Goal: Information Seeking & Learning: Learn about a topic

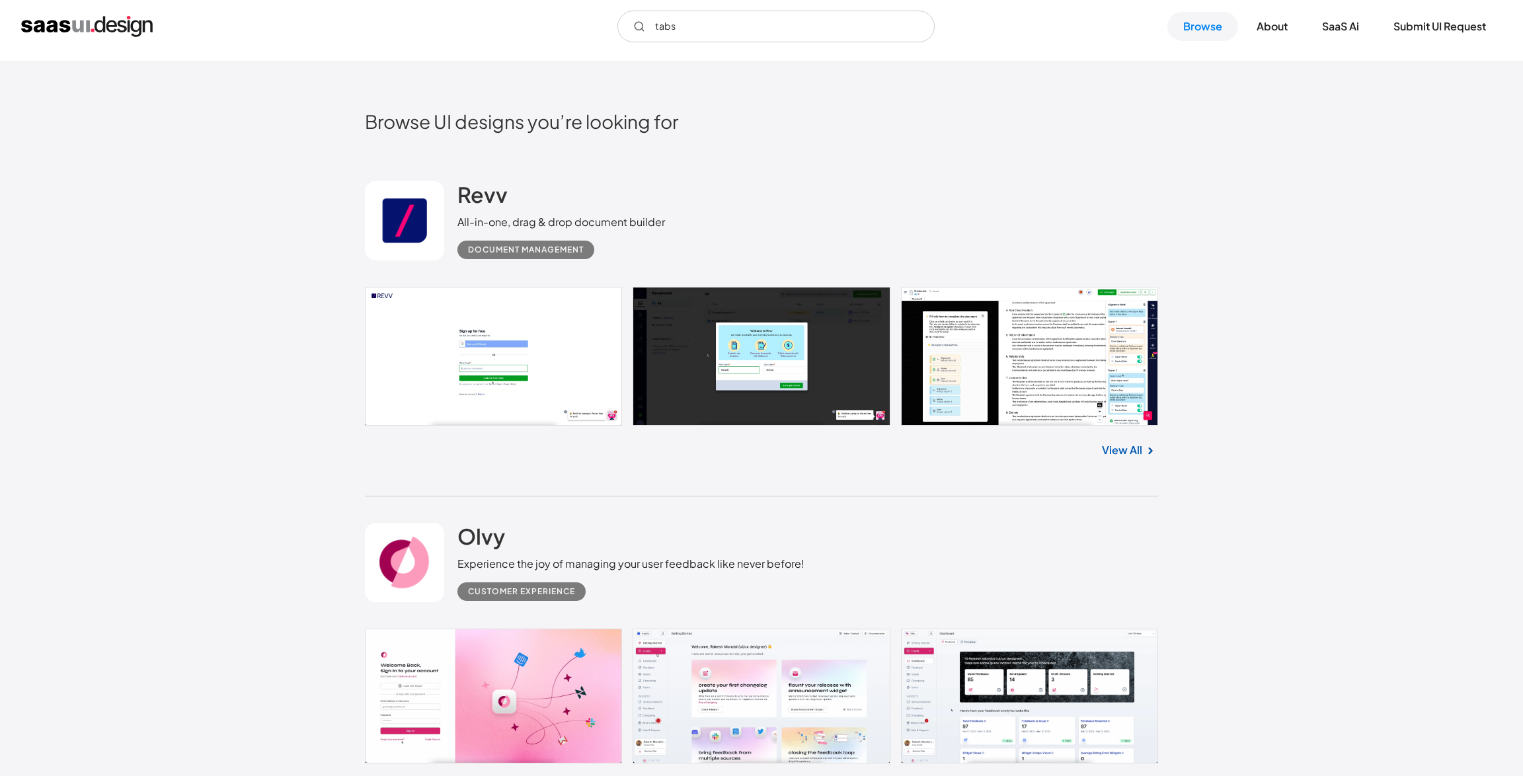
scroll to position [243, 0]
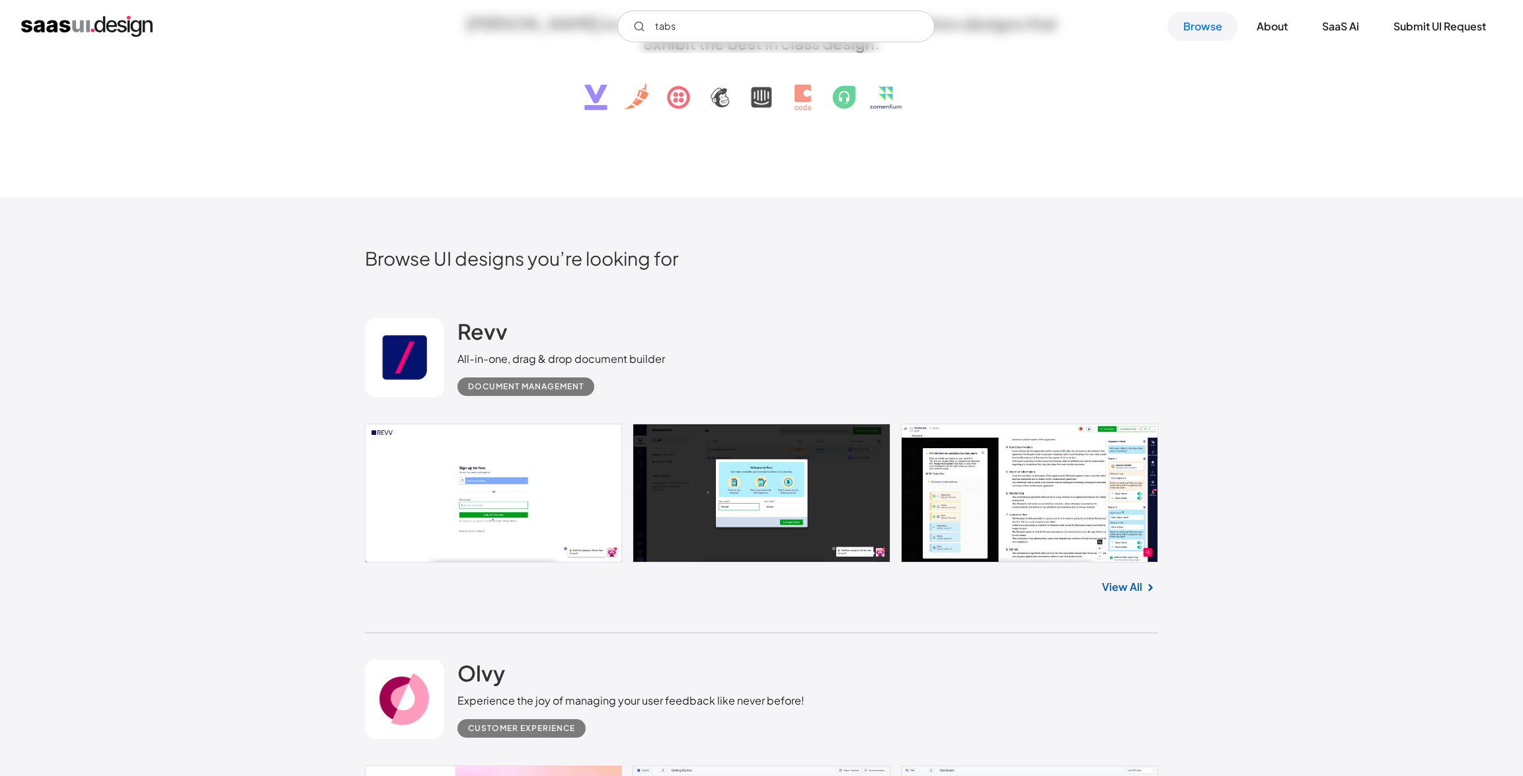
click at [1133, 588] on link "View All" at bounding box center [1122, 587] width 40 height 16
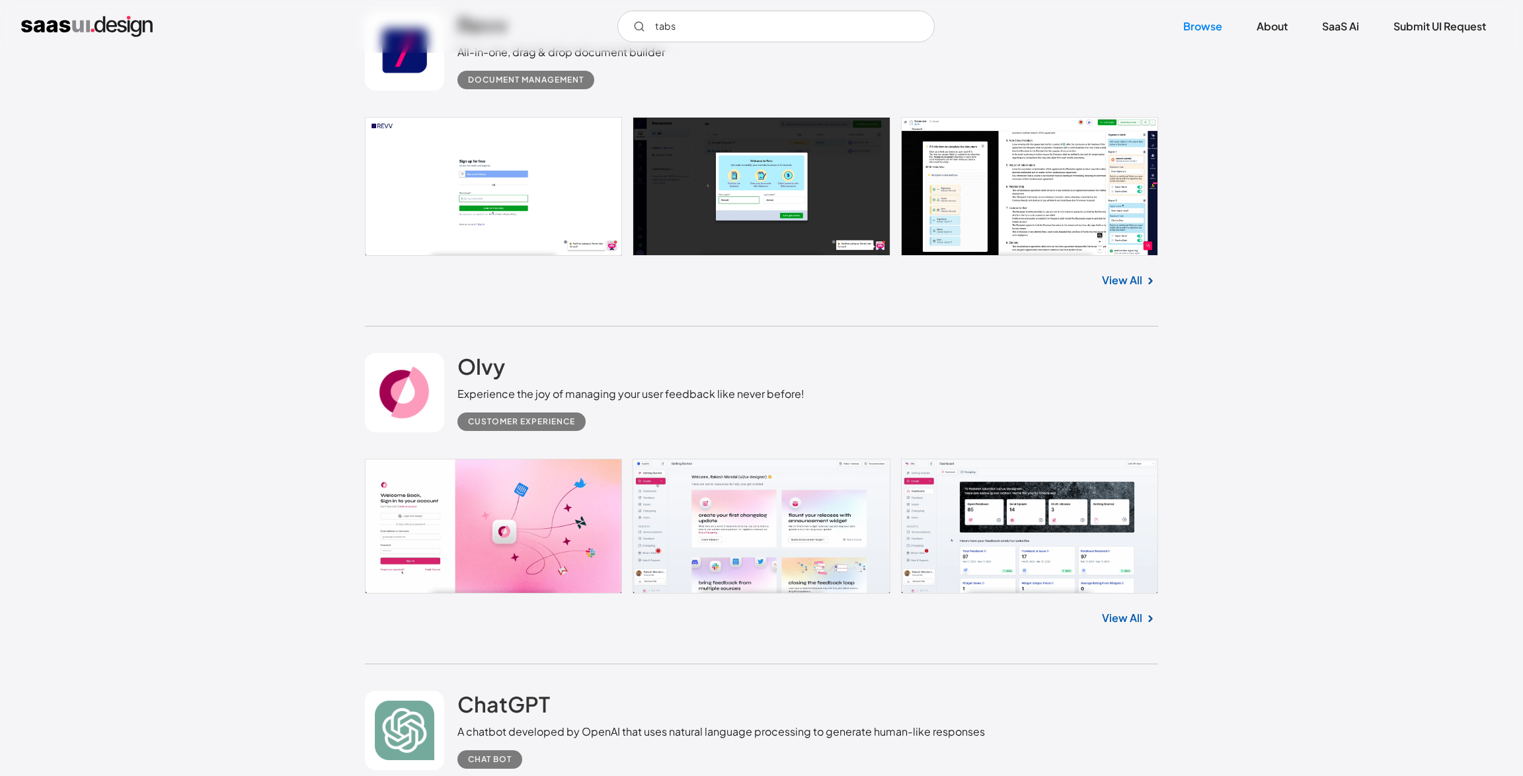
scroll to position [621, 0]
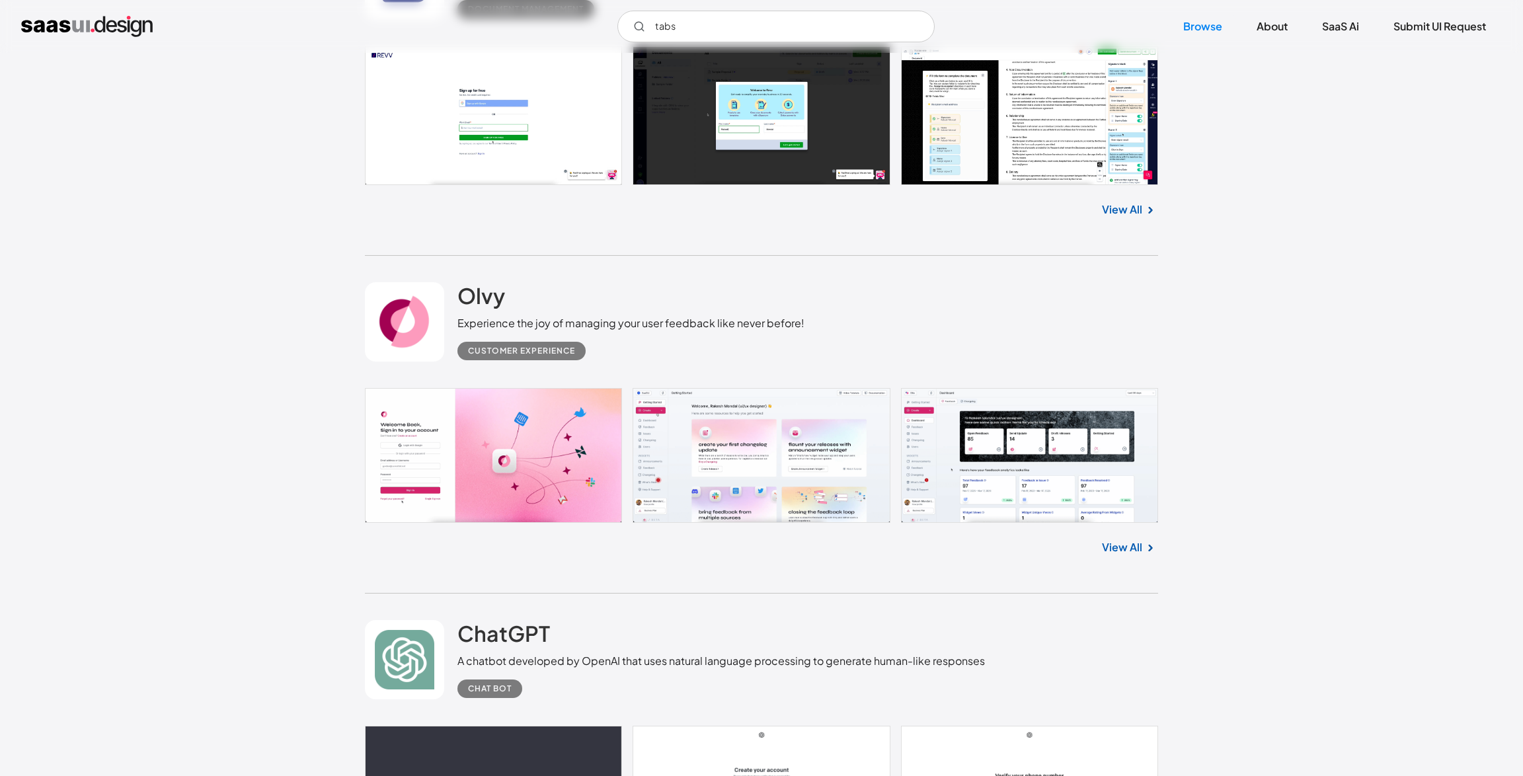
click at [1109, 546] on link "View All" at bounding box center [1122, 548] width 40 height 16
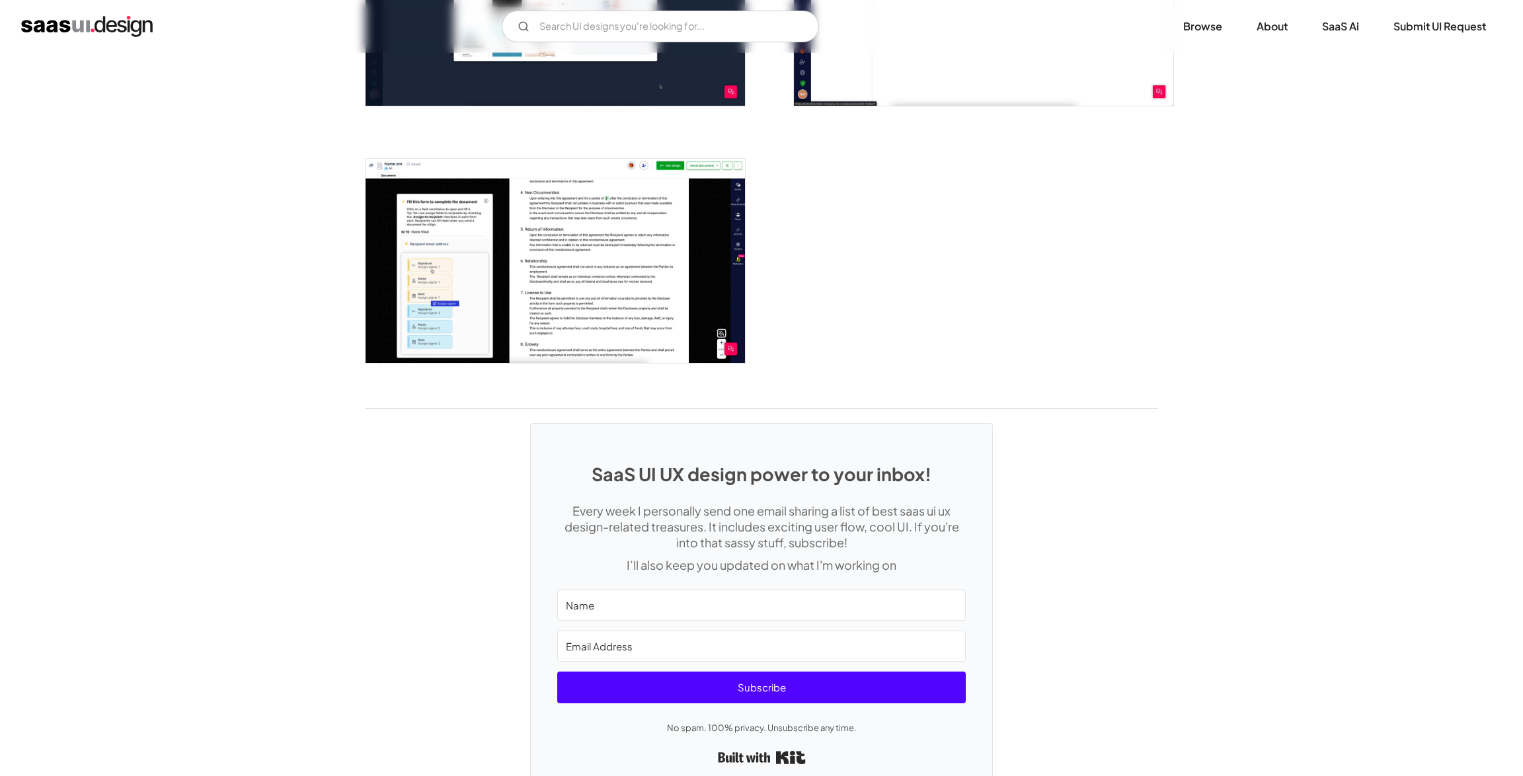
scroll to position [2274, 0]
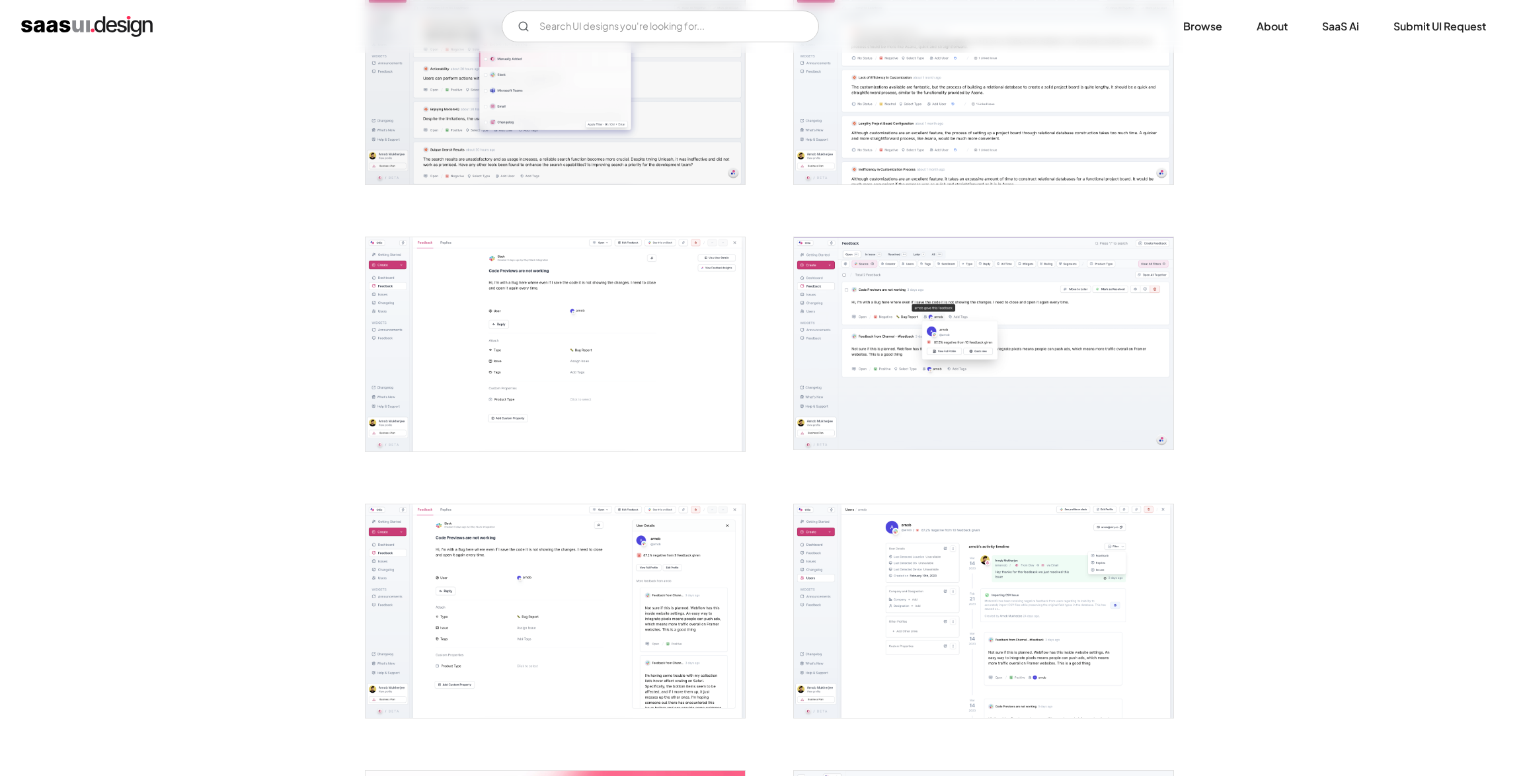
scroll to position [2488, 0]
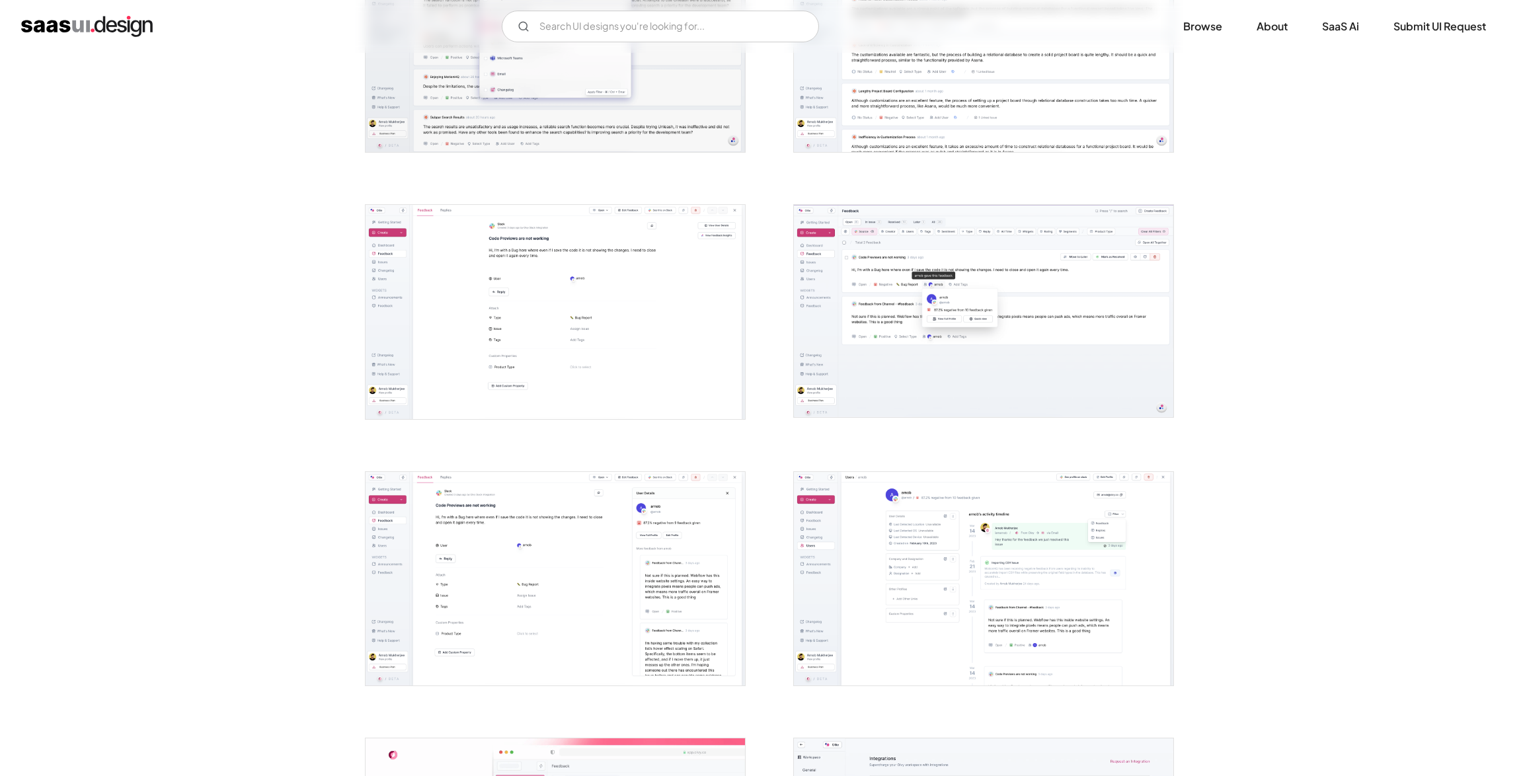
click at [458, 483] on img "open lightbox" at bounding box center [556, 579] width 380 height 214
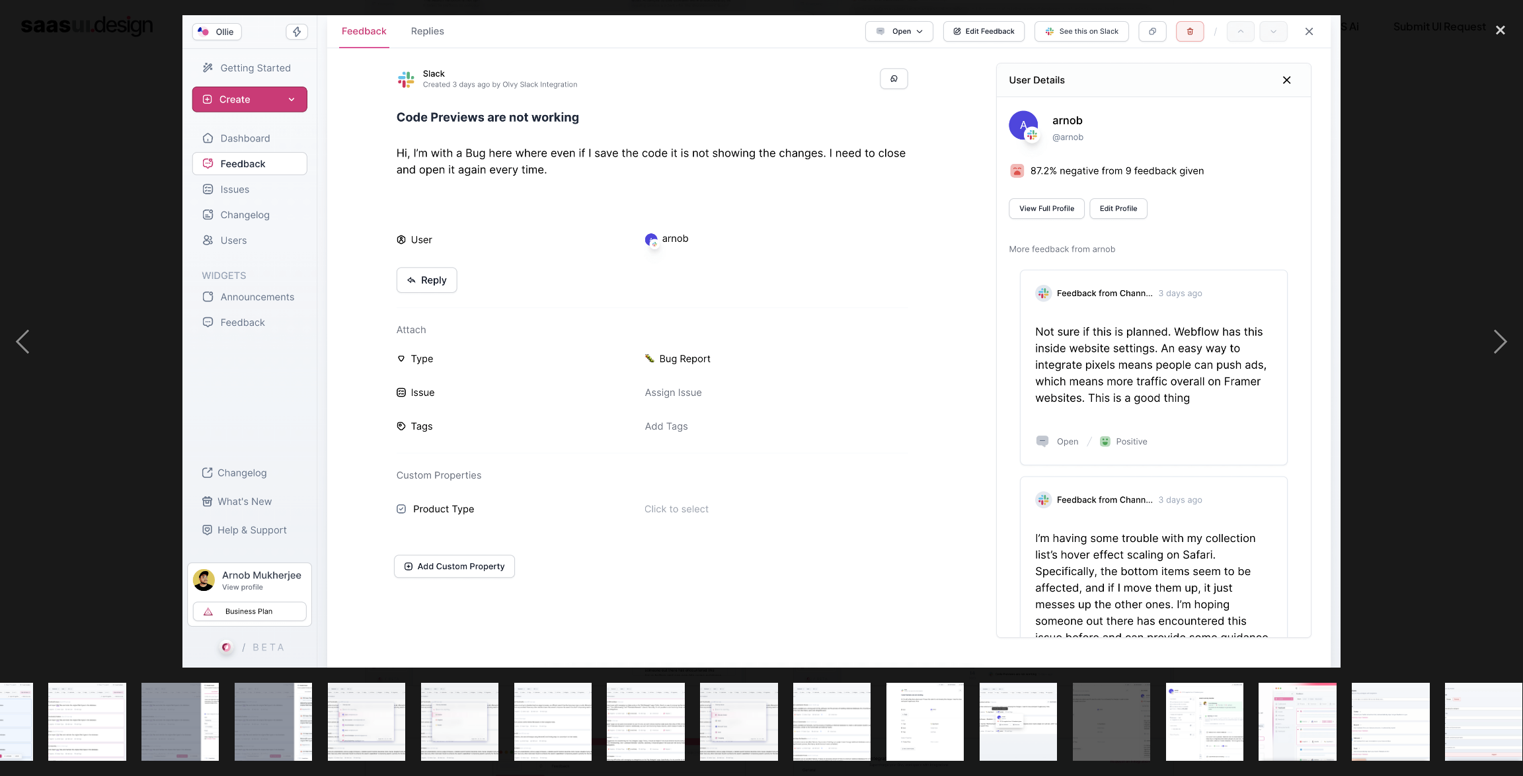
scroll to position [0, 821]
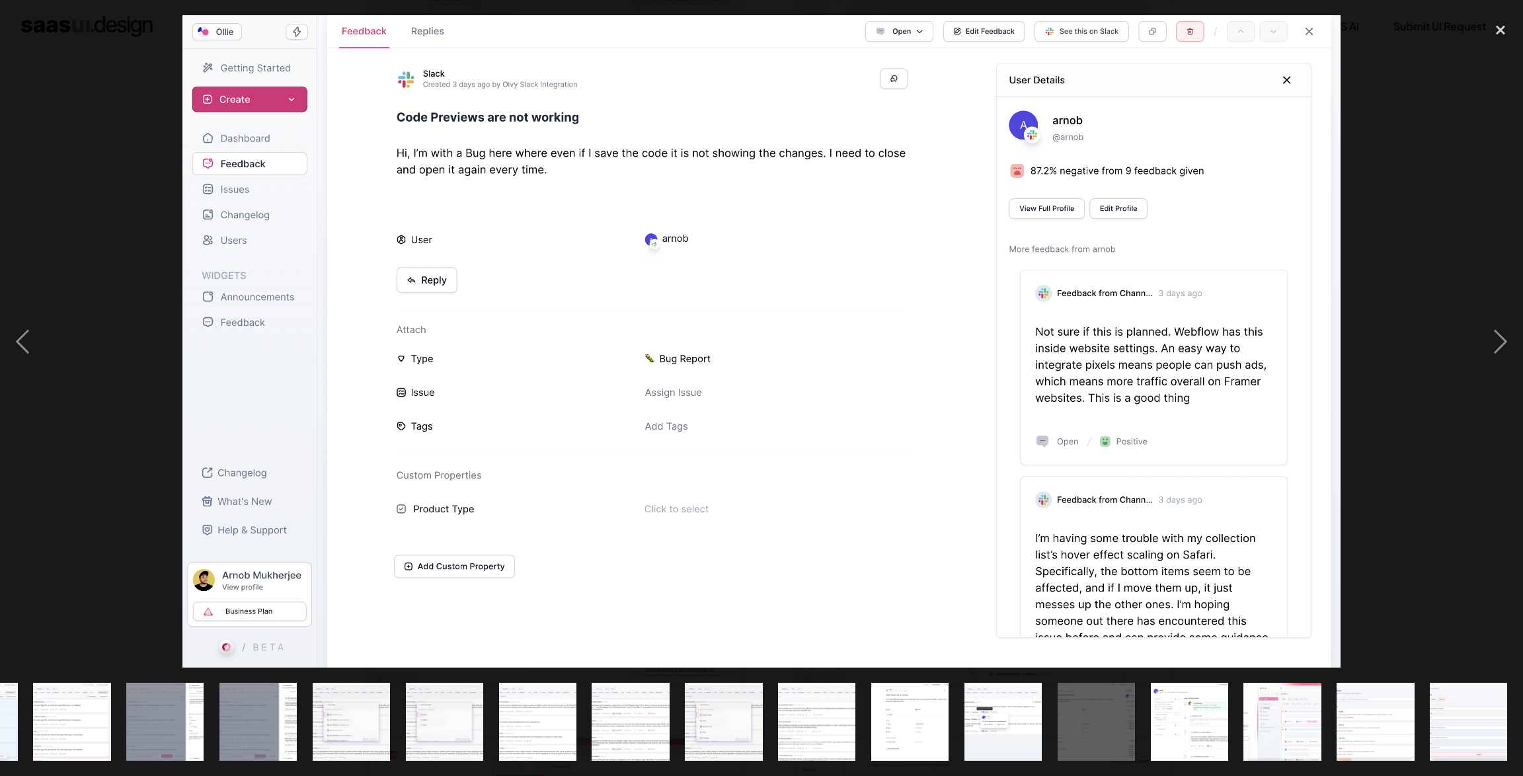
click at [428, 136] on img at bounding box center [761, 341] width 1158 height 652
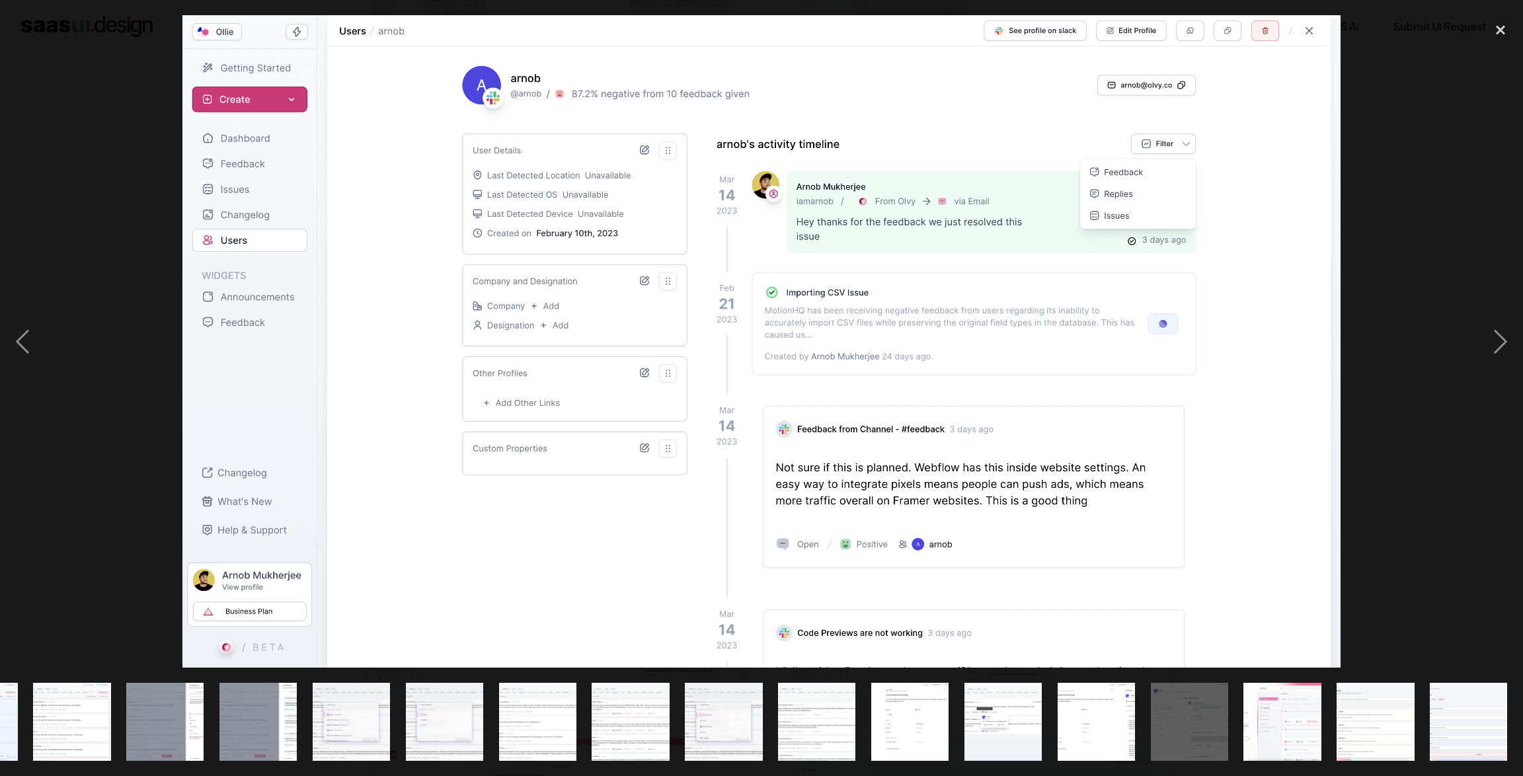
click at [369, 136] on img at bounding box center [761, 341] width 1158 height 652
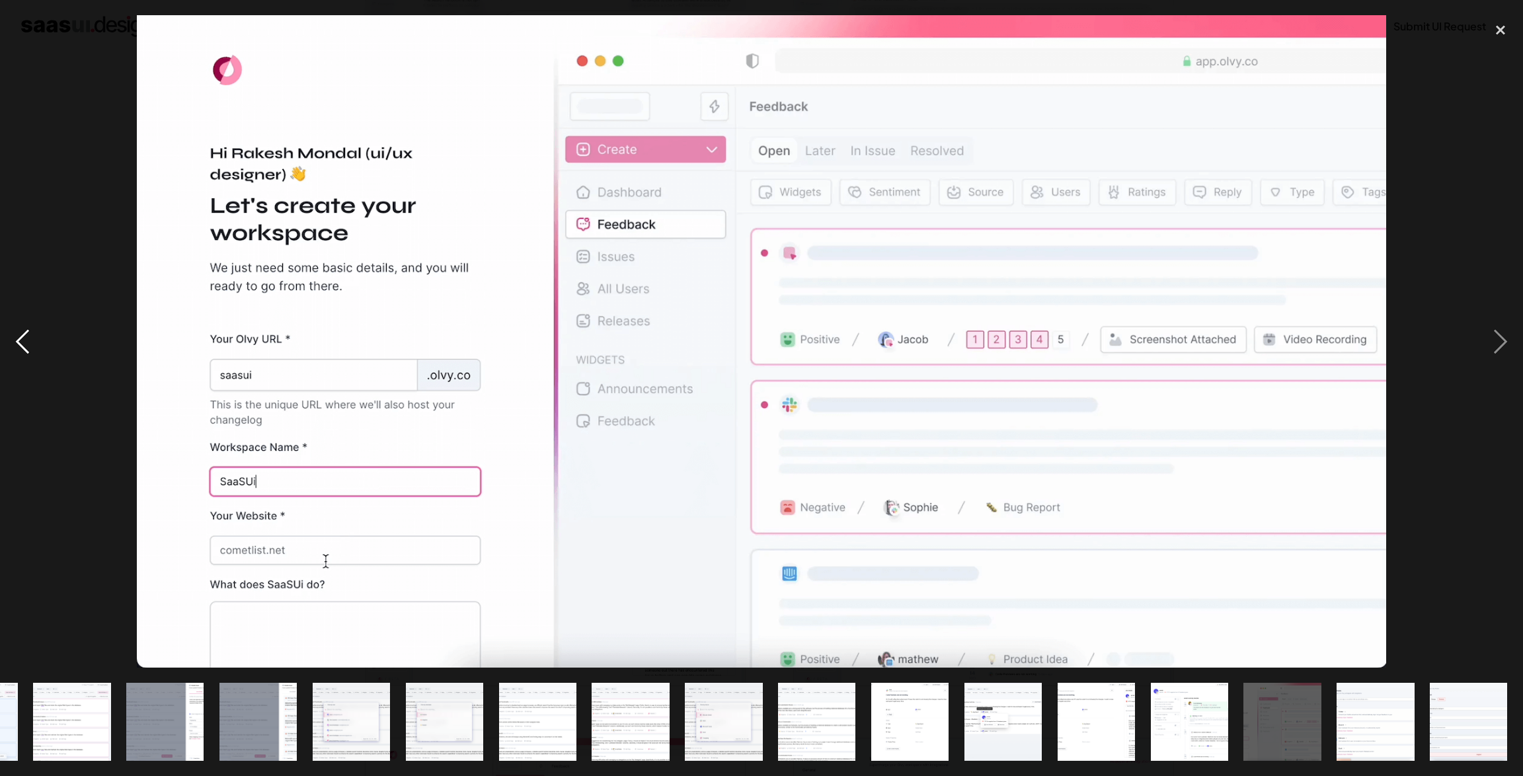
click at [39, 335] on div "previous image" at bounding box center [22, 341] width 45 height 652
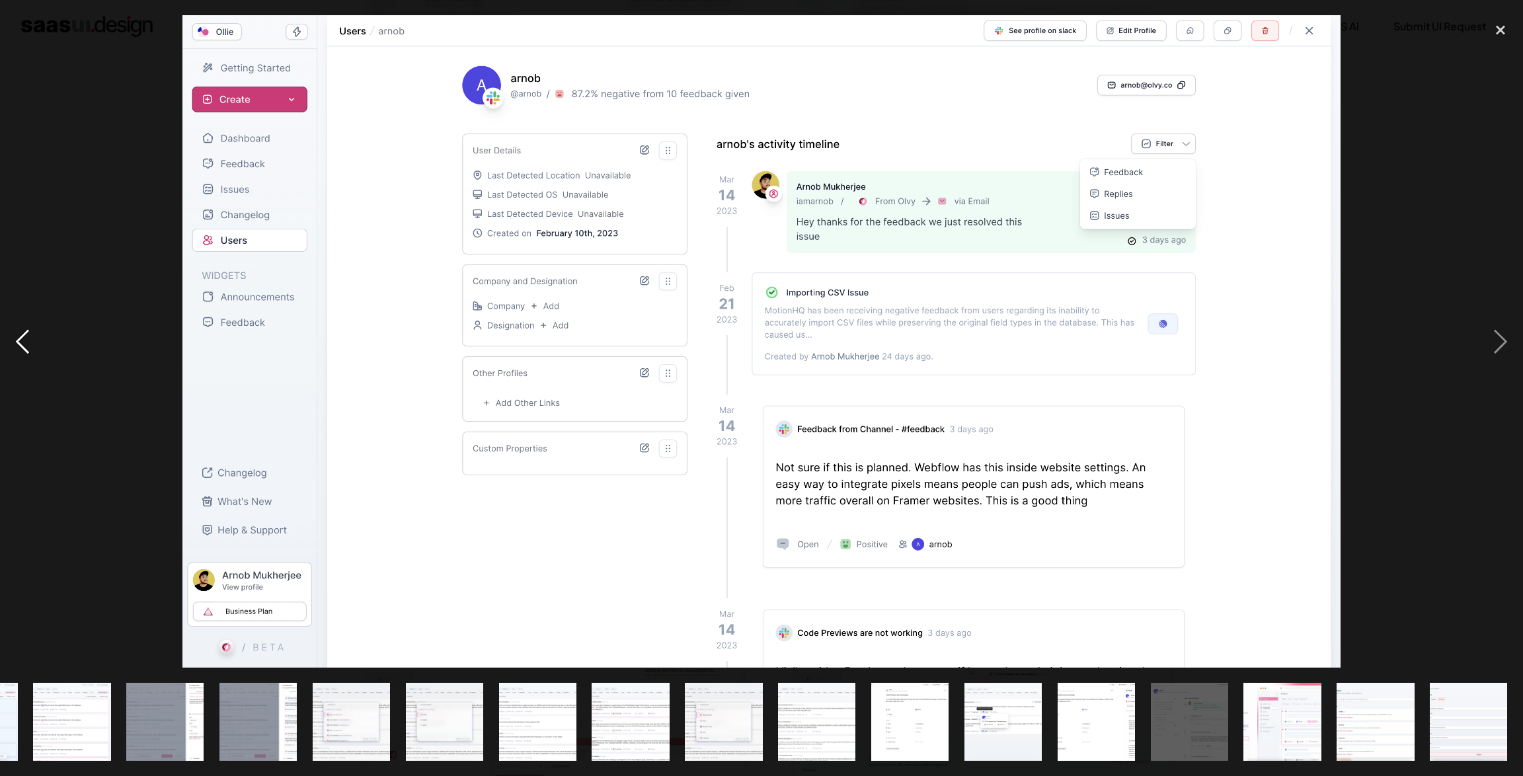
click at [39, 335] on div "previous image" at bounding box center [22, 341] width 45 height 652
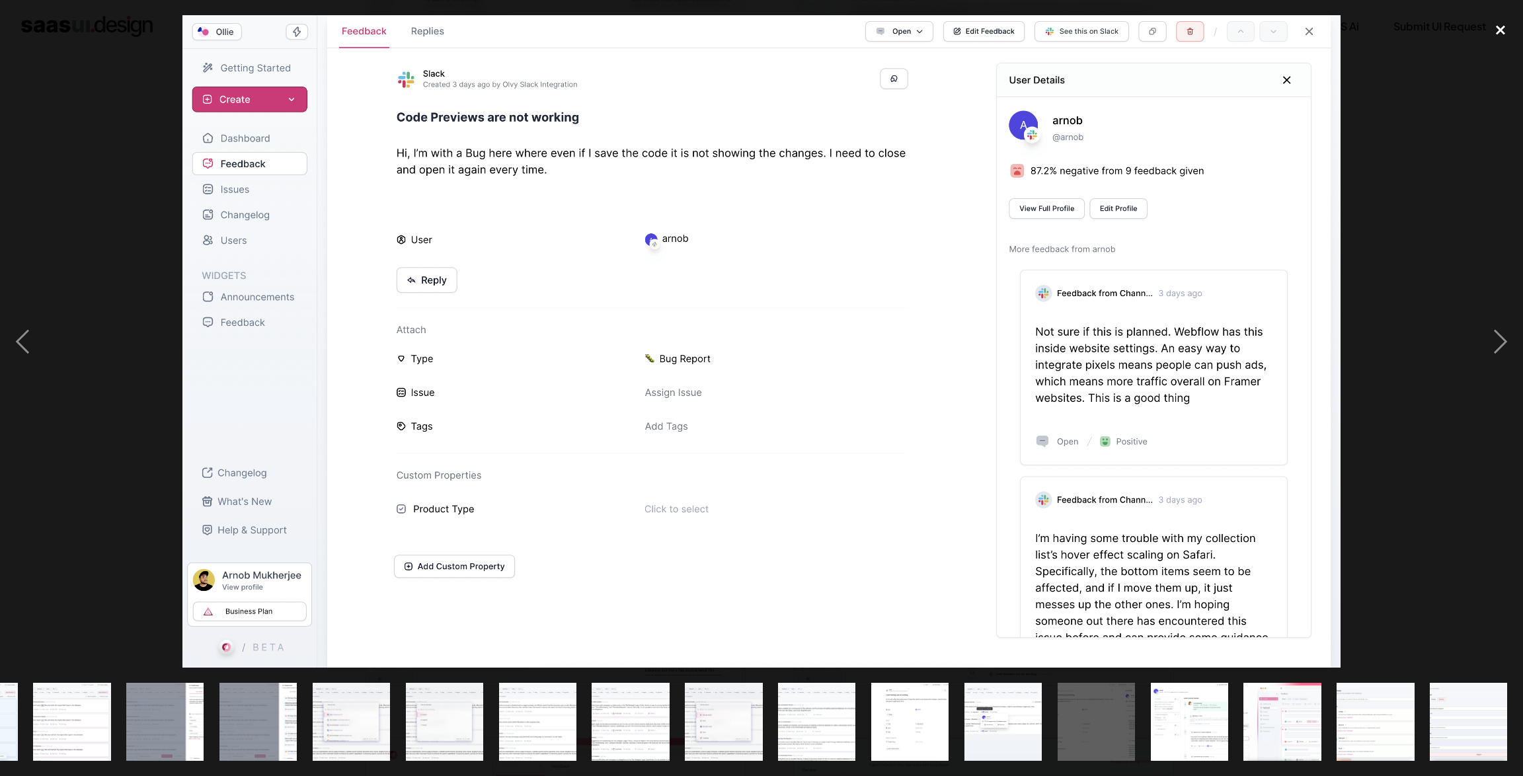
click at [1498, 31] on div "close lightbox" at bounding box center [1500, 29] width 45 height 29
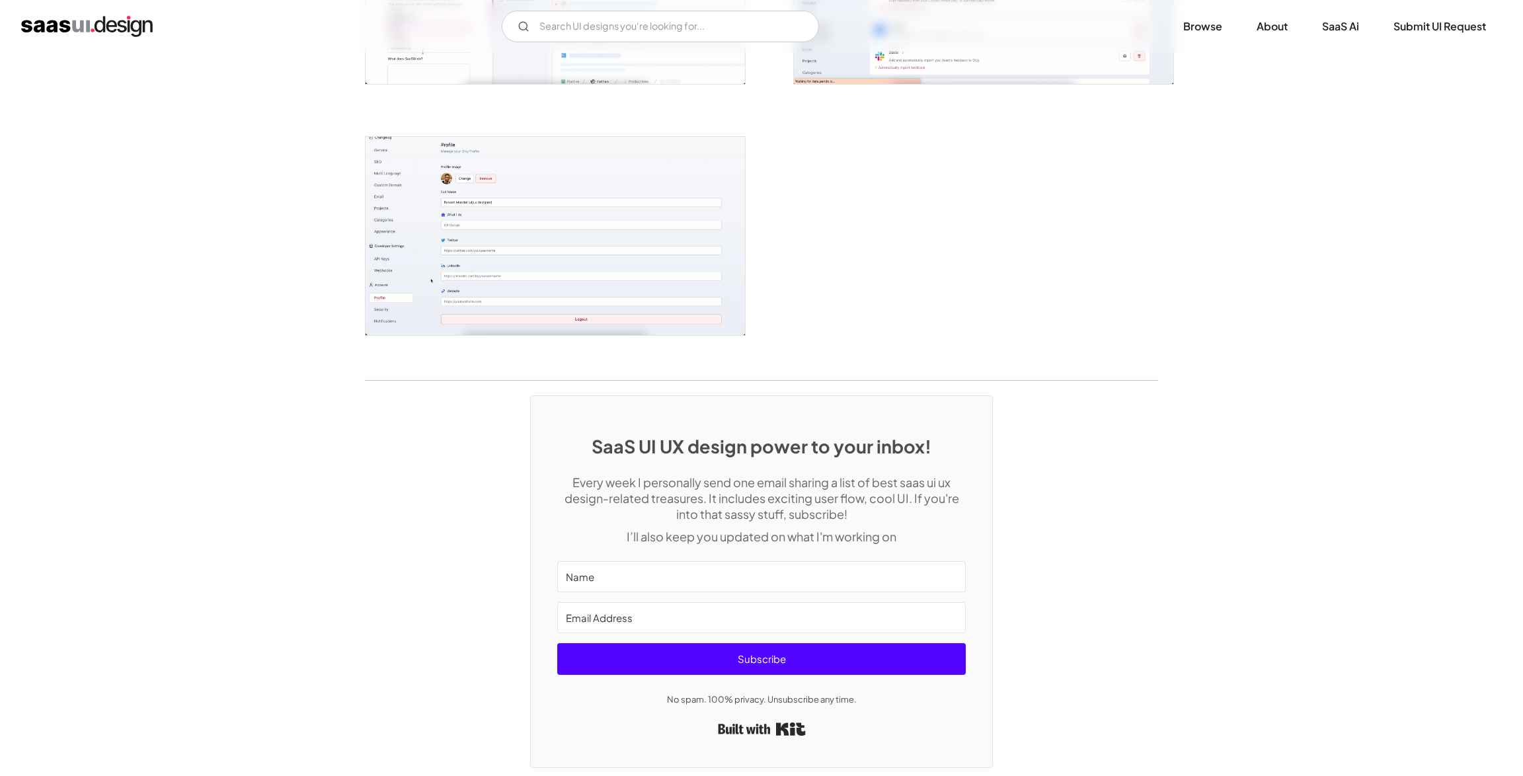
scroll to position [3341, 0]
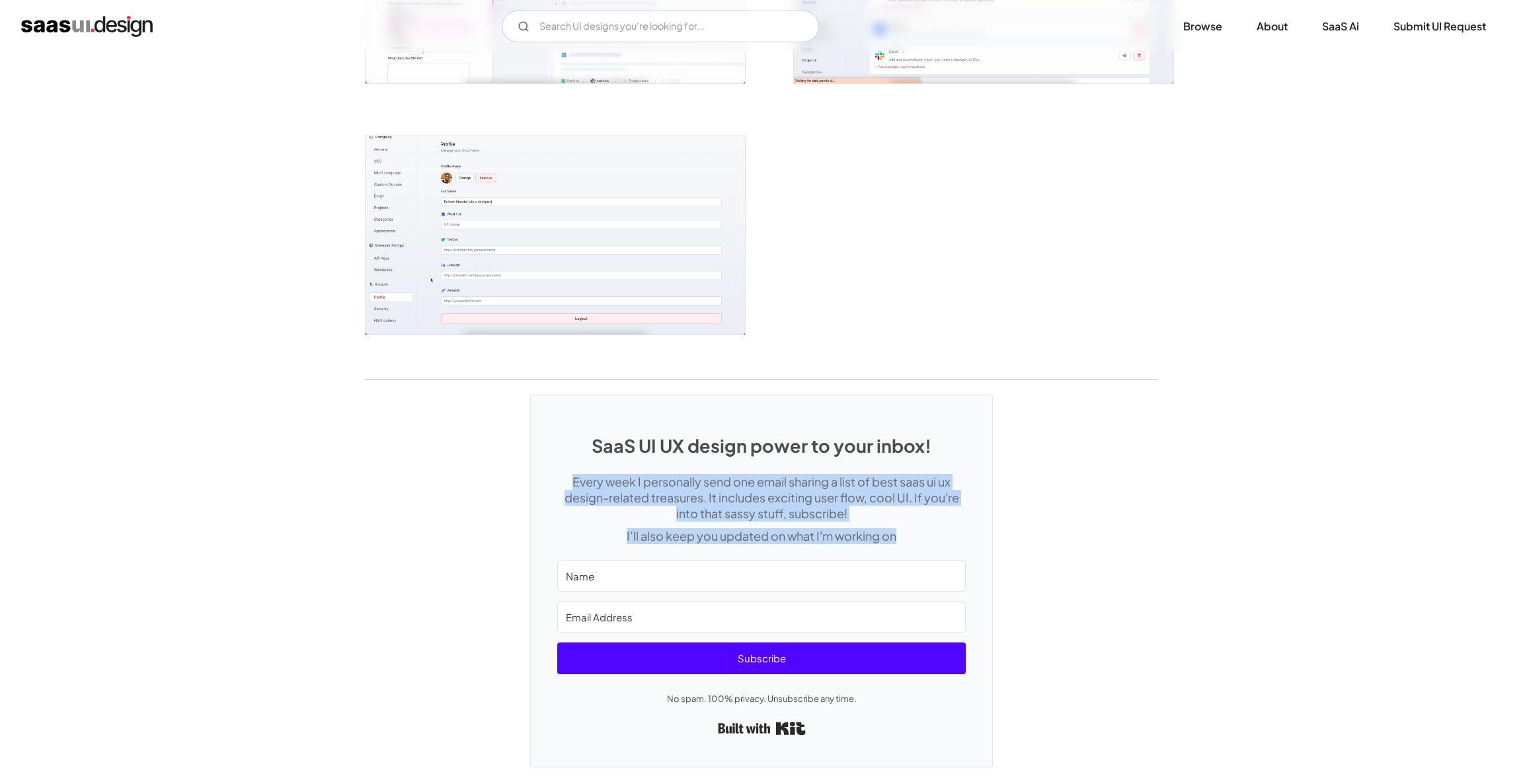
drag, startPoint x: 570, startPoint y: 483, endPoint x: 895, endPoint y: 526, distance: 328.1
click at [895, 526] on div "Every week I personally send one email sharing a list of best saas ui ux design…" at bounding box center [761, 509] width 409 height 70
click at [897, 540] on div at bounding box center [897, 540] width 0 height 0
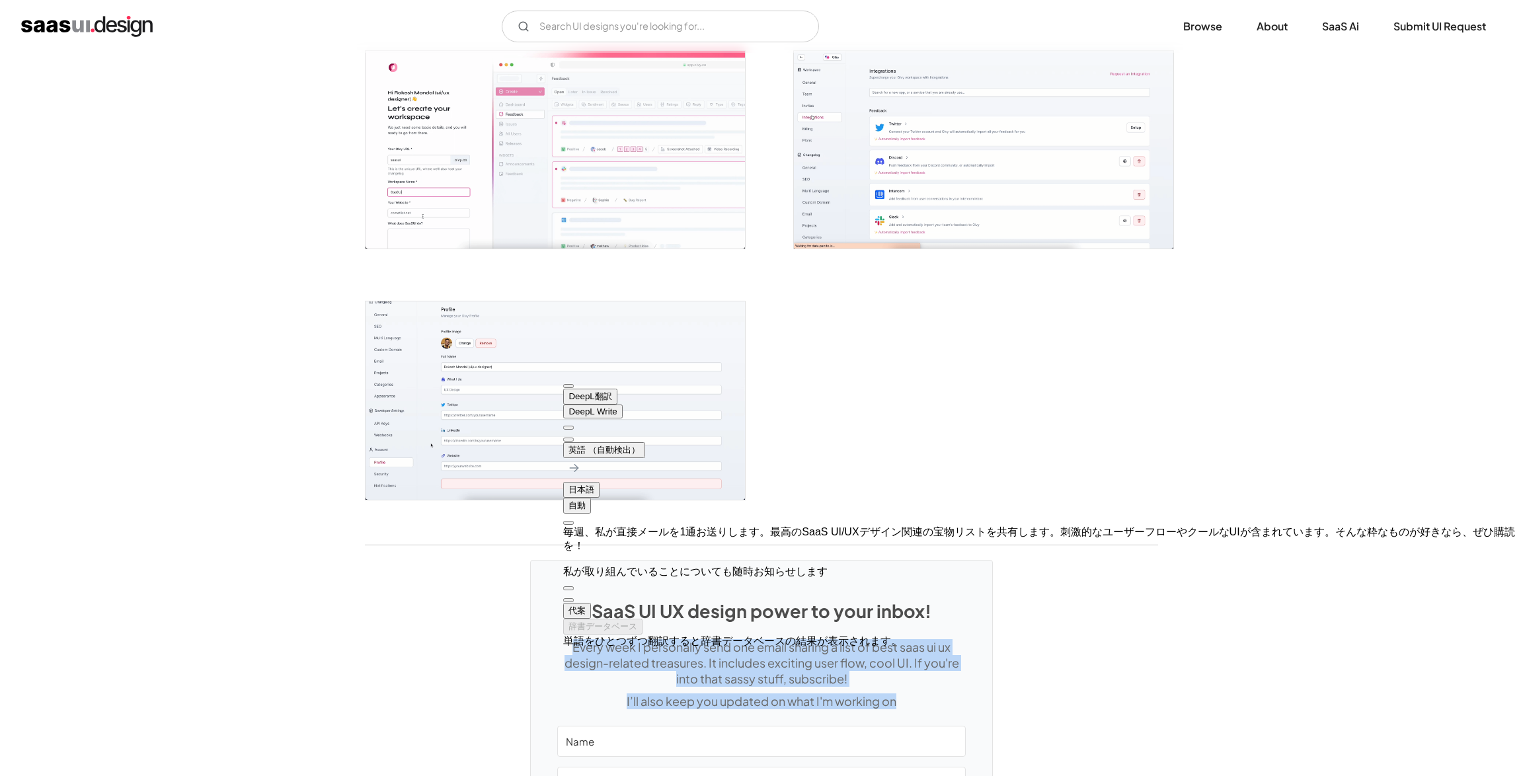
scroll to position [3162, 0]
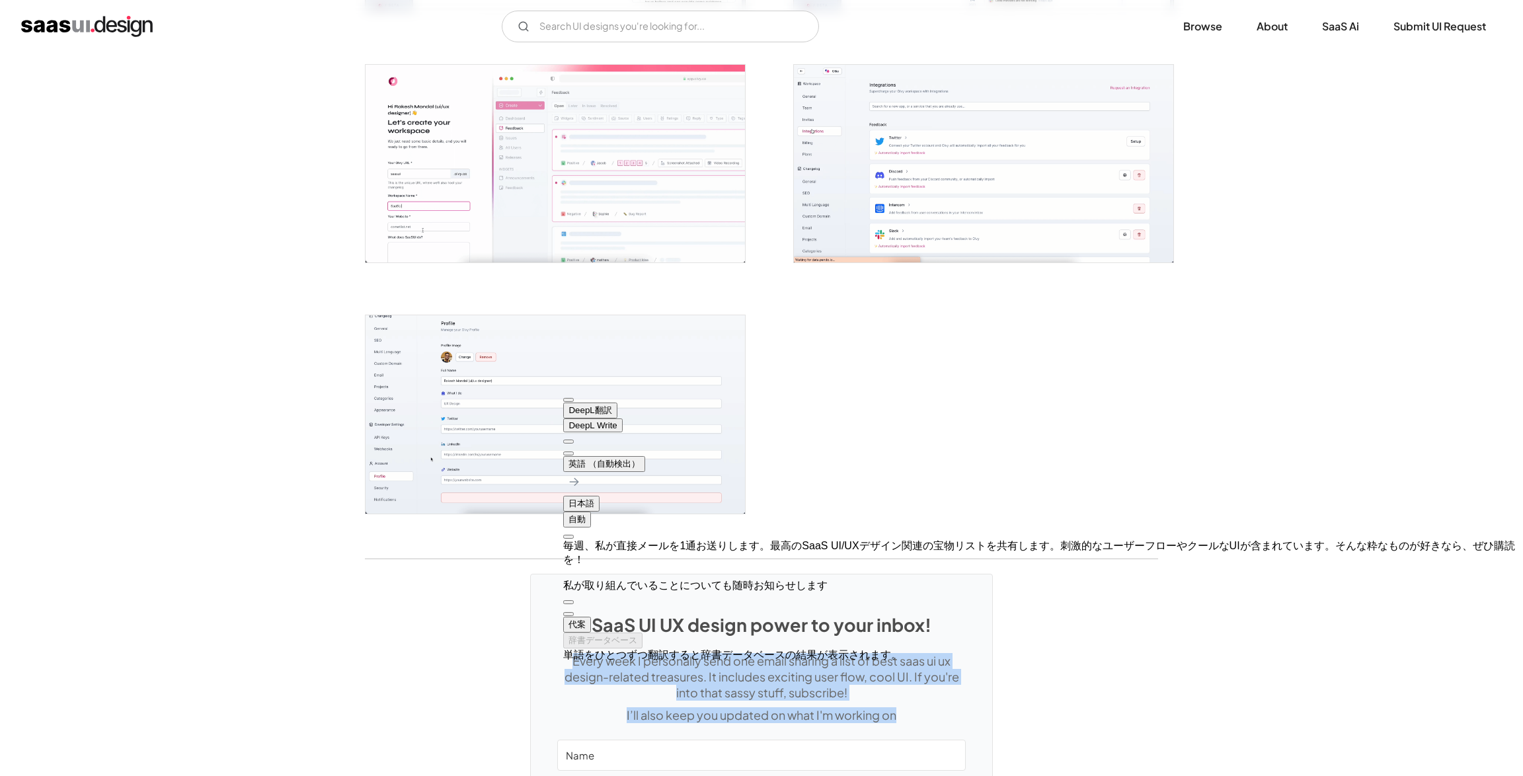
click at [574, 452] on button at bounding box center [568, 454] width 11 height 4
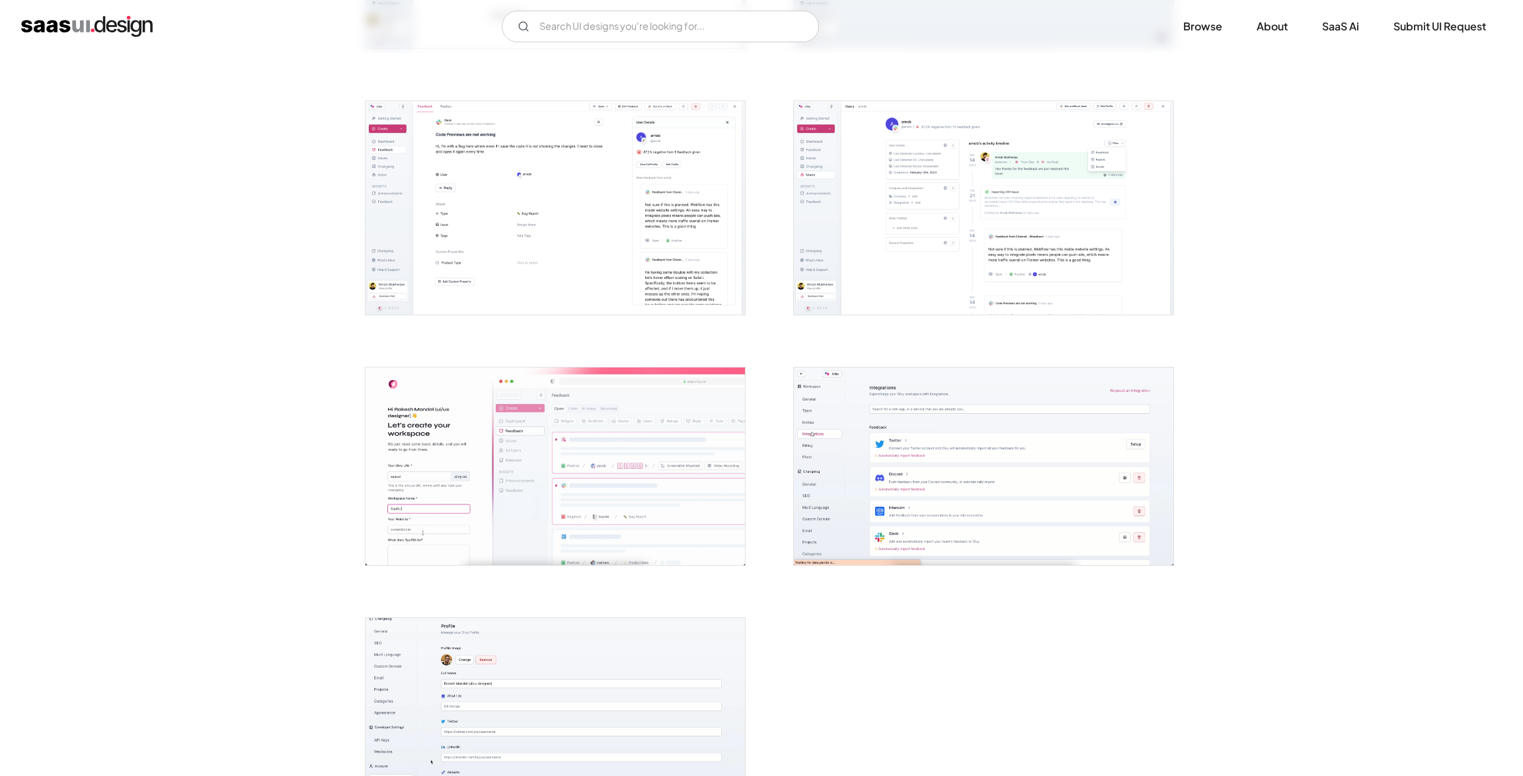
scroll to position [2856, 0]
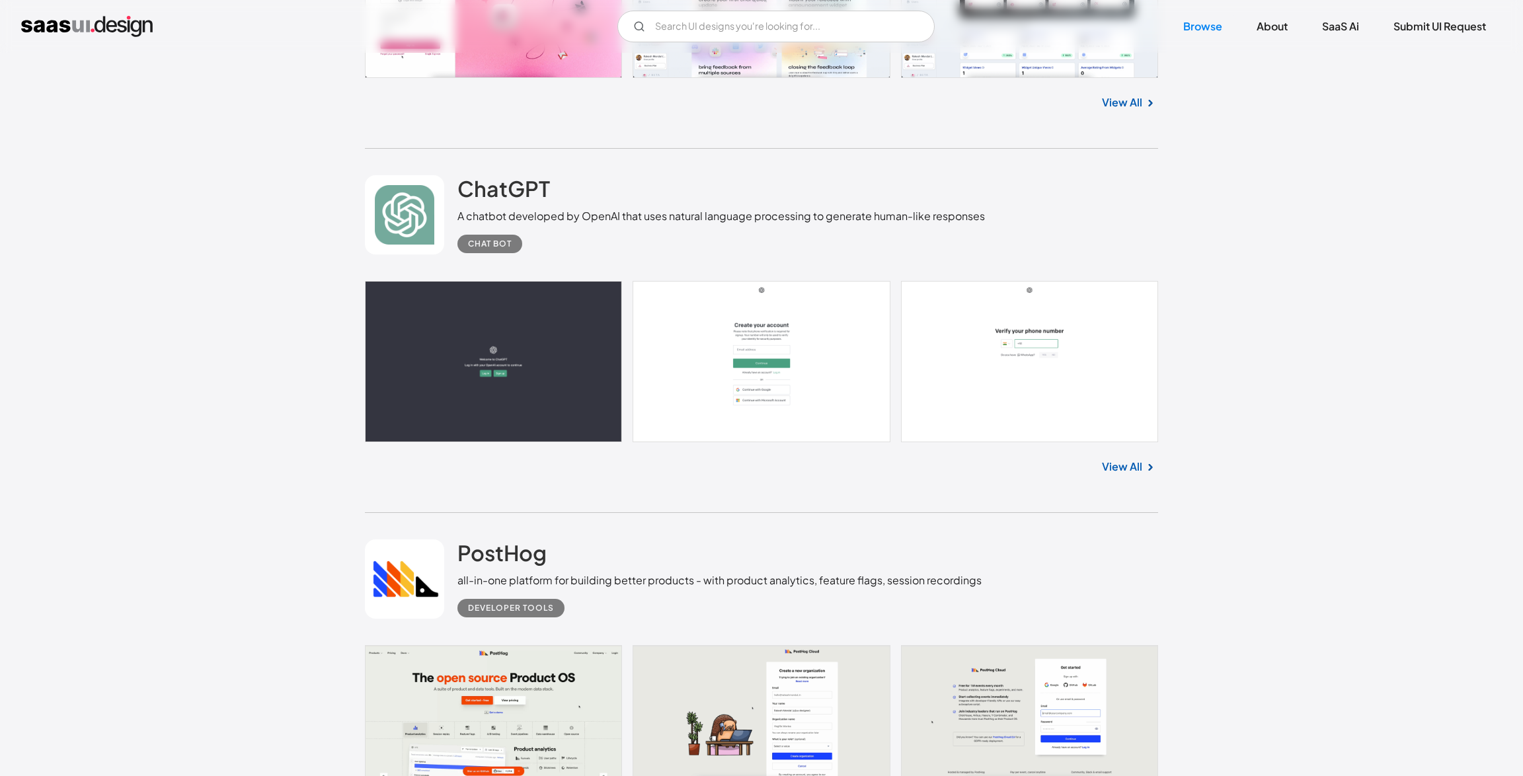
scroll to position [1187, 0]
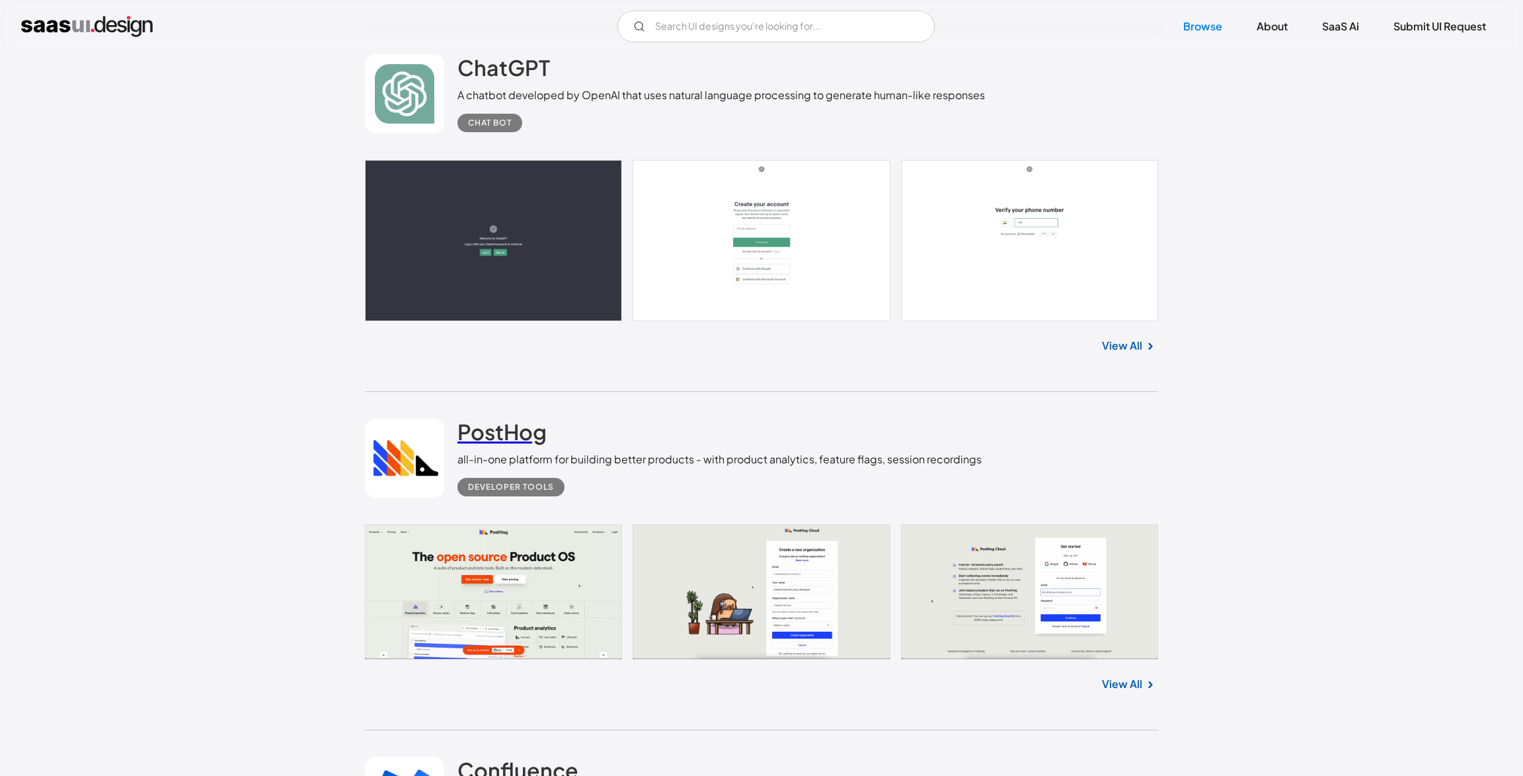
click at [532, 436] on h2 "PostHog" at bounding box center [502, 432] width 89 height 26
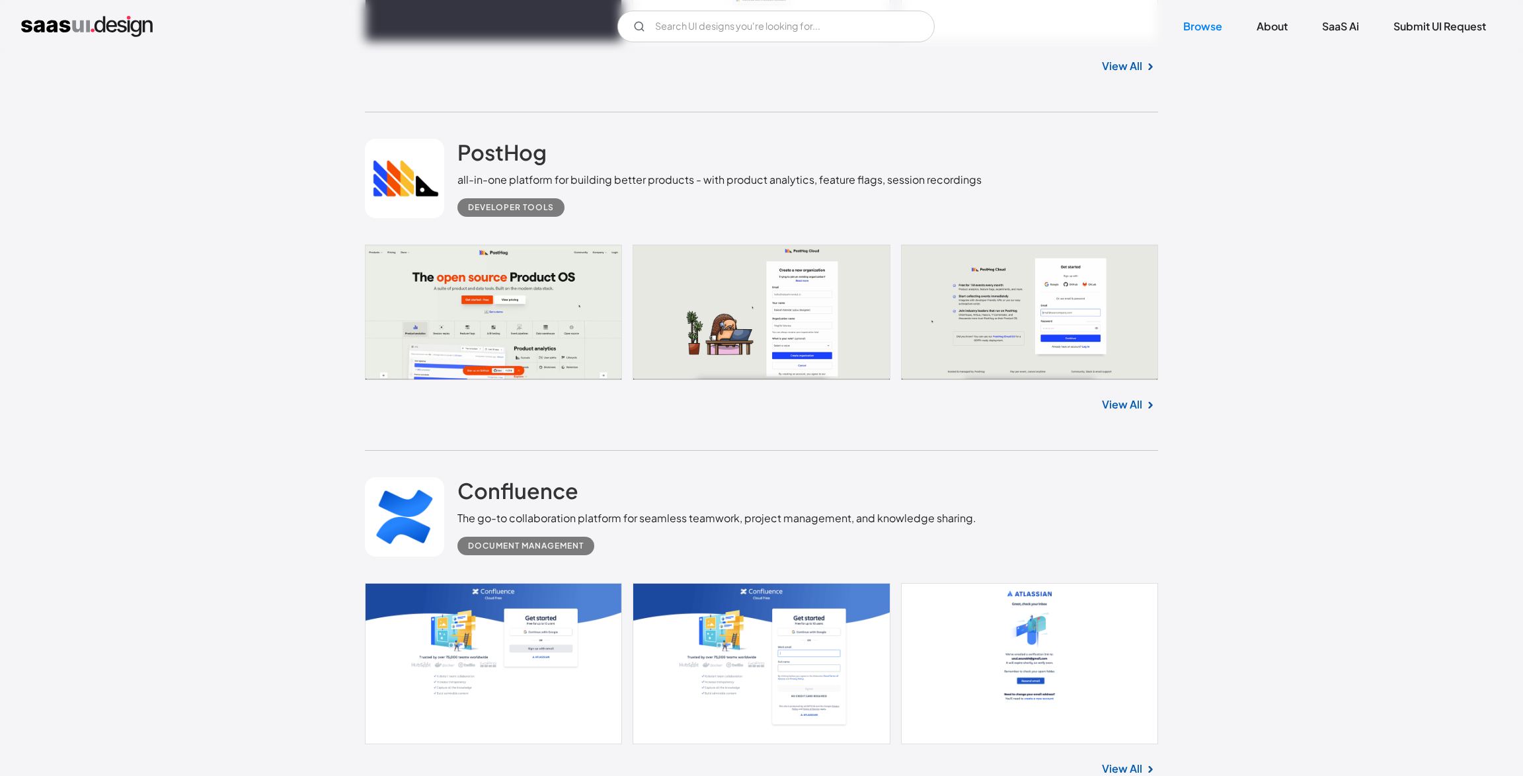
scroll to position [1721, 0]
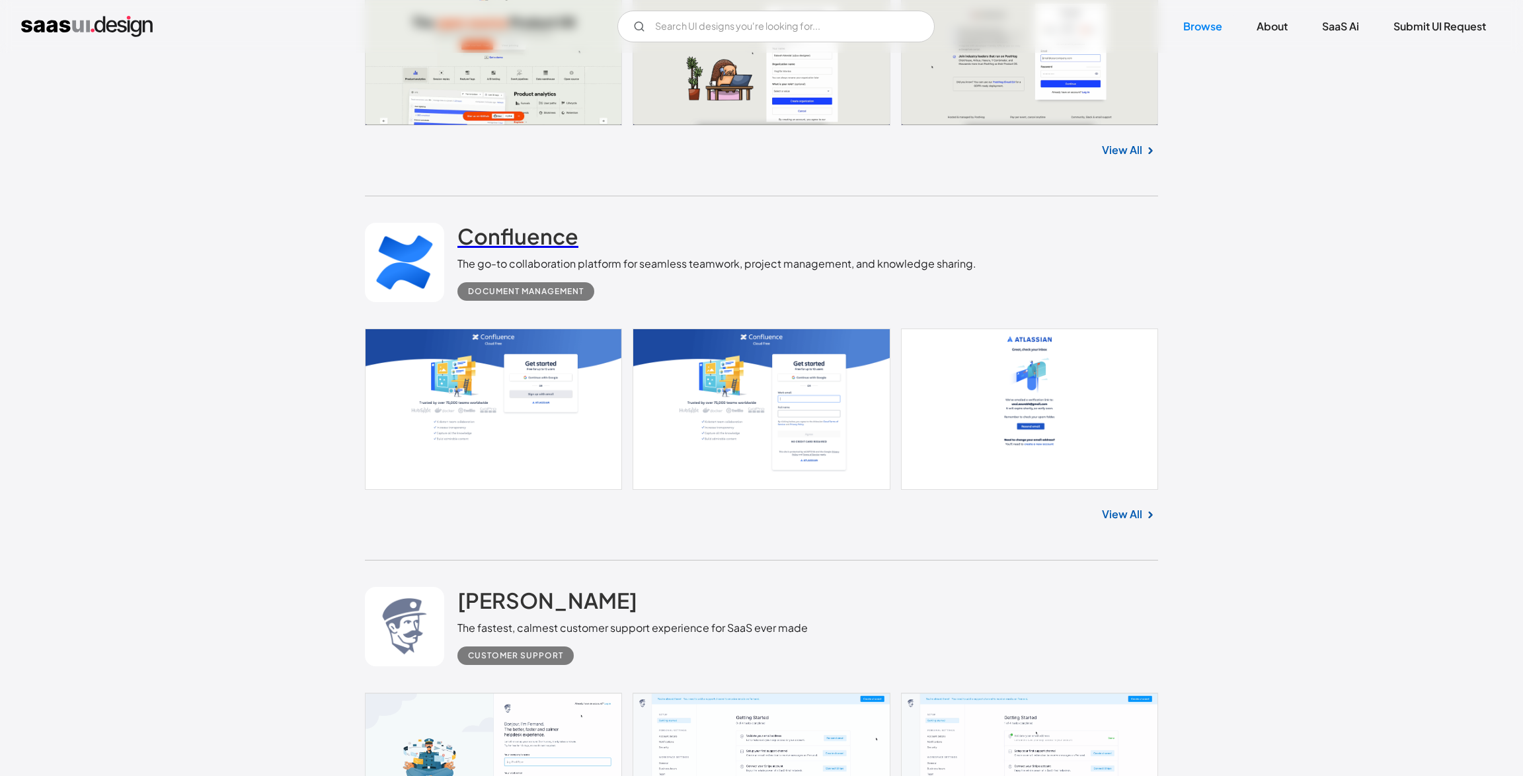
click at [557, 241] on h2 "Confluence" at bounding box center [518, 236] width 121 height 26
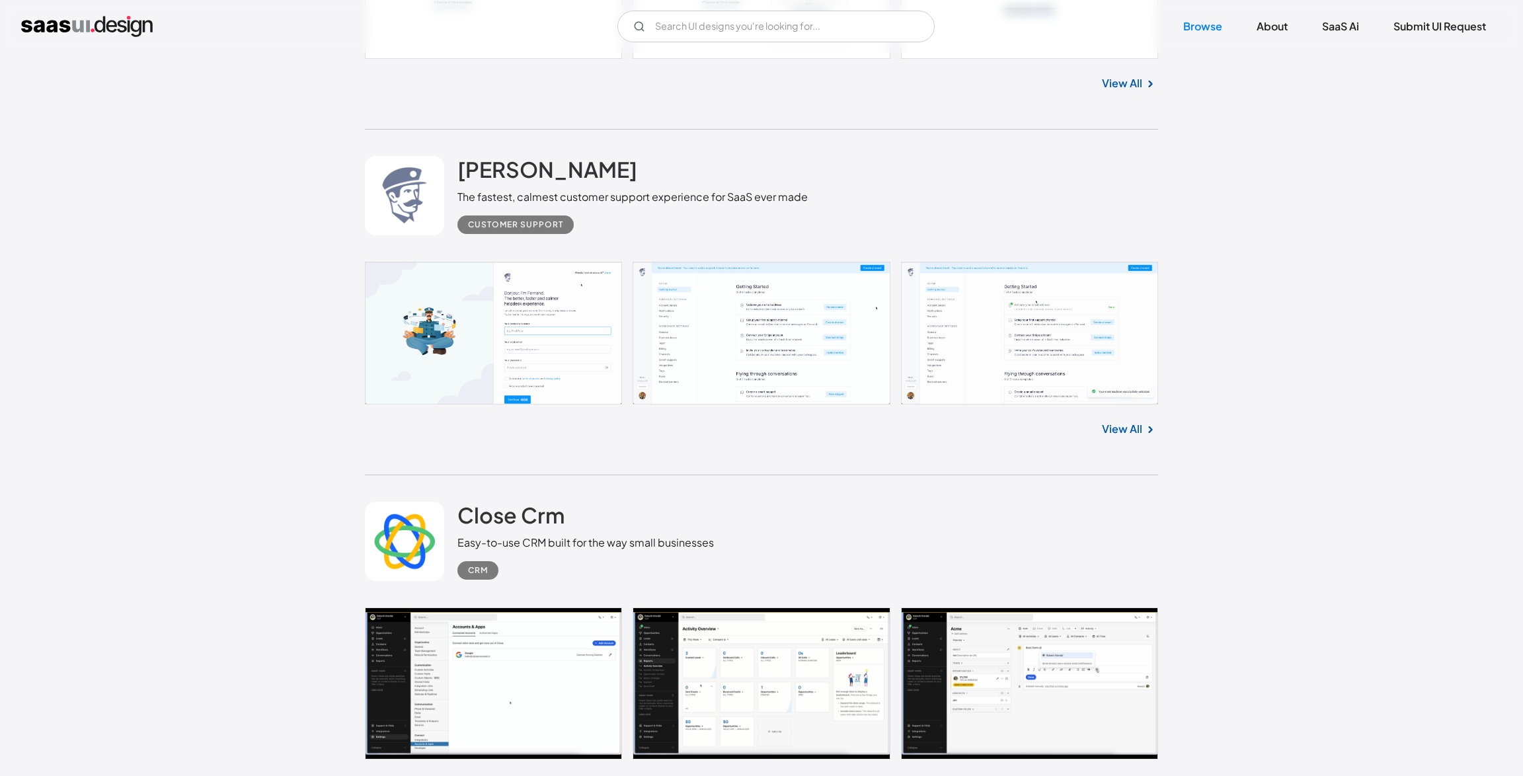
scroll to position [2155, 0]
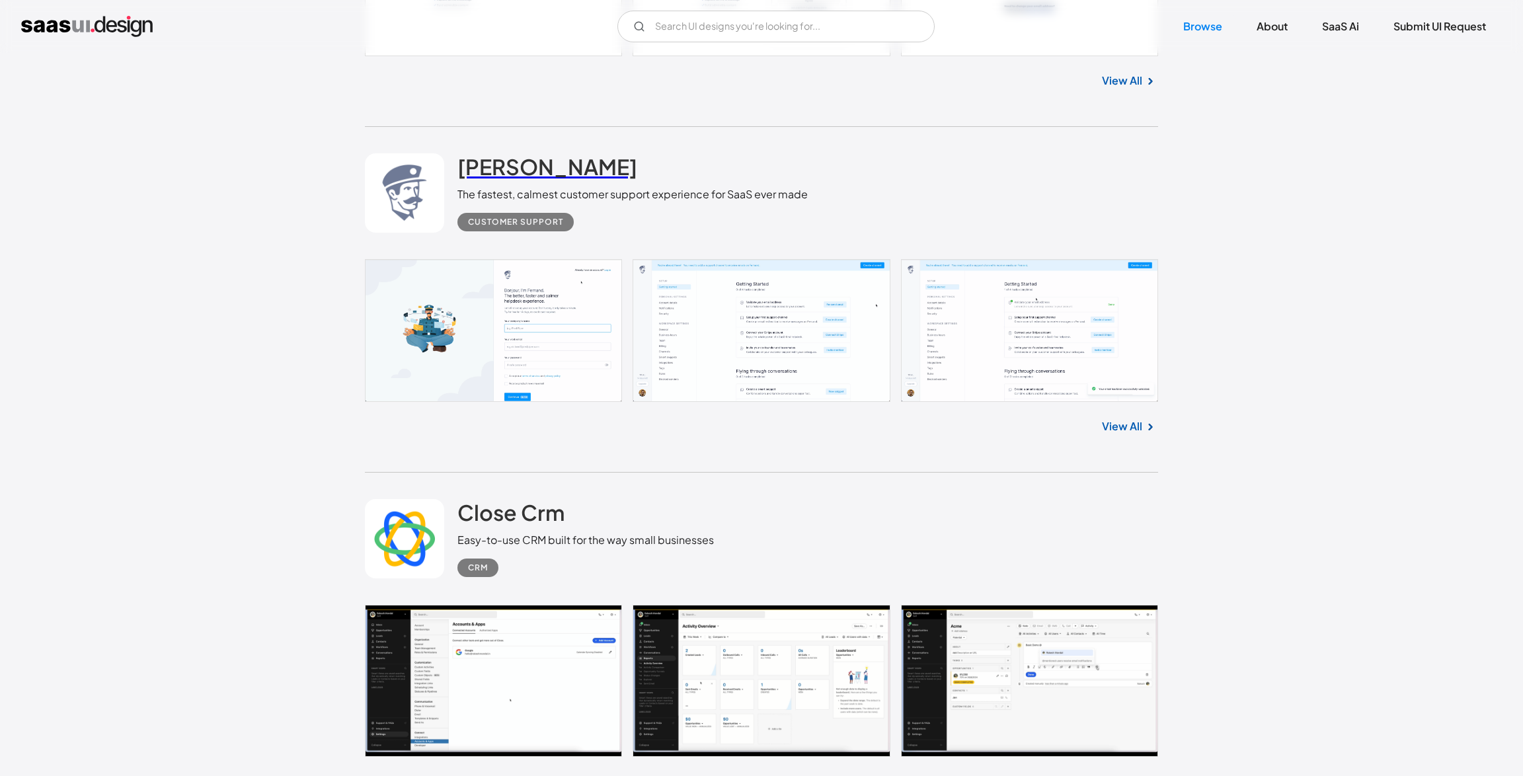
click at [515, 173] on h2 "[PERSON_NAME]" at bounding box center [548, 166] width 180 height 26
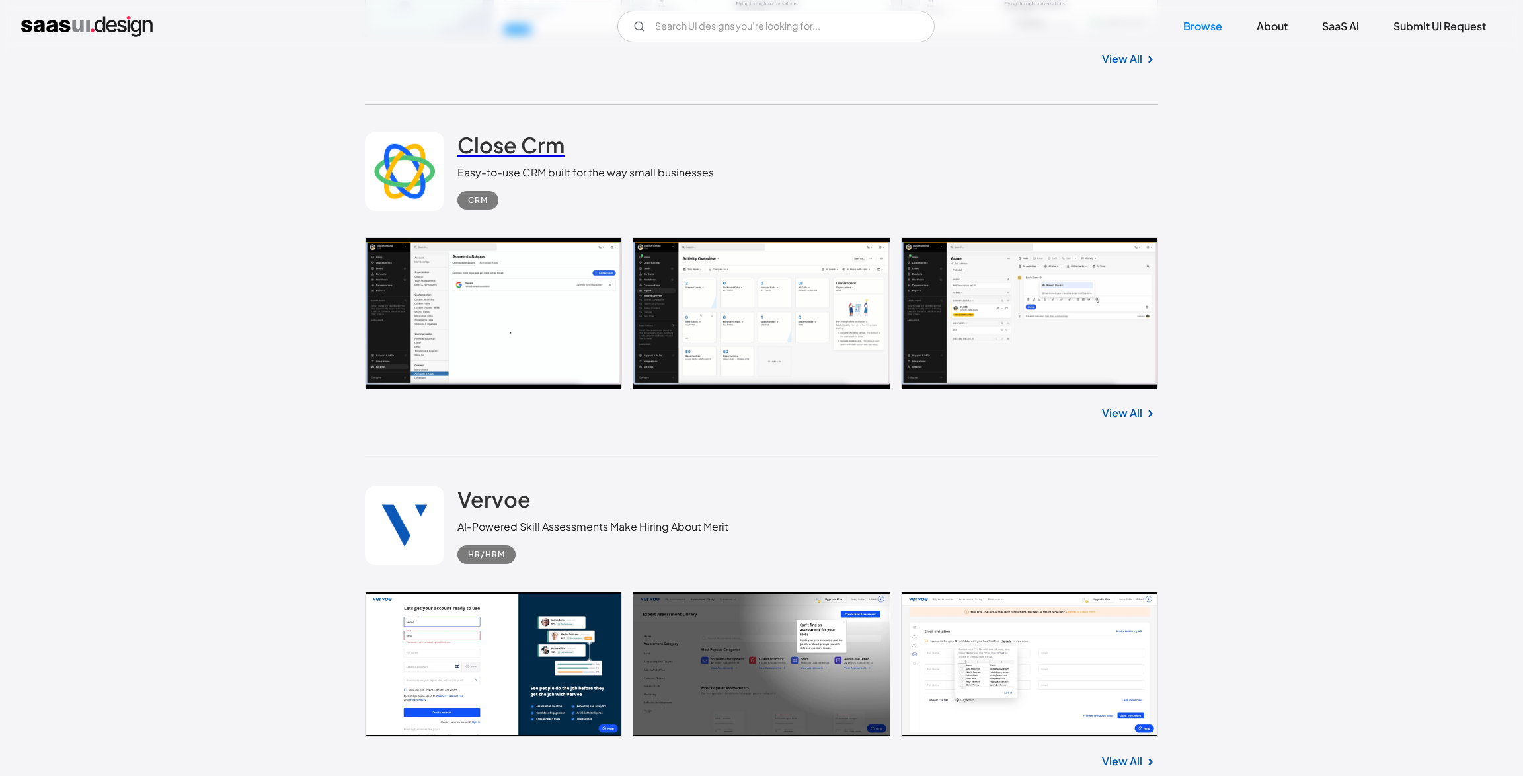
click at [545, 153] on h2 "Close Crm" at bounding box center [511, 145] width 107 height 26
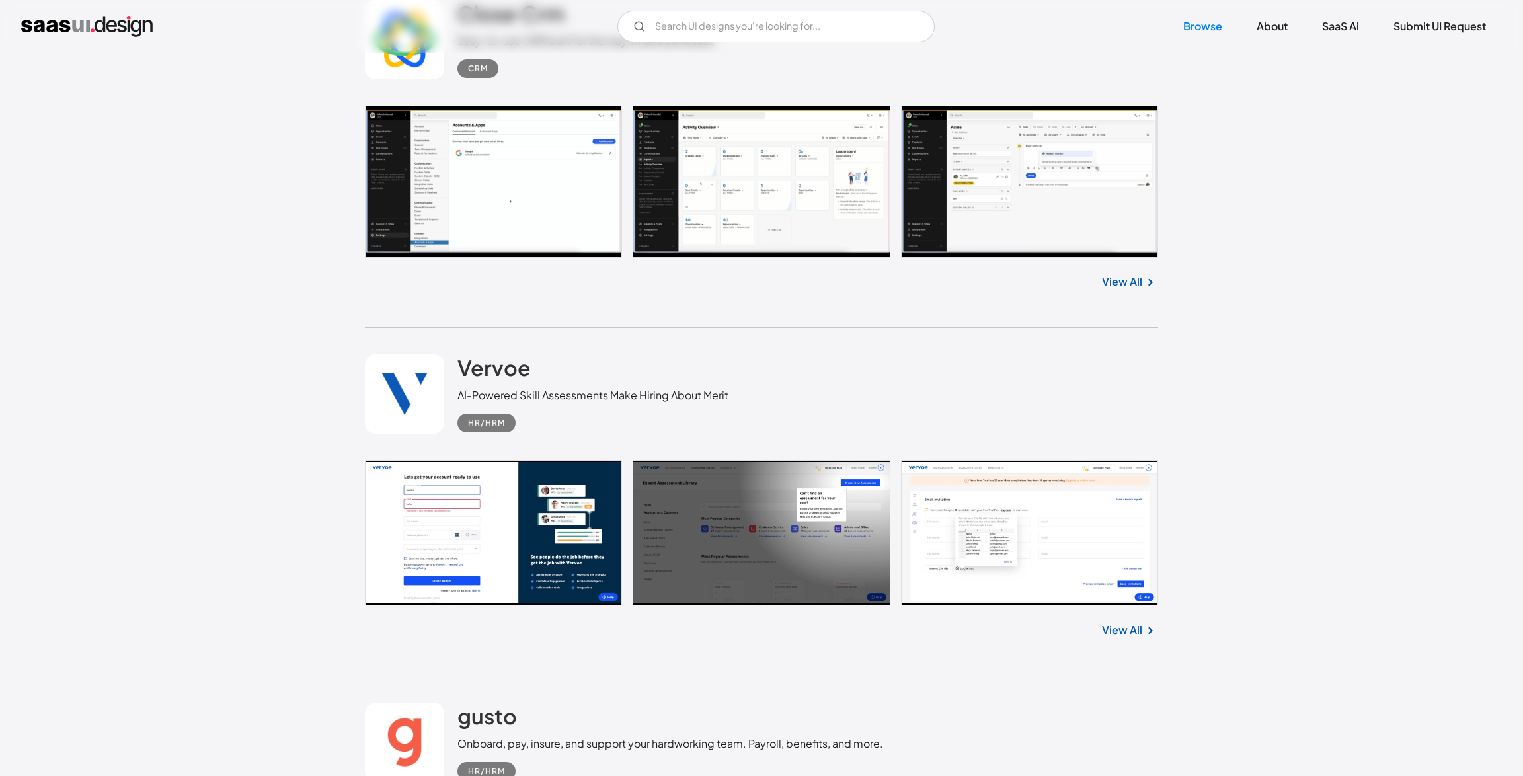
scroll to position [2657, 0]
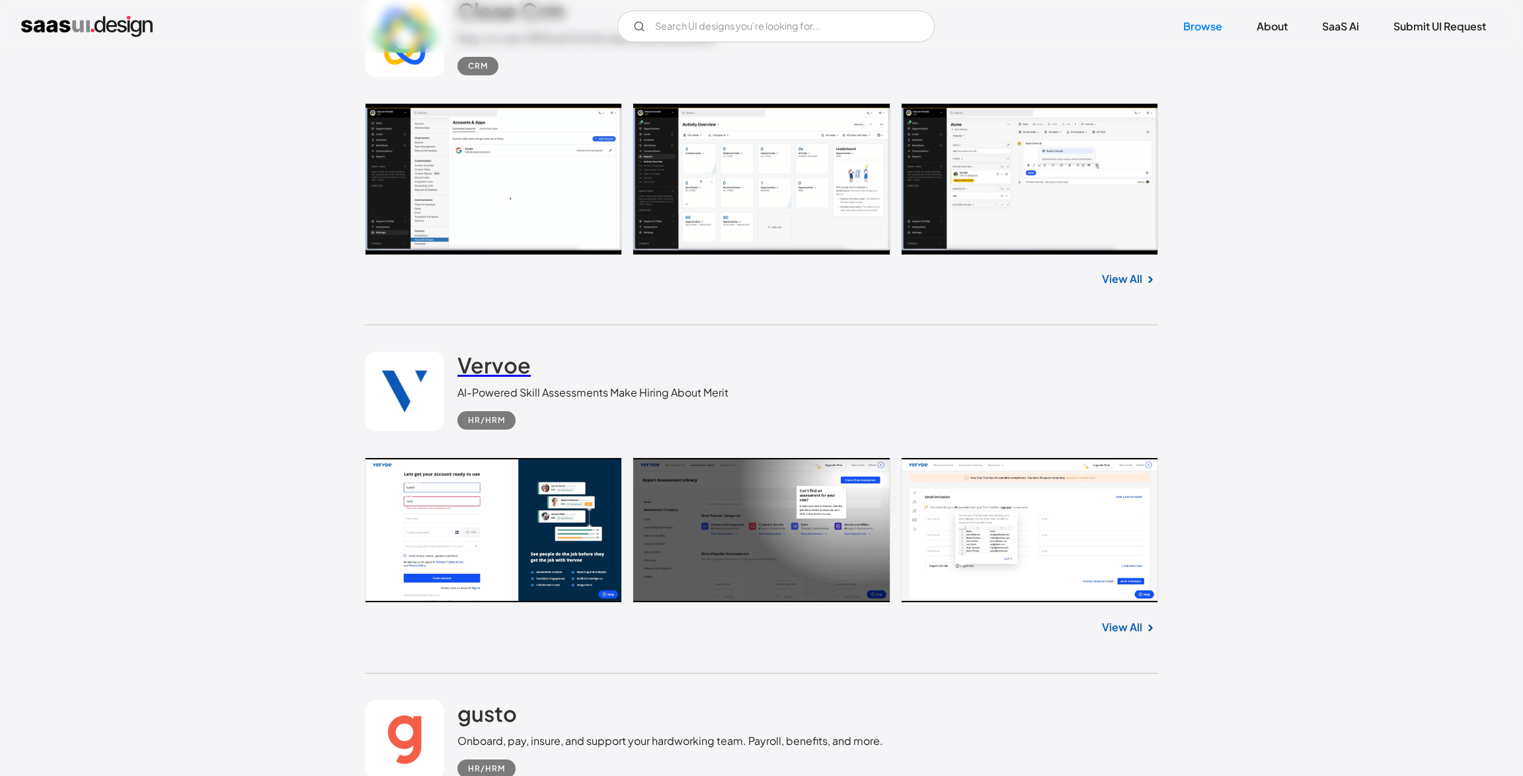
click at [493, 378] on h2 "Vervoe" at bounding box center [494, 365] width 73 height 26
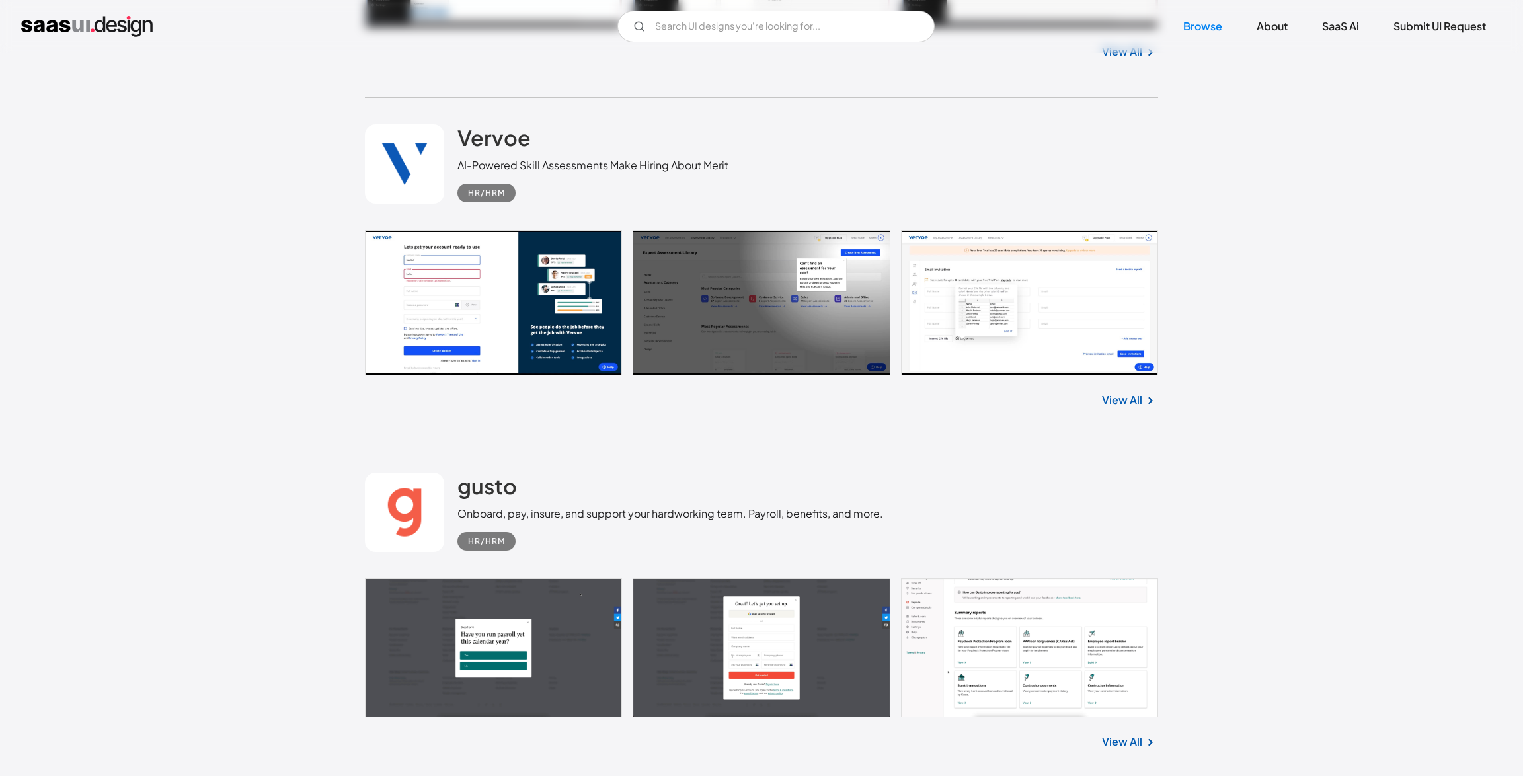
scroll to position [3072, 0]
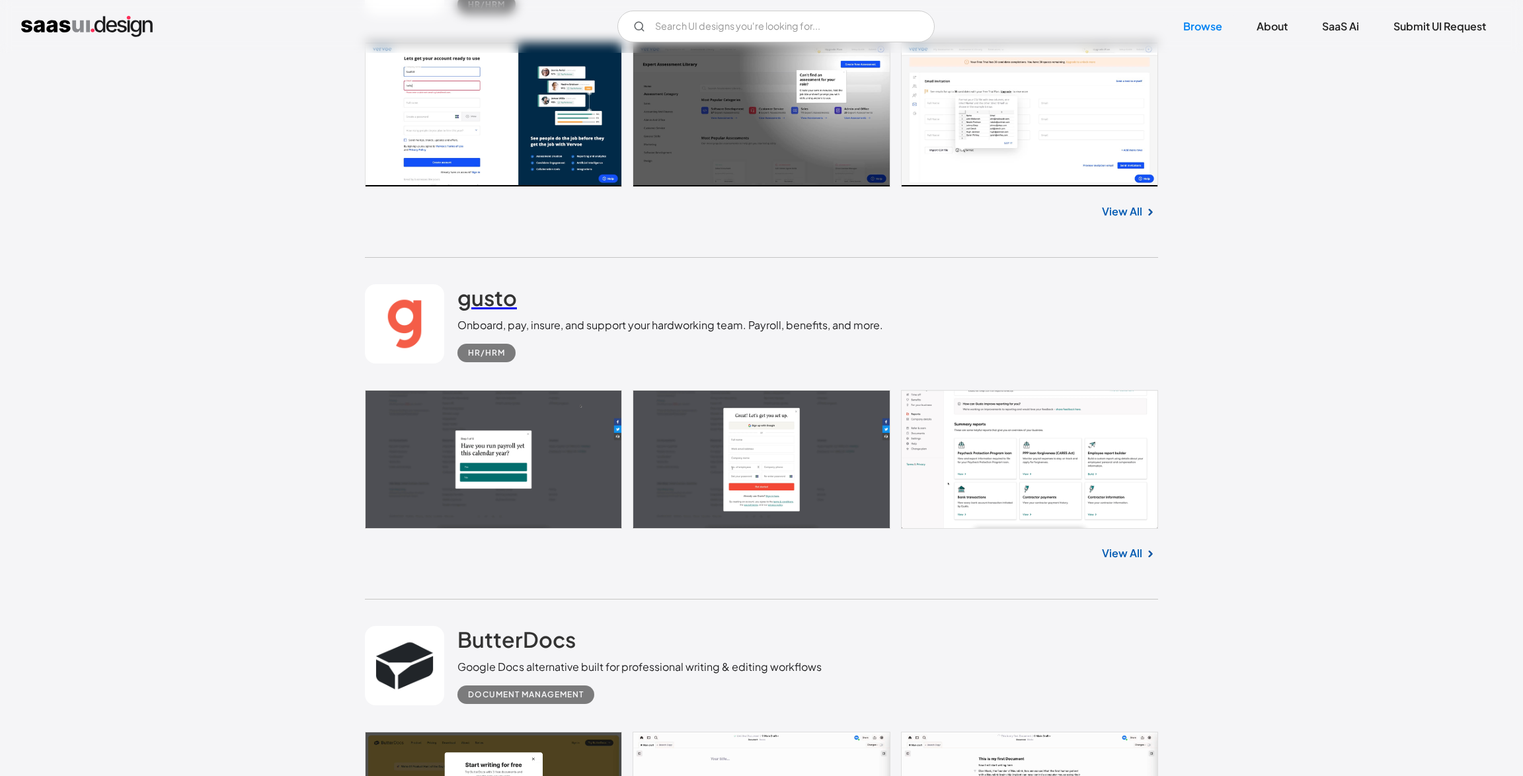
click at [499, 301] on h2 "gusto" at bounding box center [488, 297] width 60 height 26
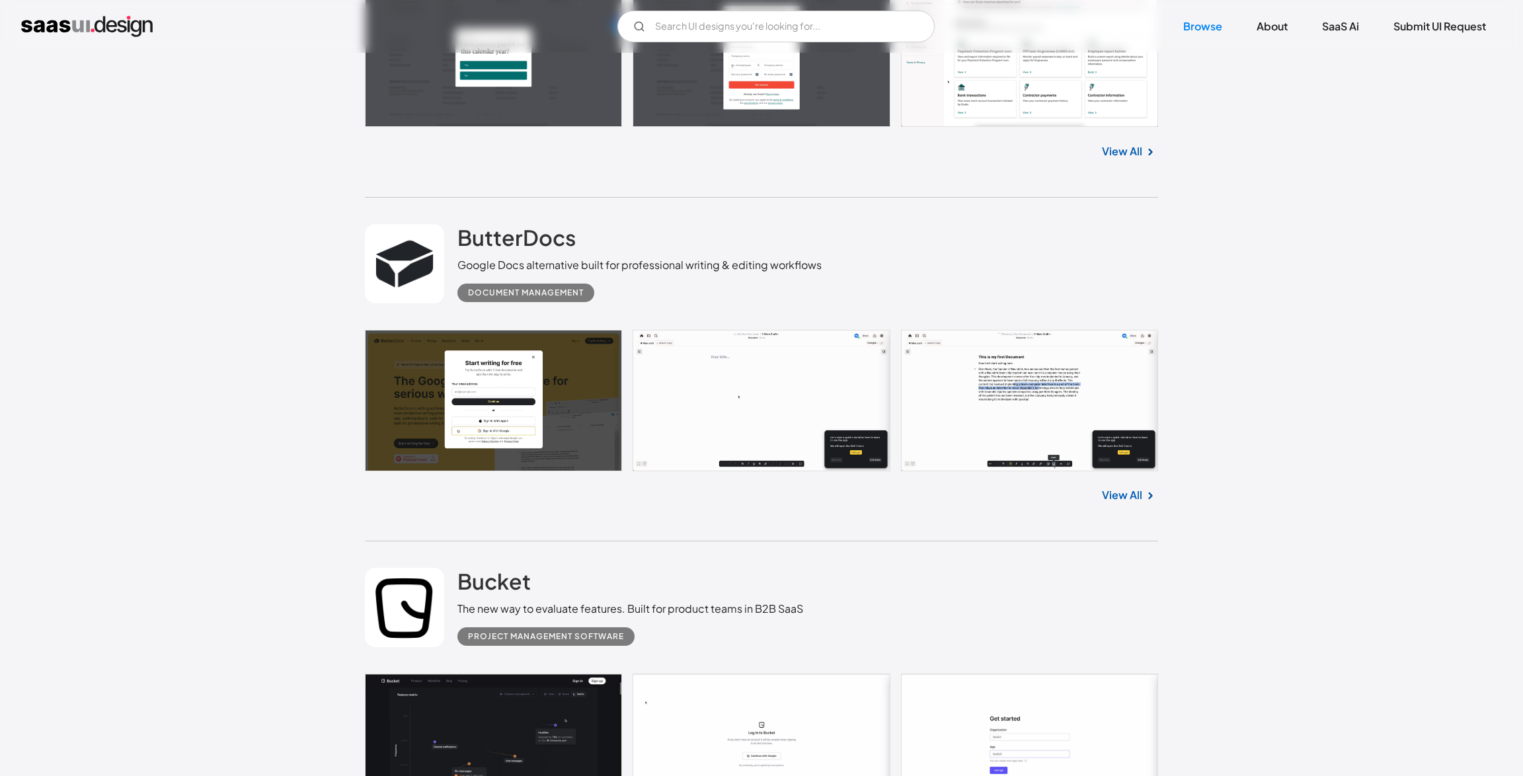
scroll to position [3623, 0]
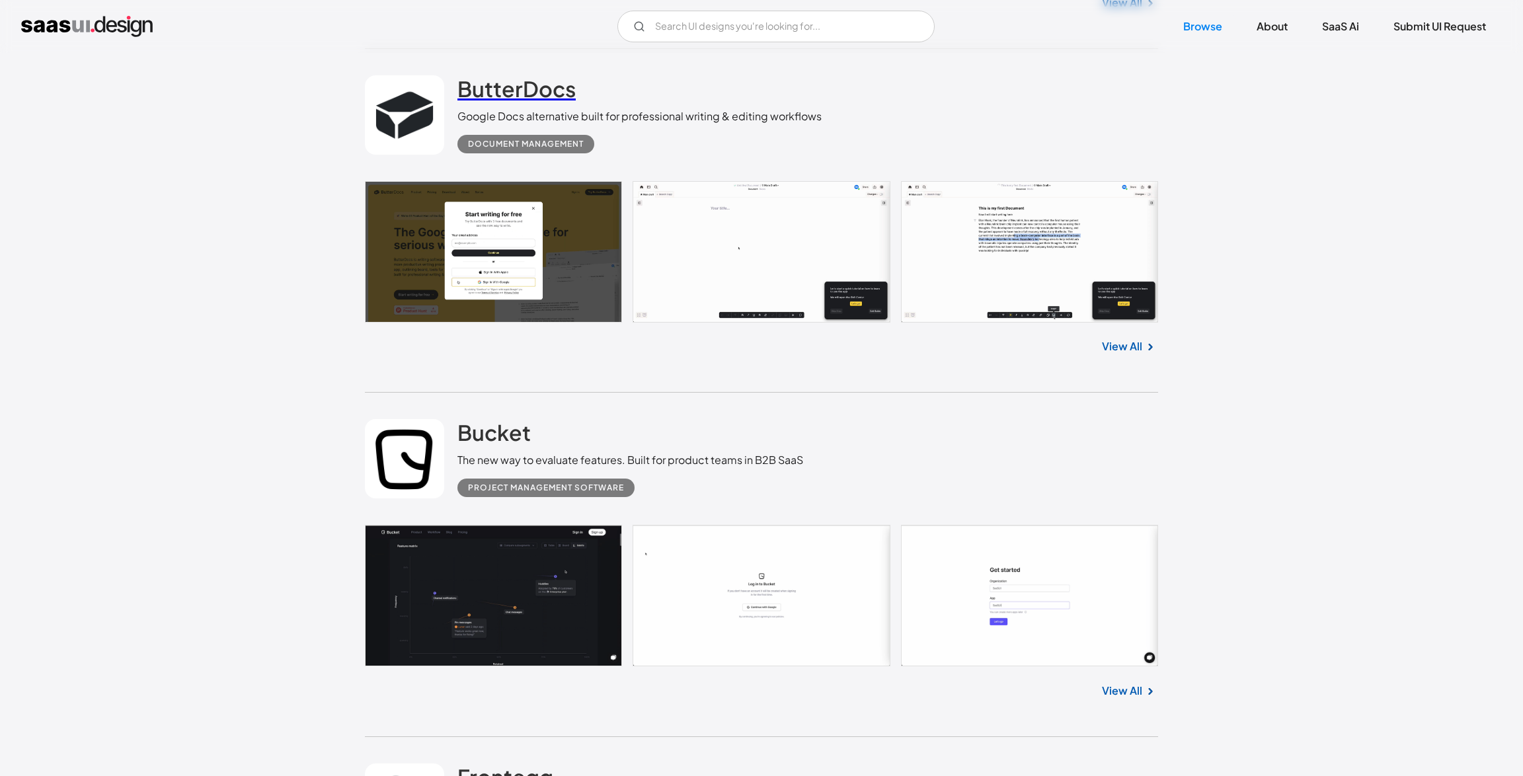
click at [520, 91] on h2 "ButterDocs" at bounding box center [517, 88] width 118 height 26
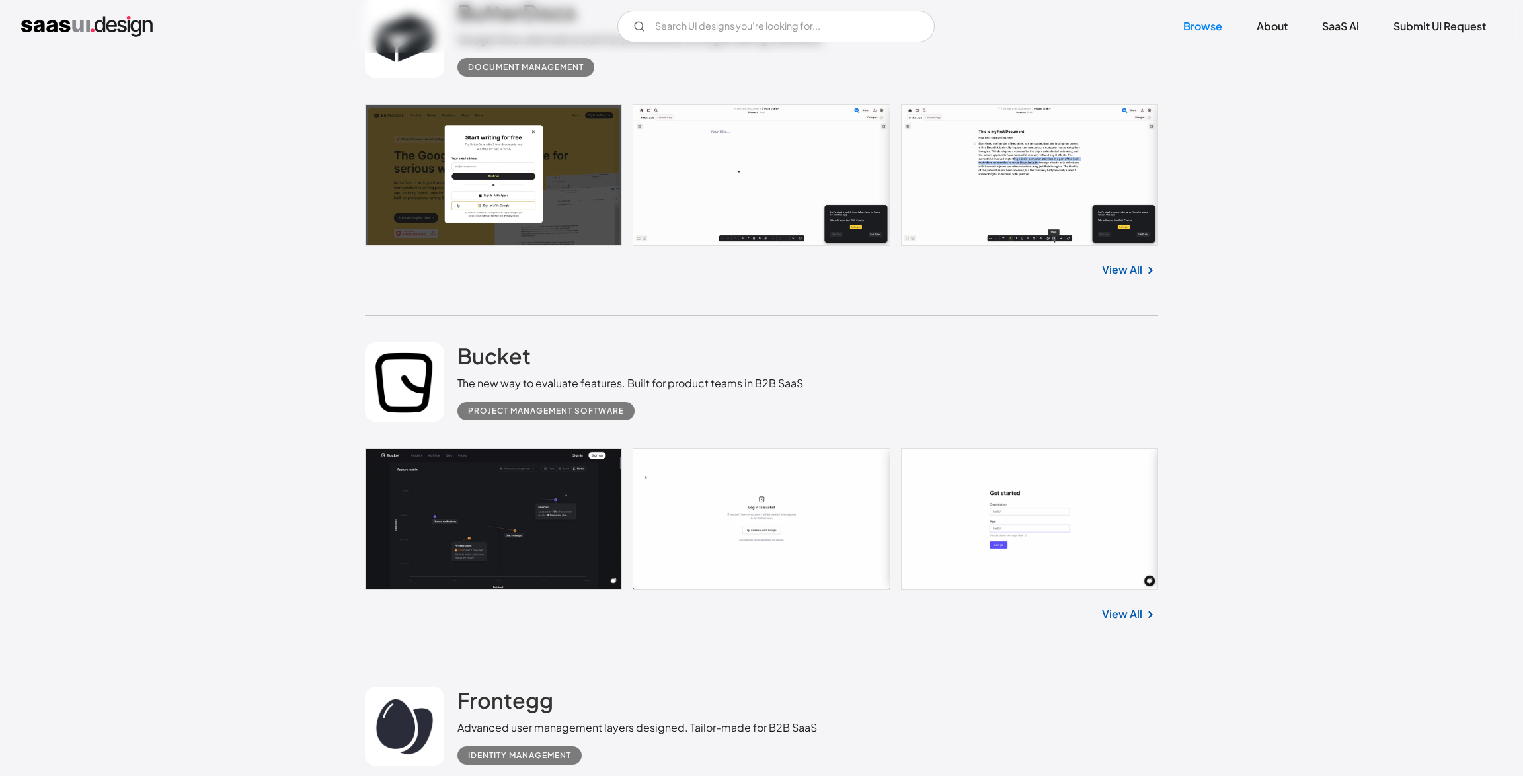
scroll to position [3707, 0]
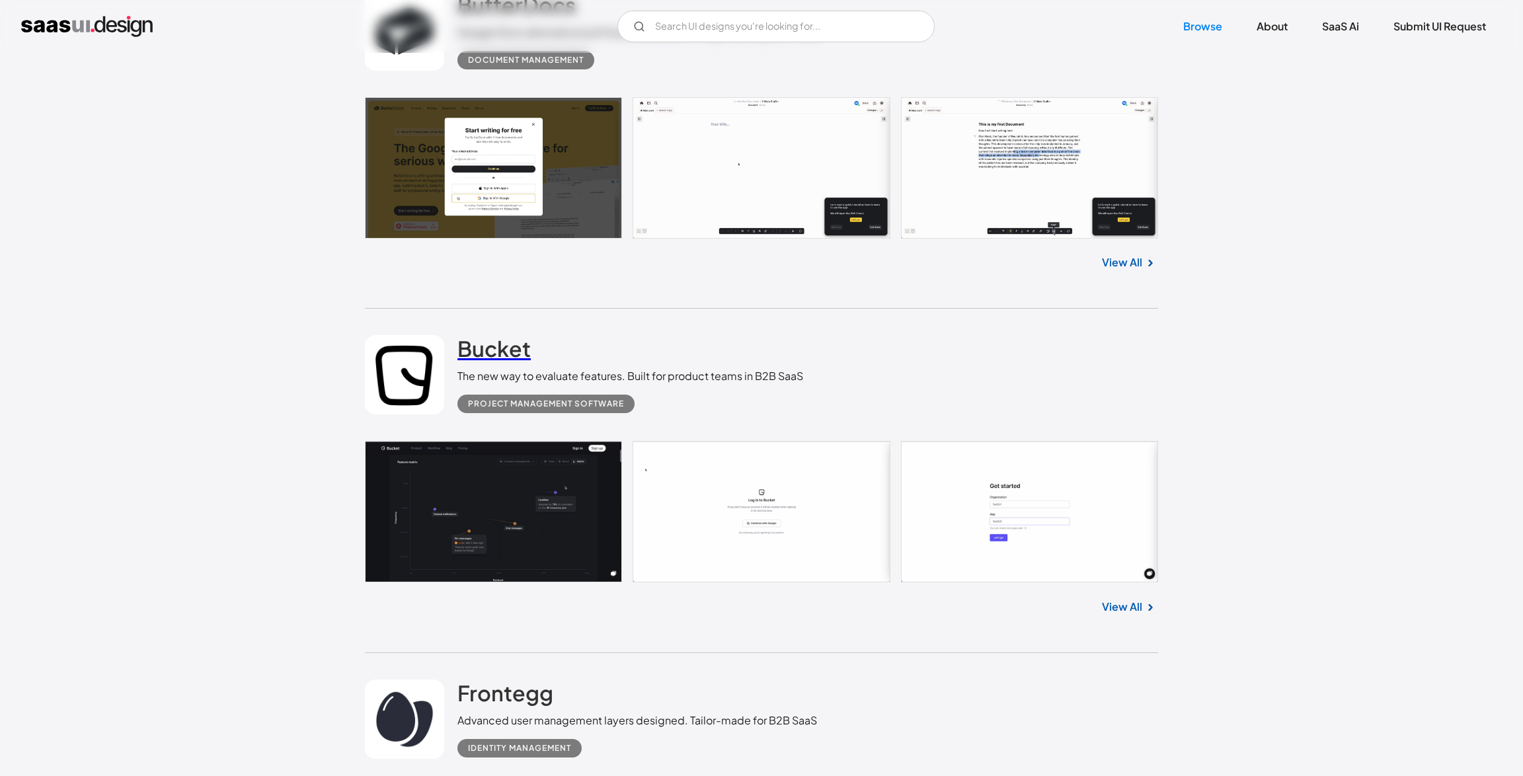
click at [499, 354] on h2 "Bucket" at bounding box center [494, 348] width 73 height 26
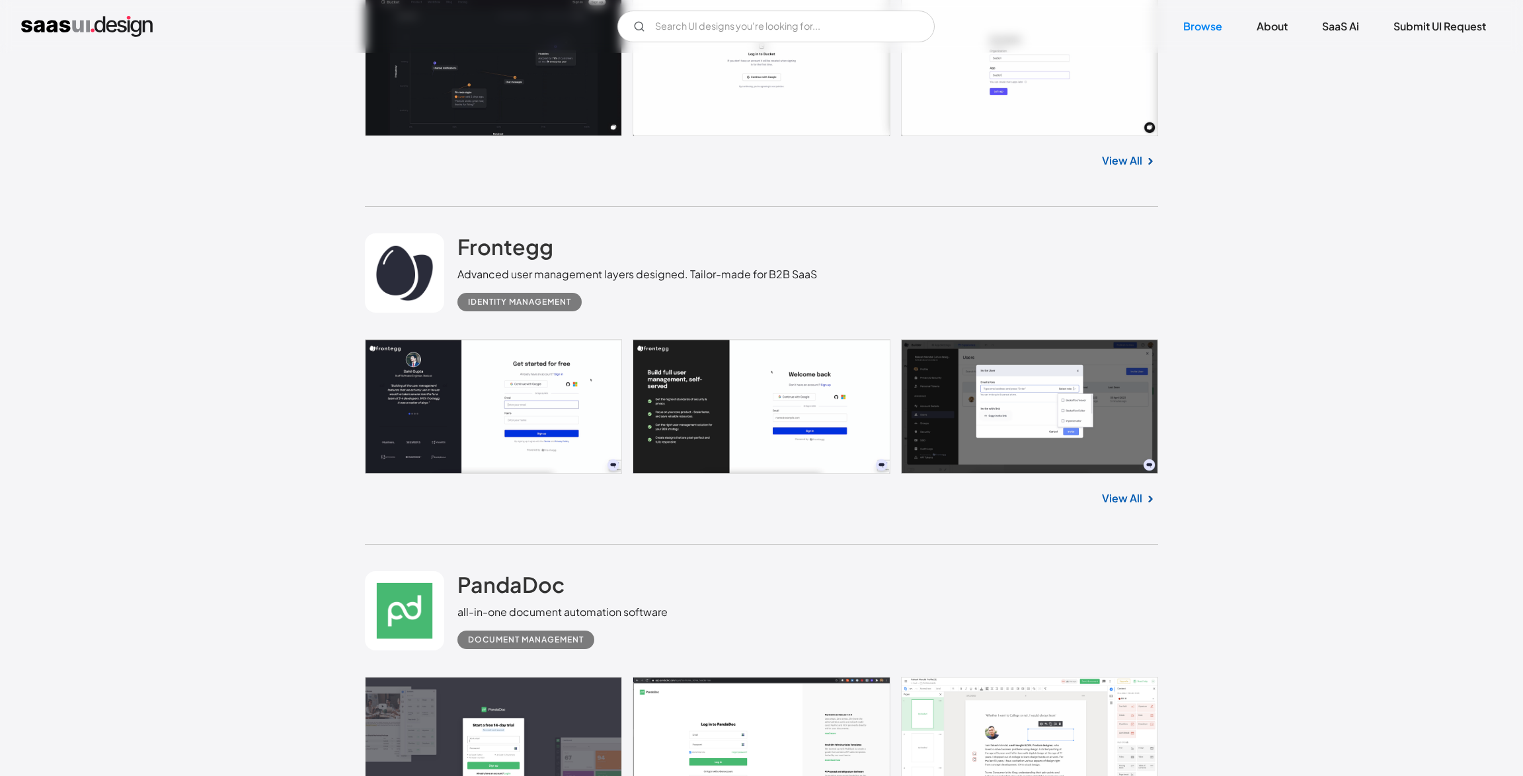
scroll to position [4325, 0]
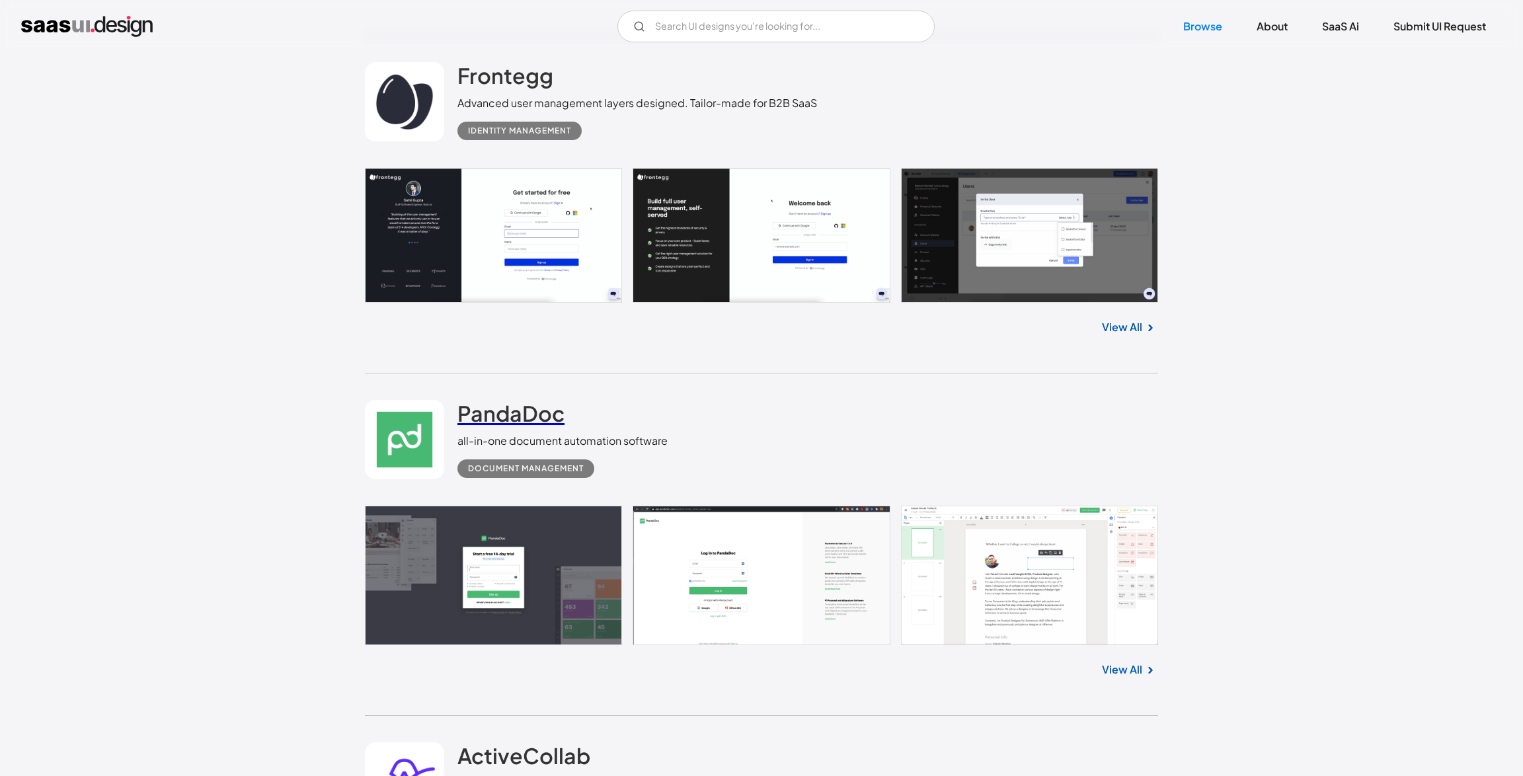
click at [527, 422] on h2 "PandaDoc" at bounding box center [511, 413] width 107 height 26
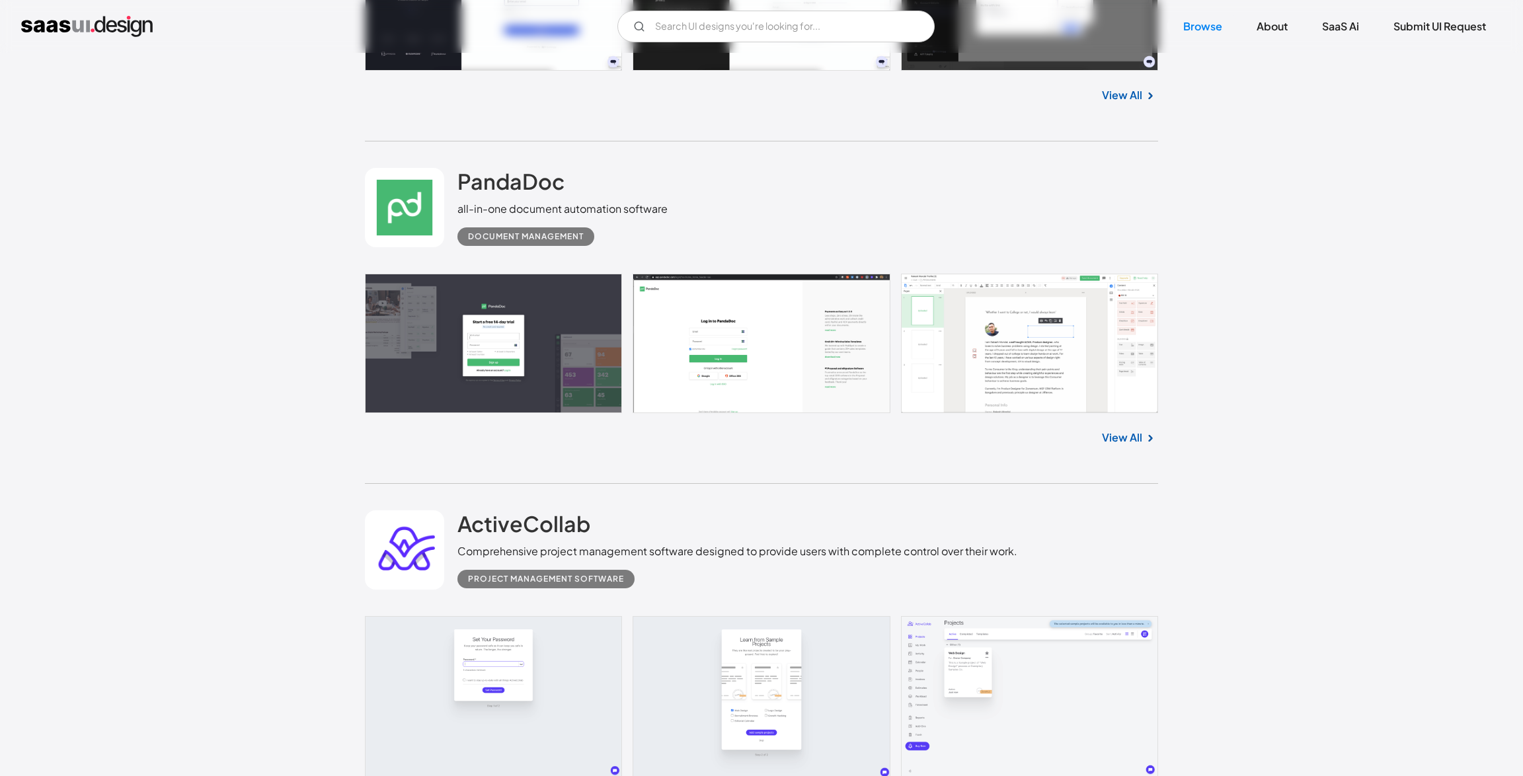
scroll to position [4830, 0]
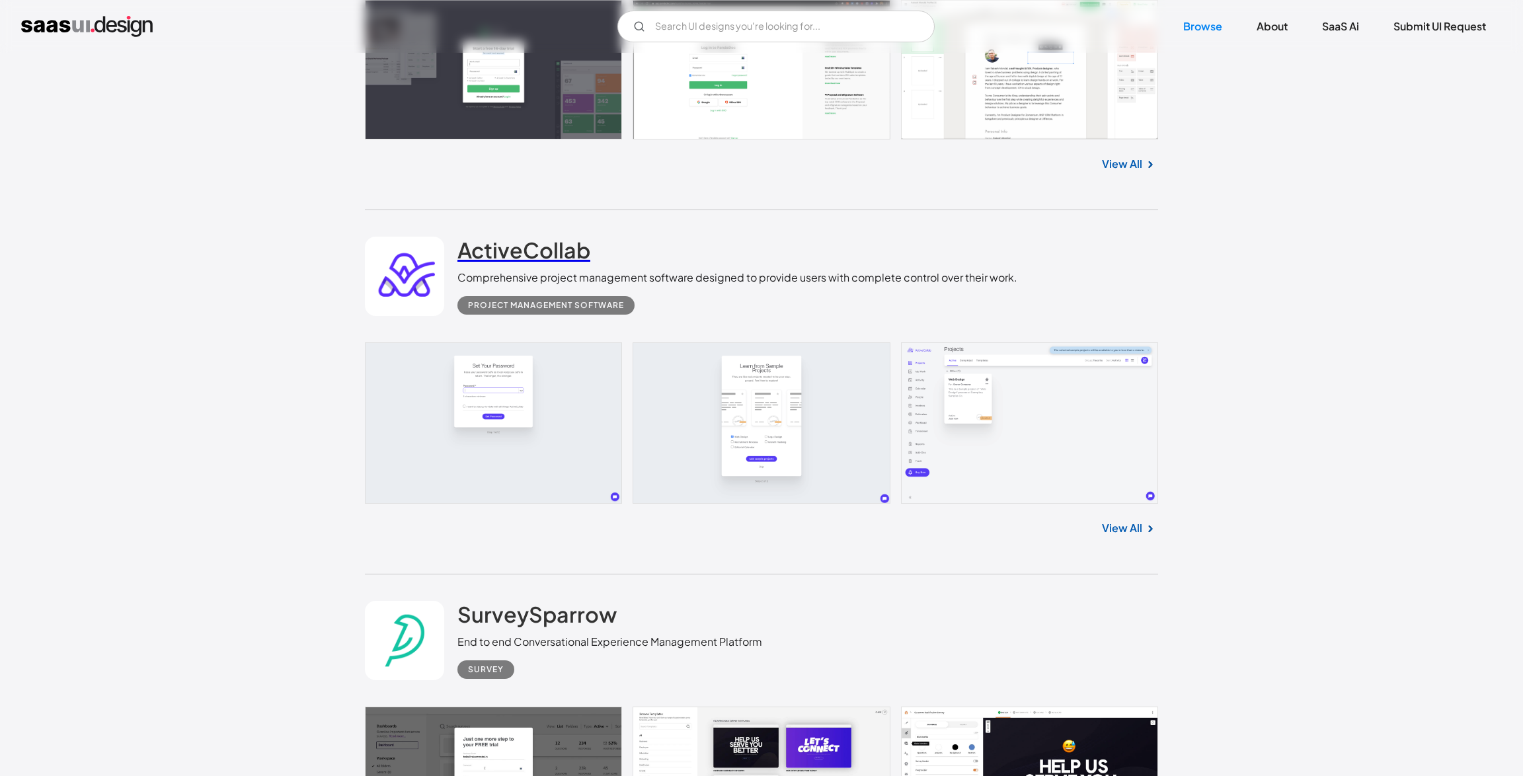
click at [520, 259] on h2 "ActiveCollab" at bounding box center [524, 250] width 133 height 26
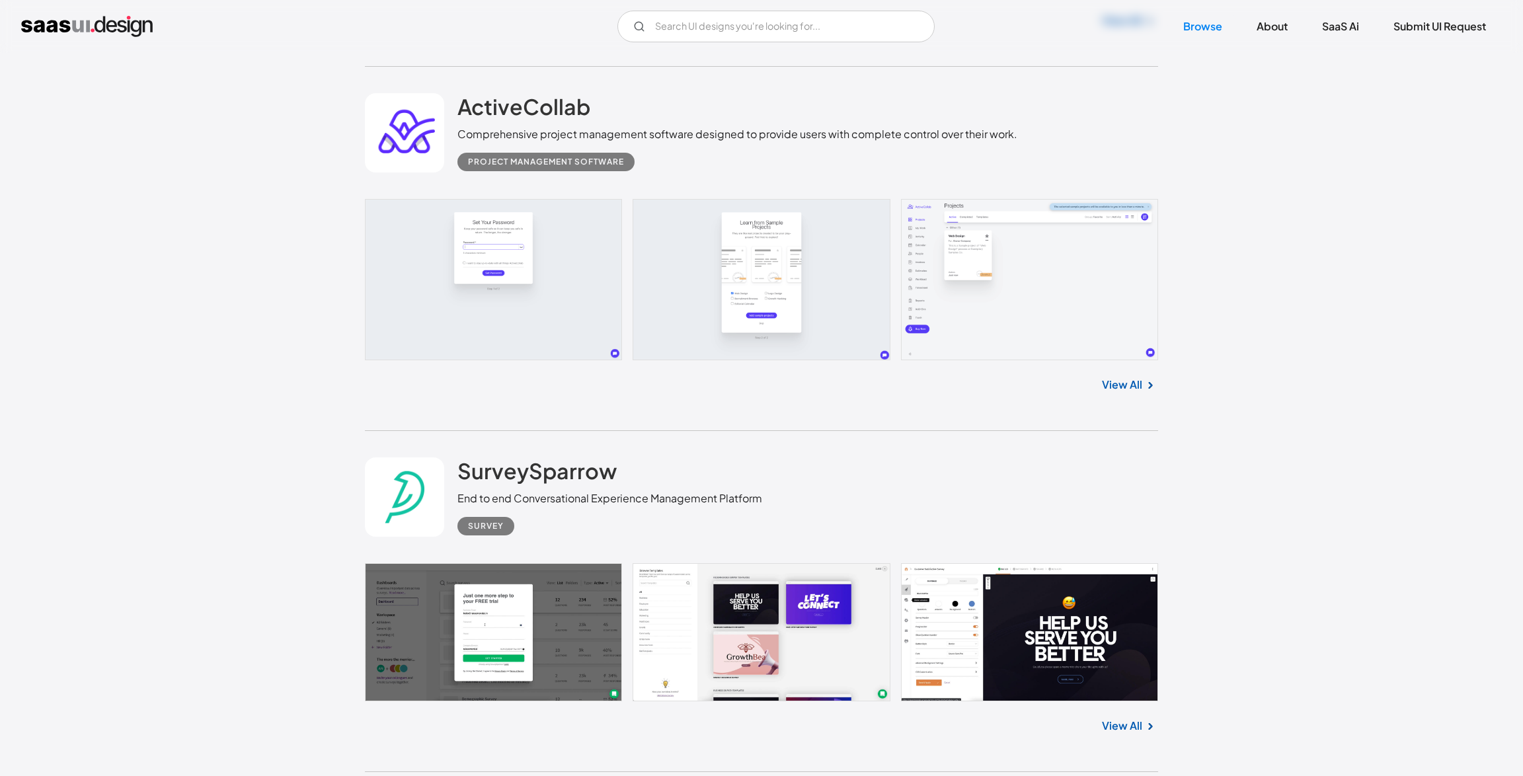
scroll to position [5059, 0]
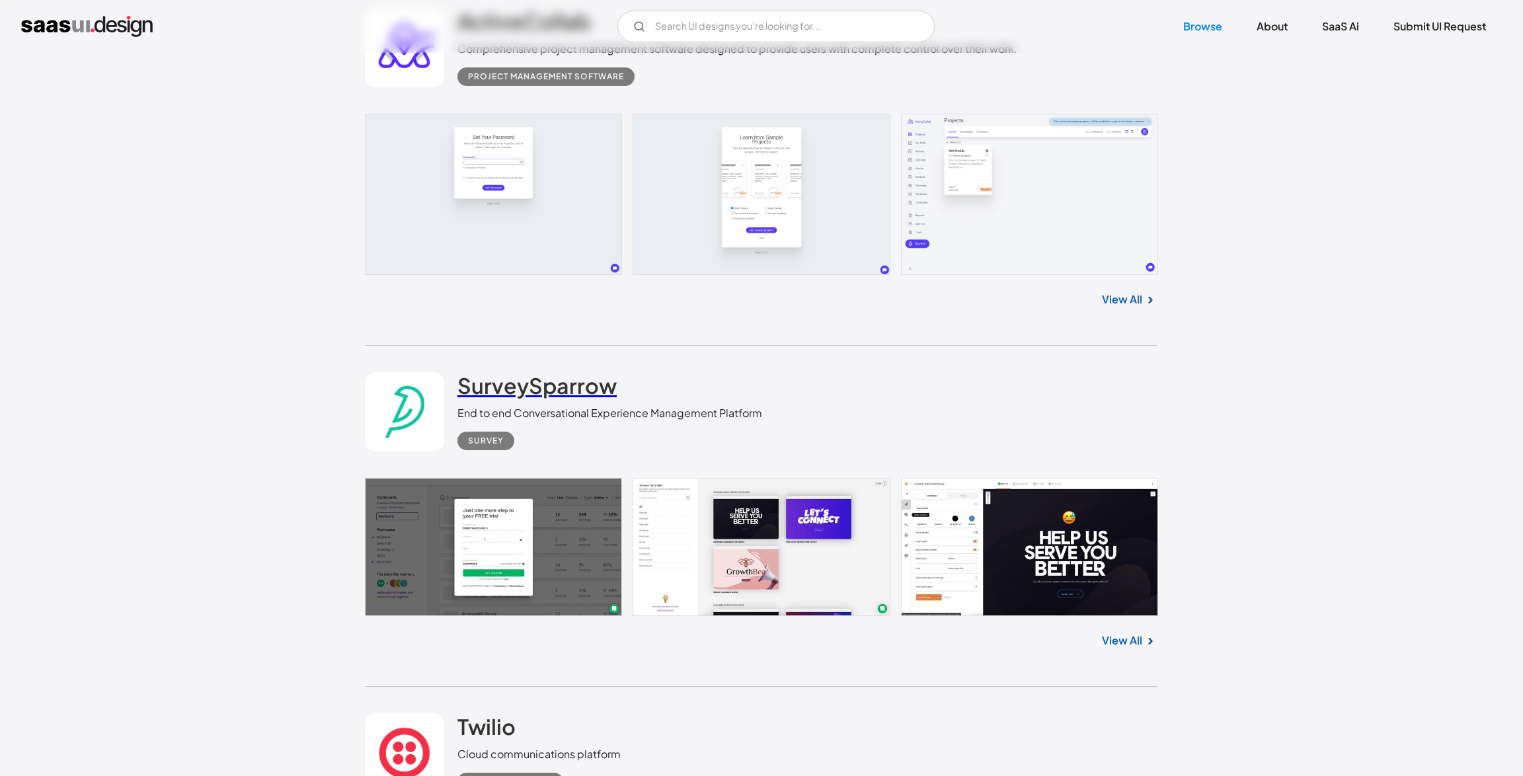
click at [500, 383] on h2 "SurveySparrow" at bounding box center [537, 385] width 159 height 26
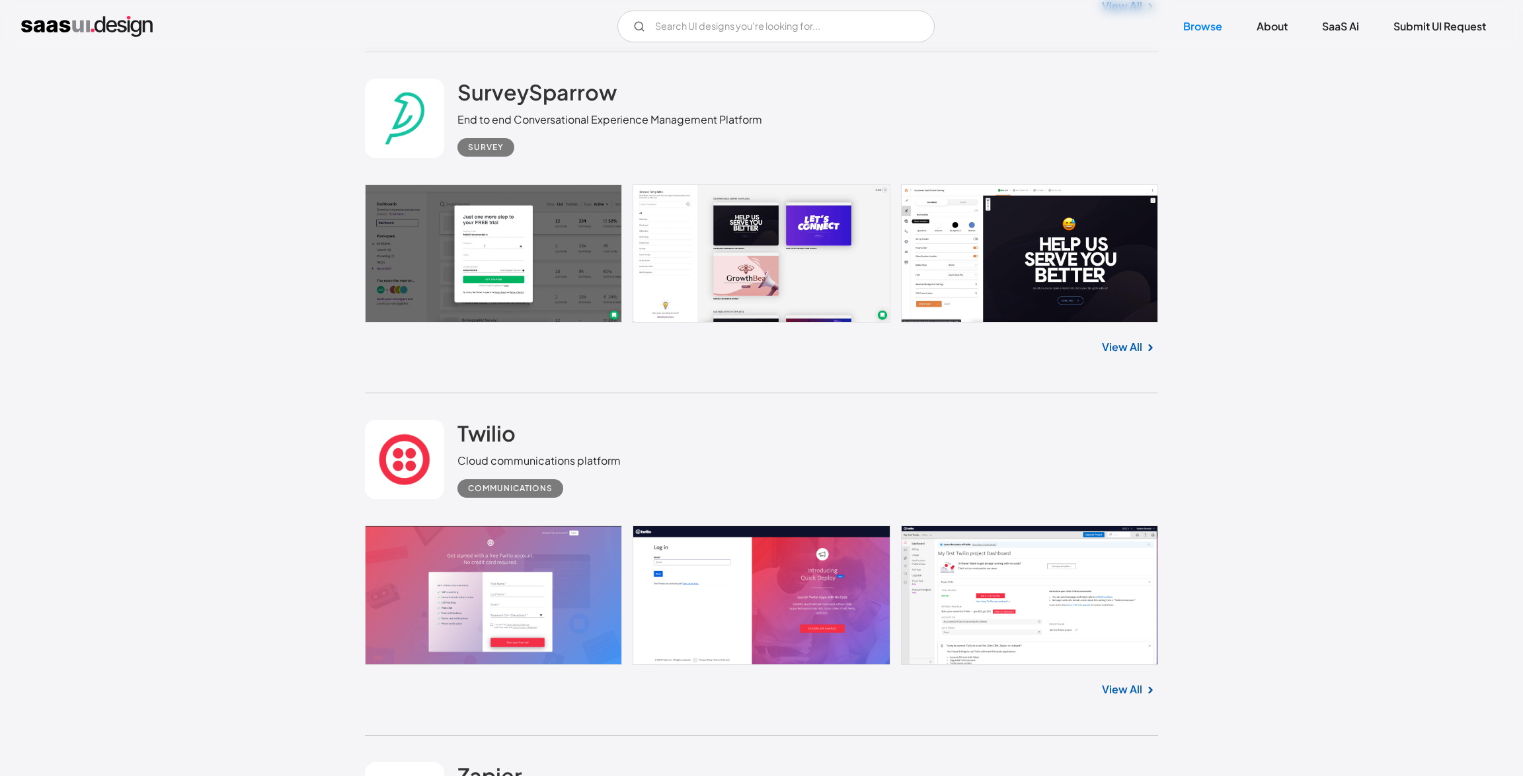
scroll to position [5501, 0]
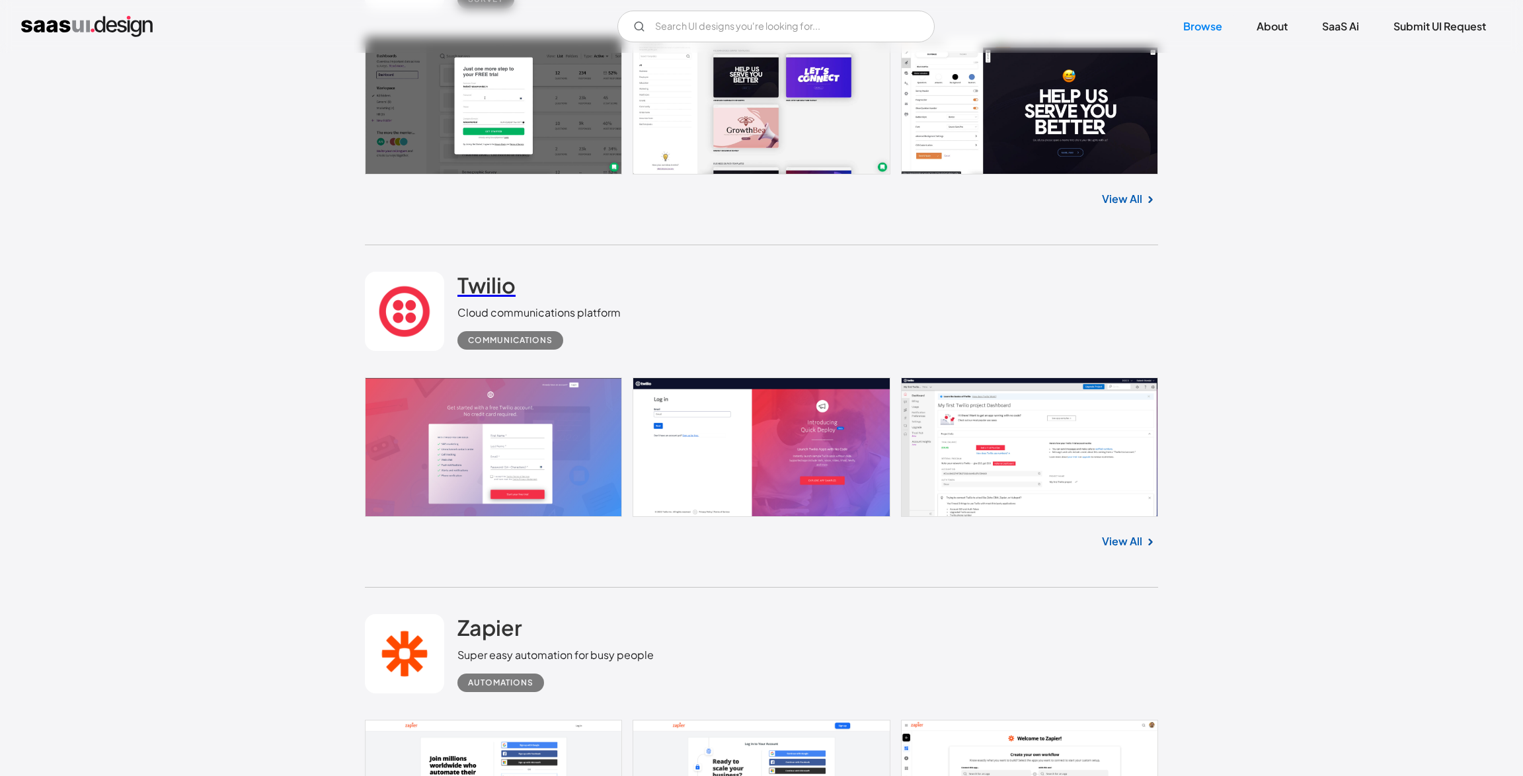
click at [473, 294] on h2 "Twilio" at bounding box center [487, 285] width 58 height 26
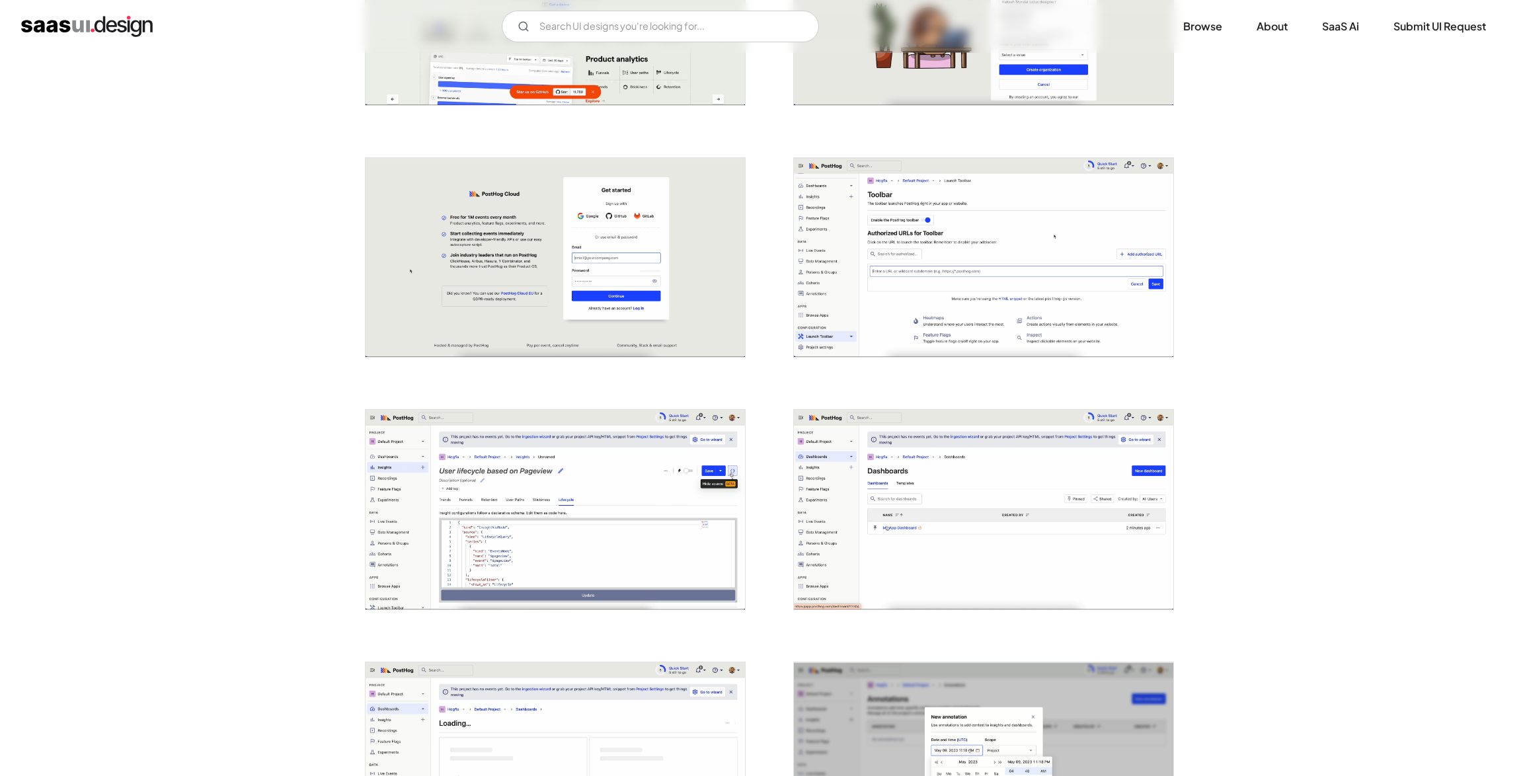
scroll to position [407, 0]
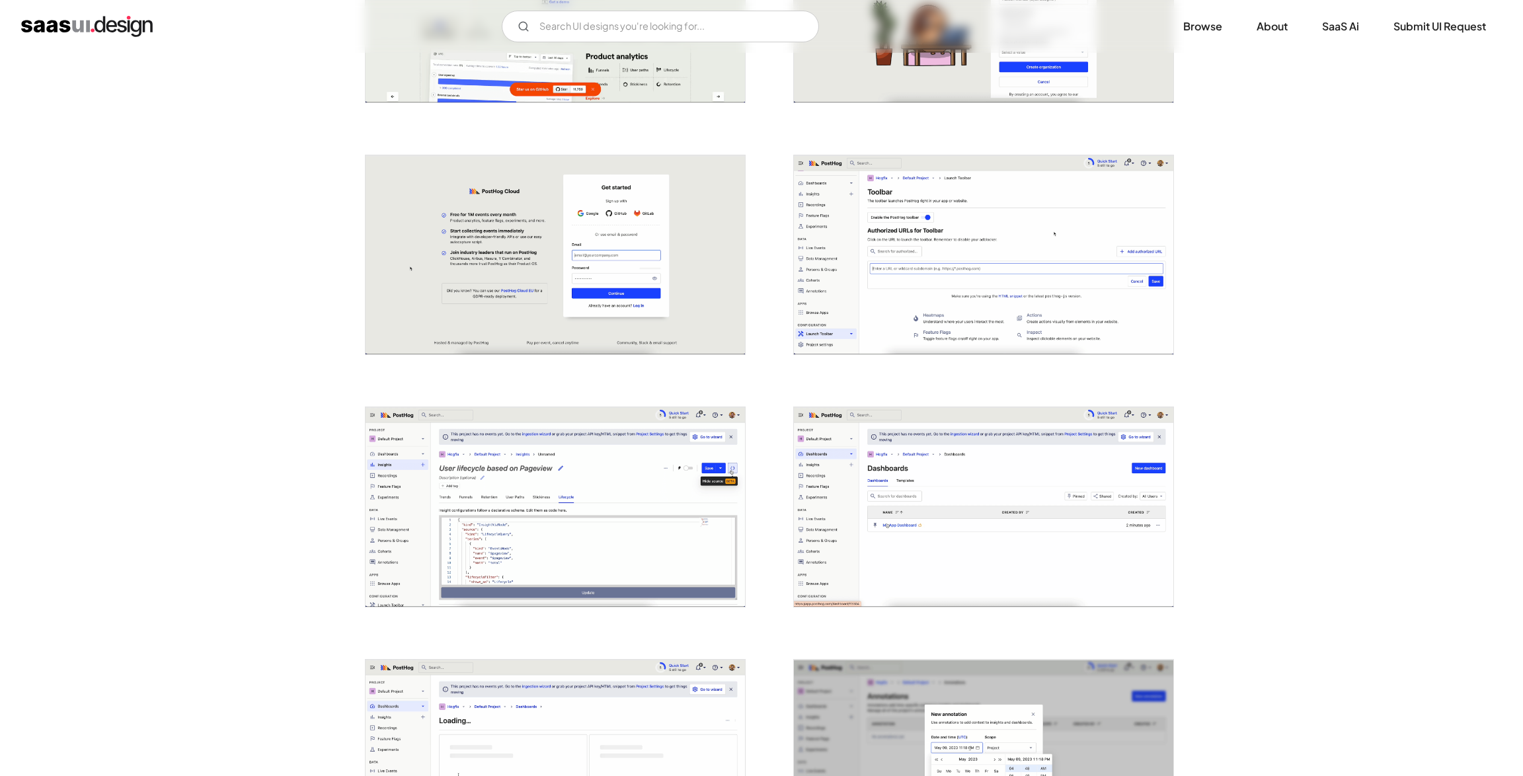
click at [914, 426] on img "open lightbox" at bounding box center [984, 507] width 380 height 200
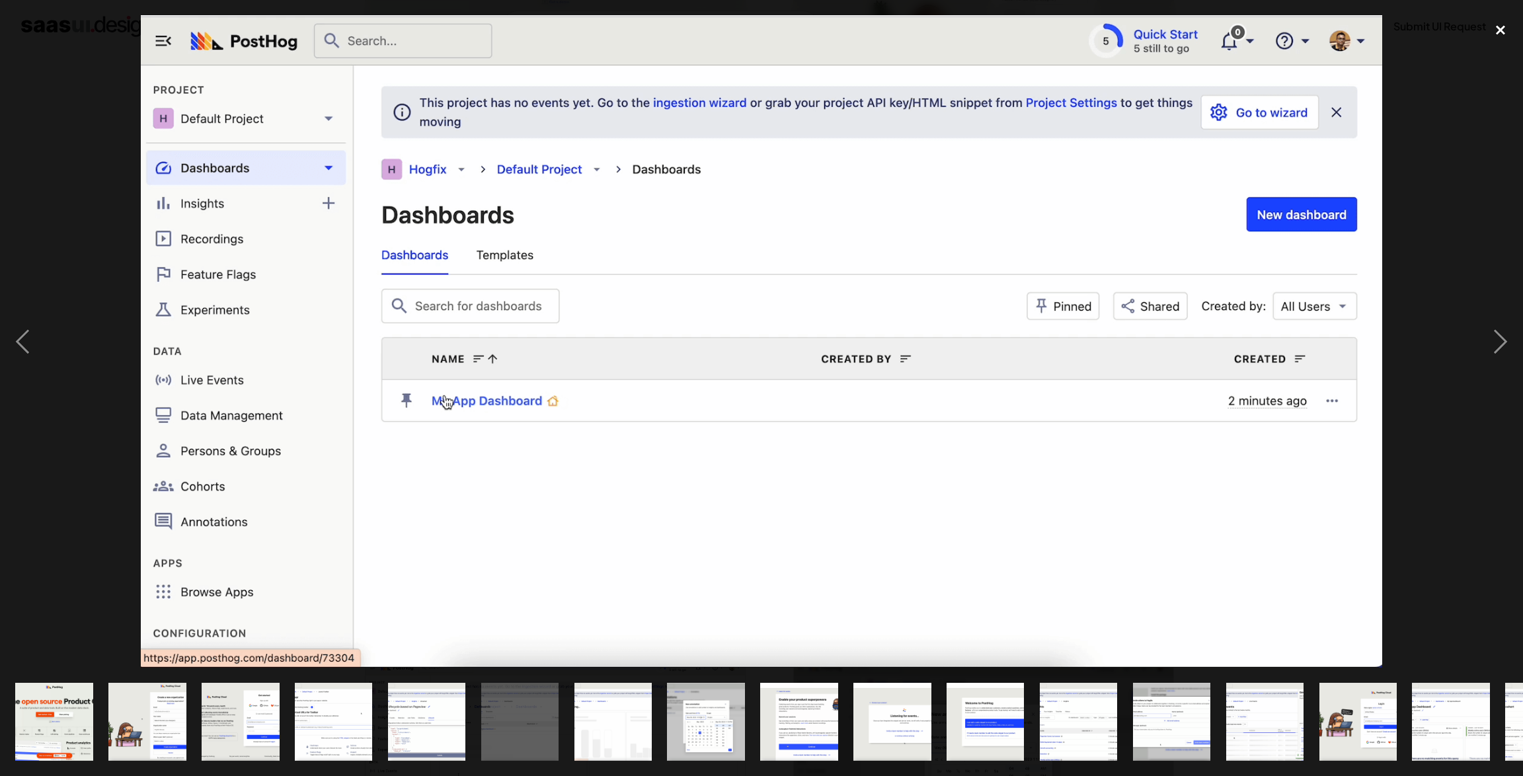
click at [1502, 31] on div "close lightbox" at bounding box center [1500, 29] width 45 height 29
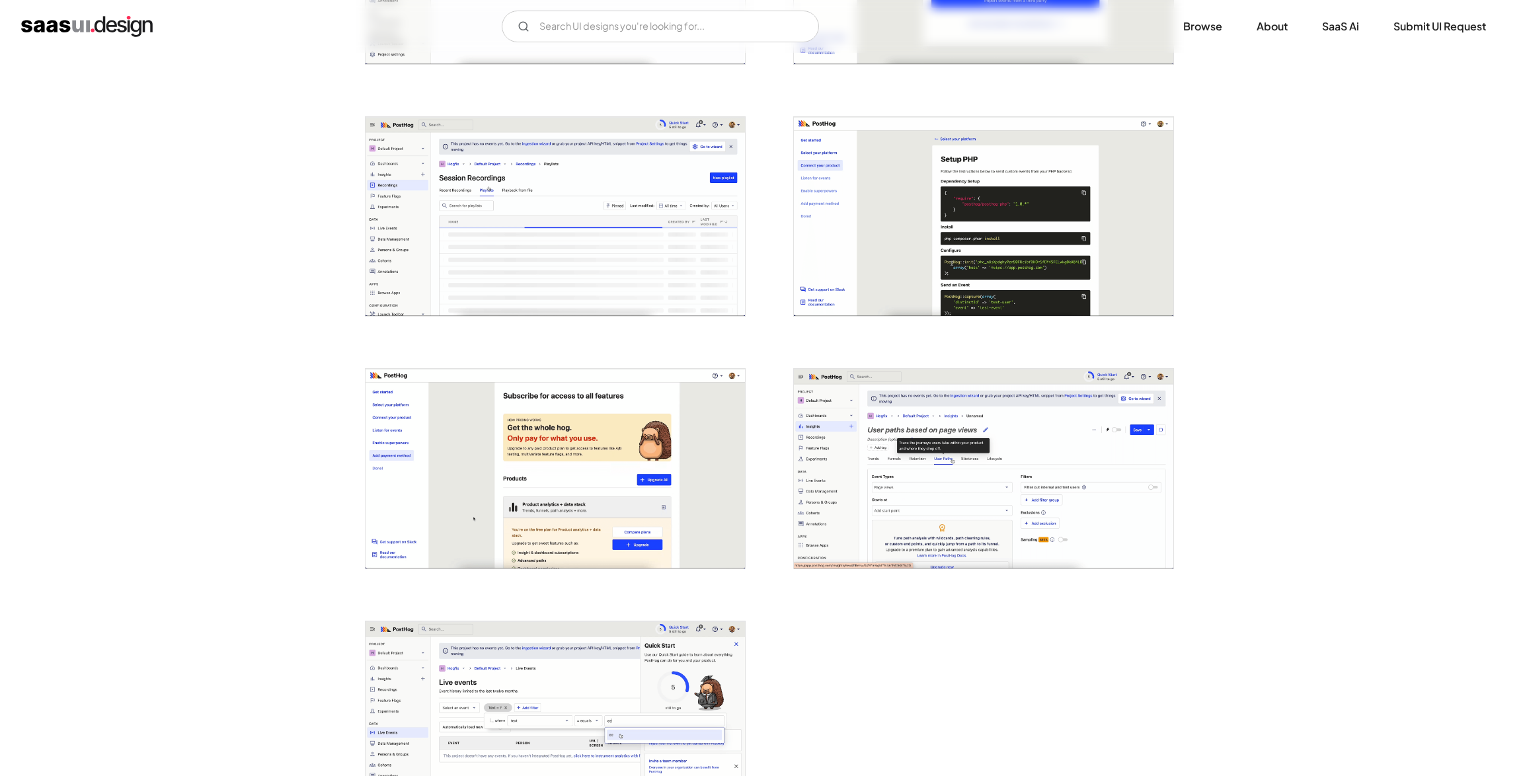
scroll to position [3007, 0]
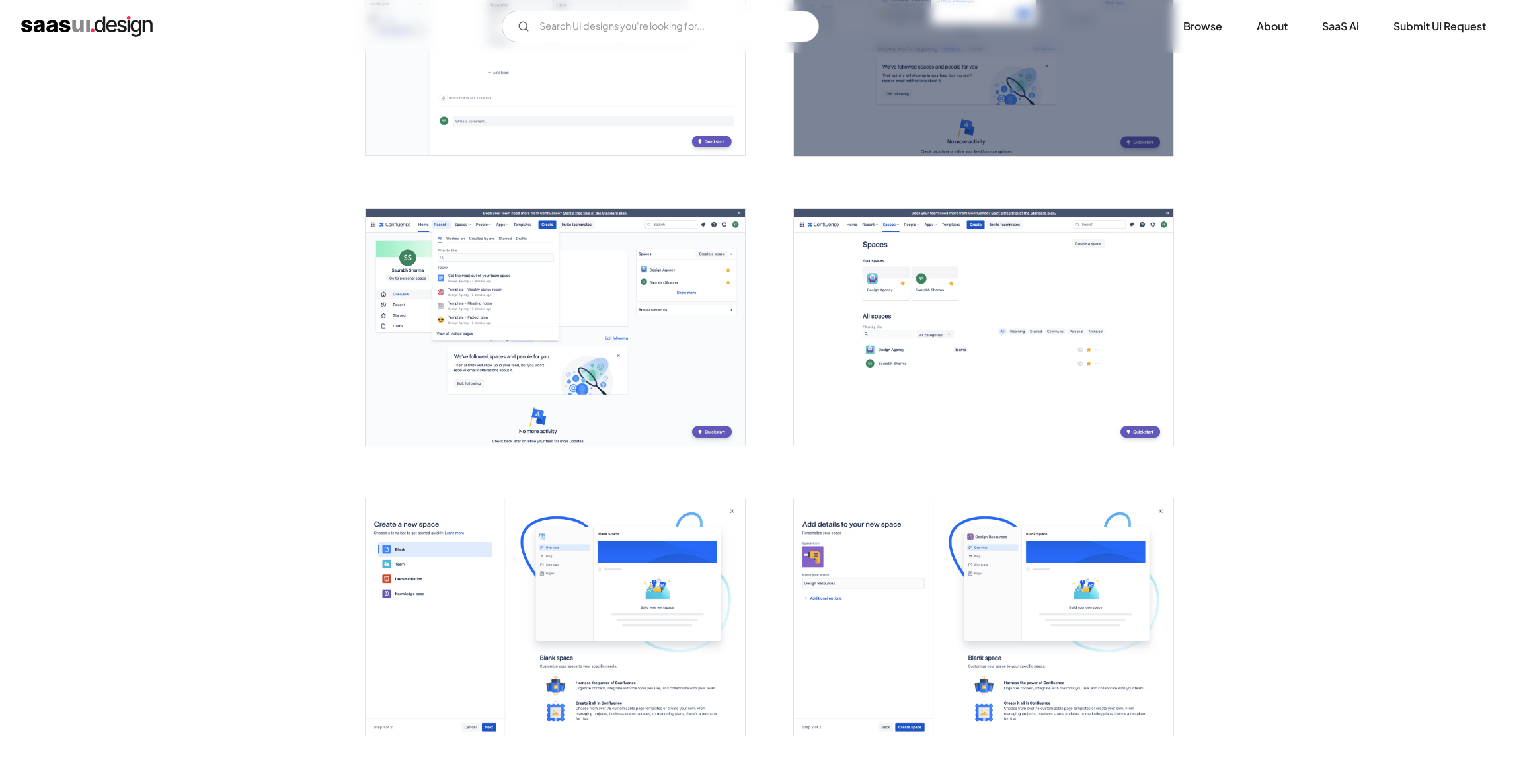
scroll to position [2140, 0]
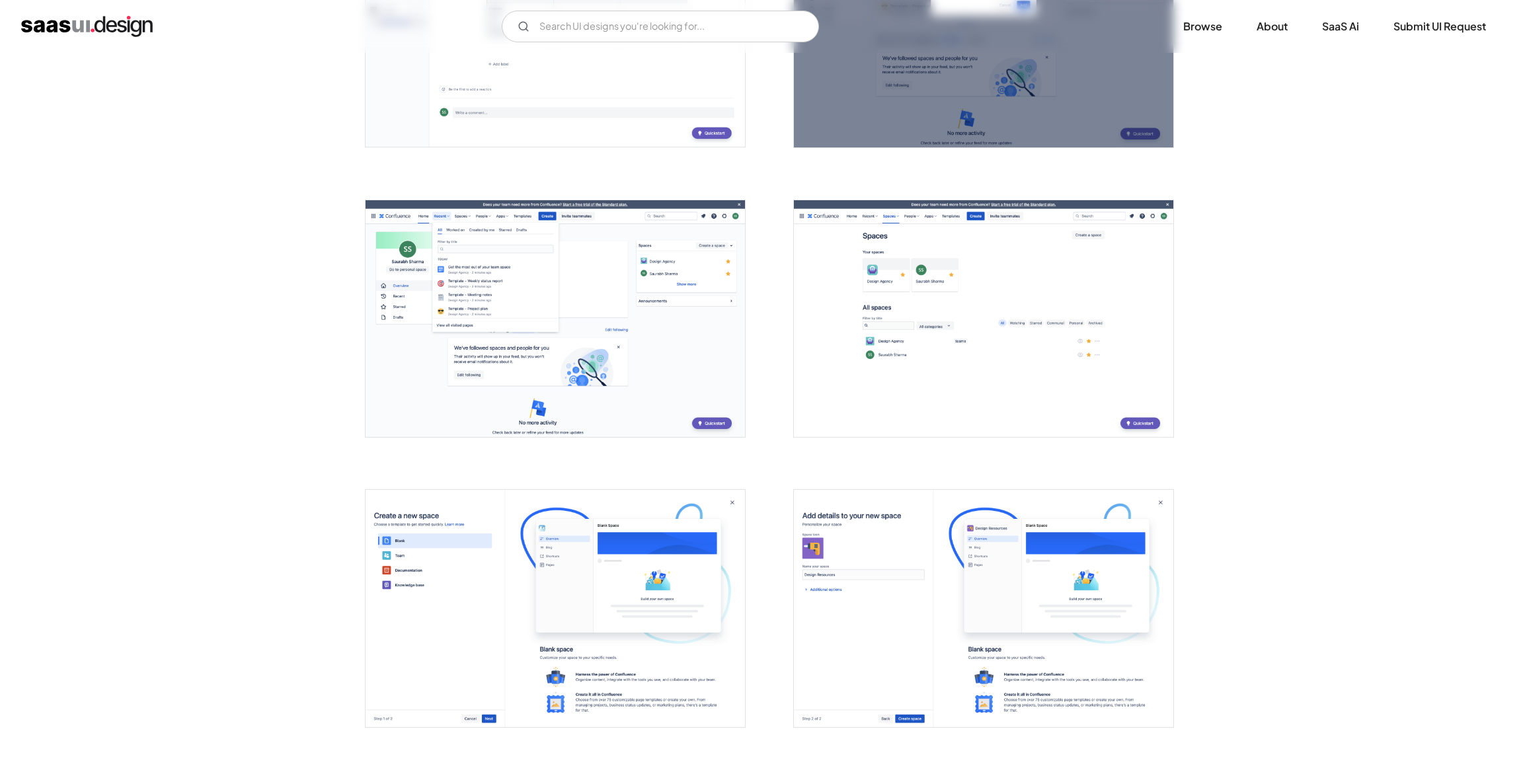
click at [520, 306] on img "open lightbox" at bounding box center [556, 318] width 380 height 237
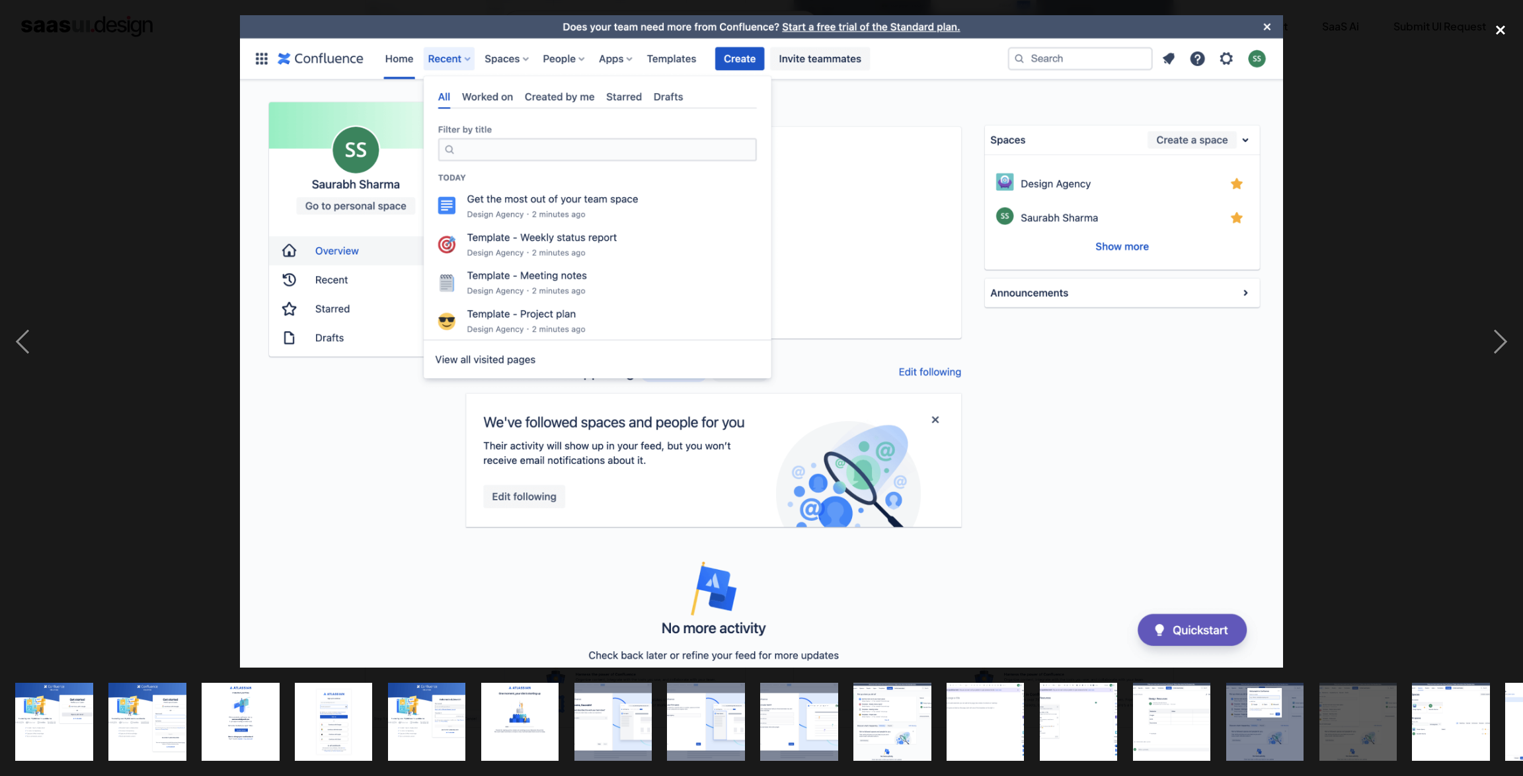
click at [1502, 30] on div "close lightbox" at bounding box center [1500, 29] width 45 height 29
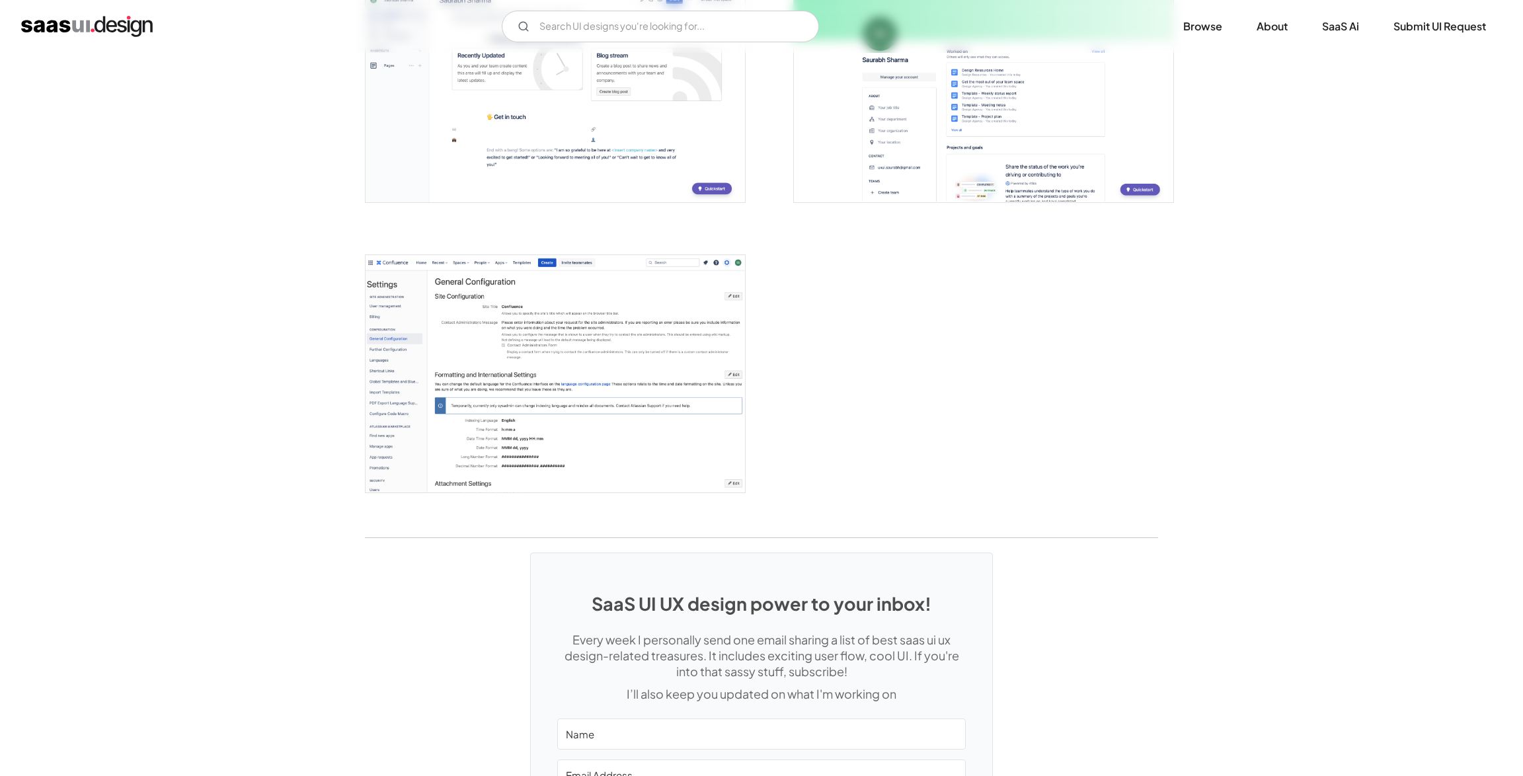
scroll to position [3539, 0]
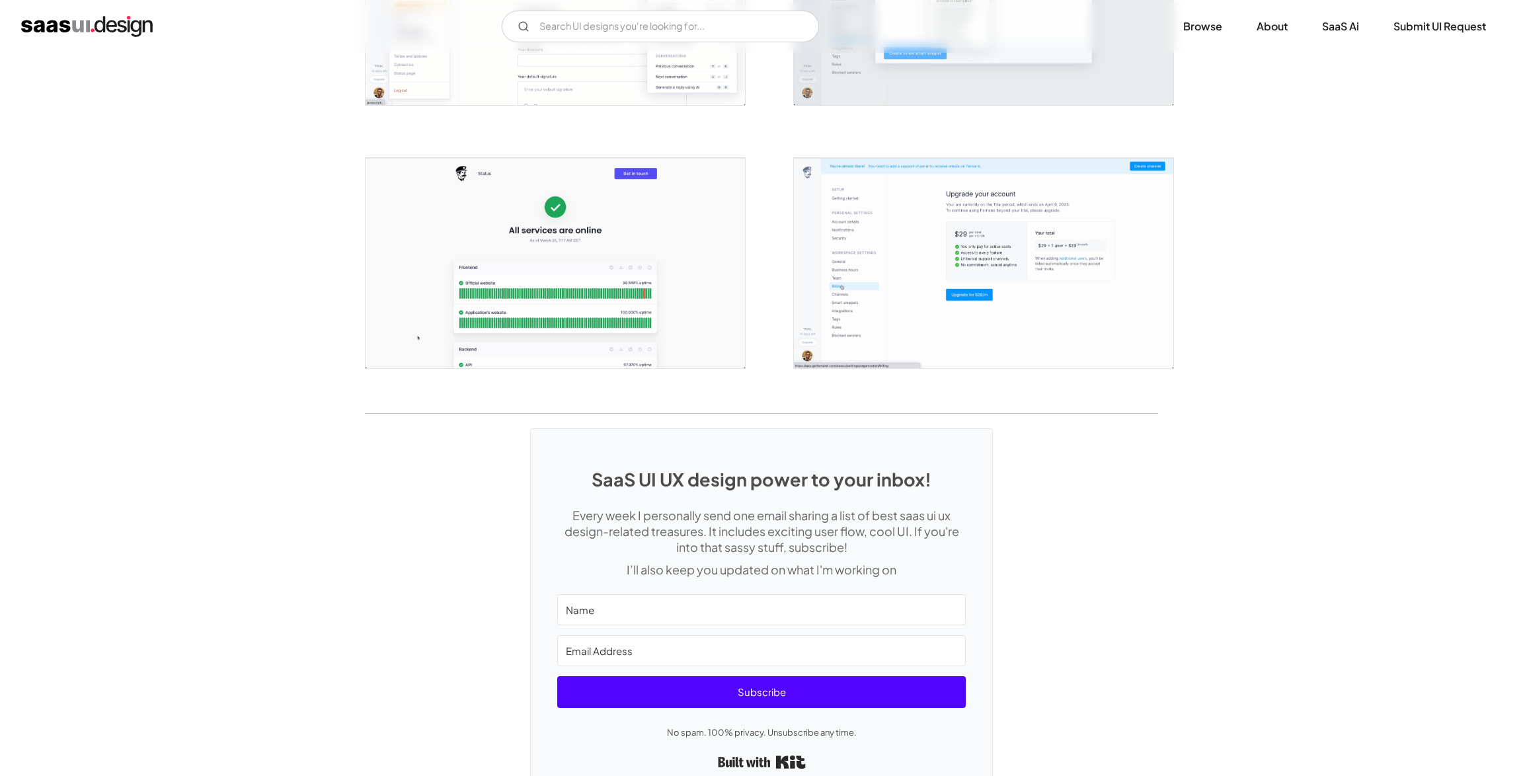
scroll to position [2586, 0]
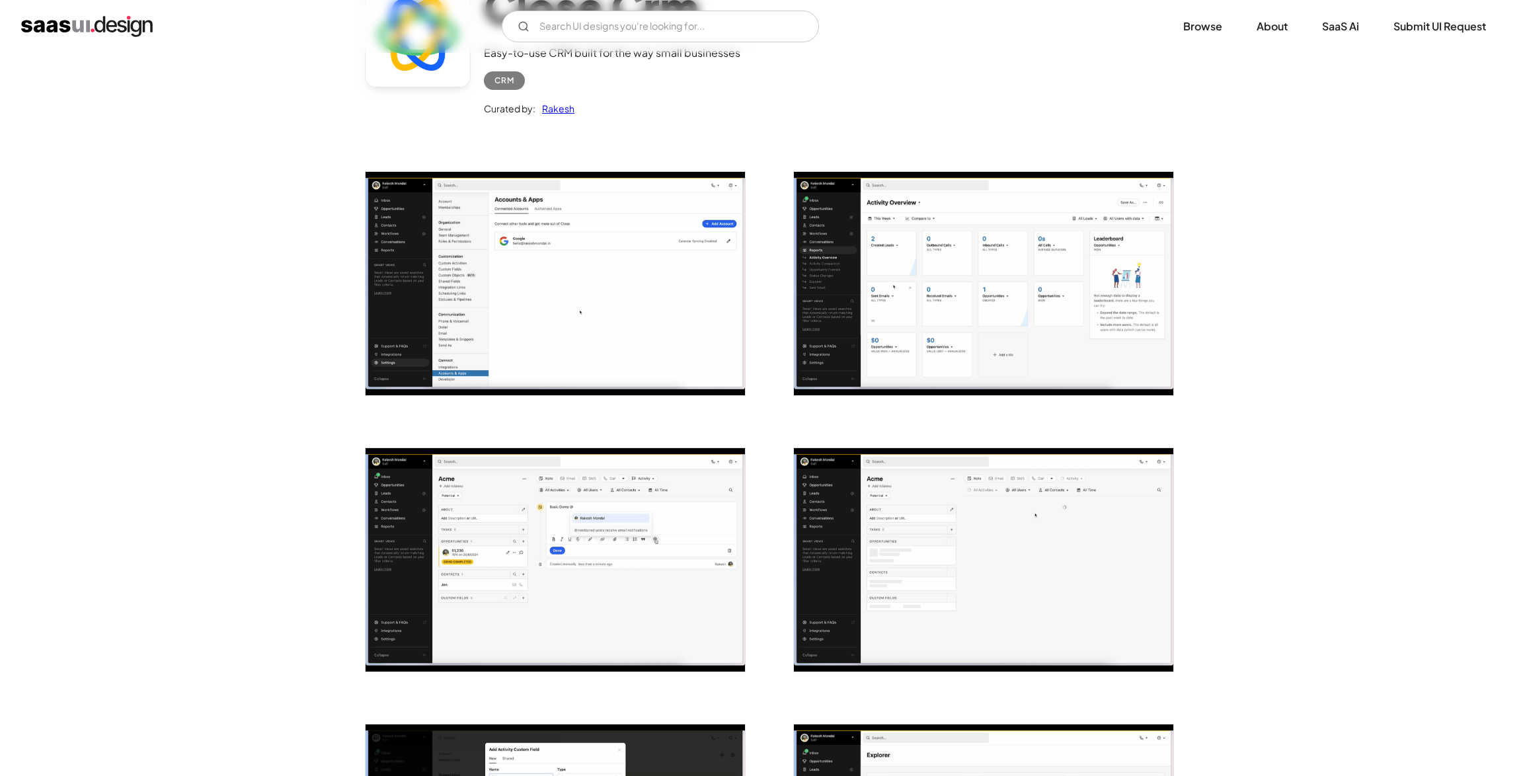
scroll to position [139, 0]
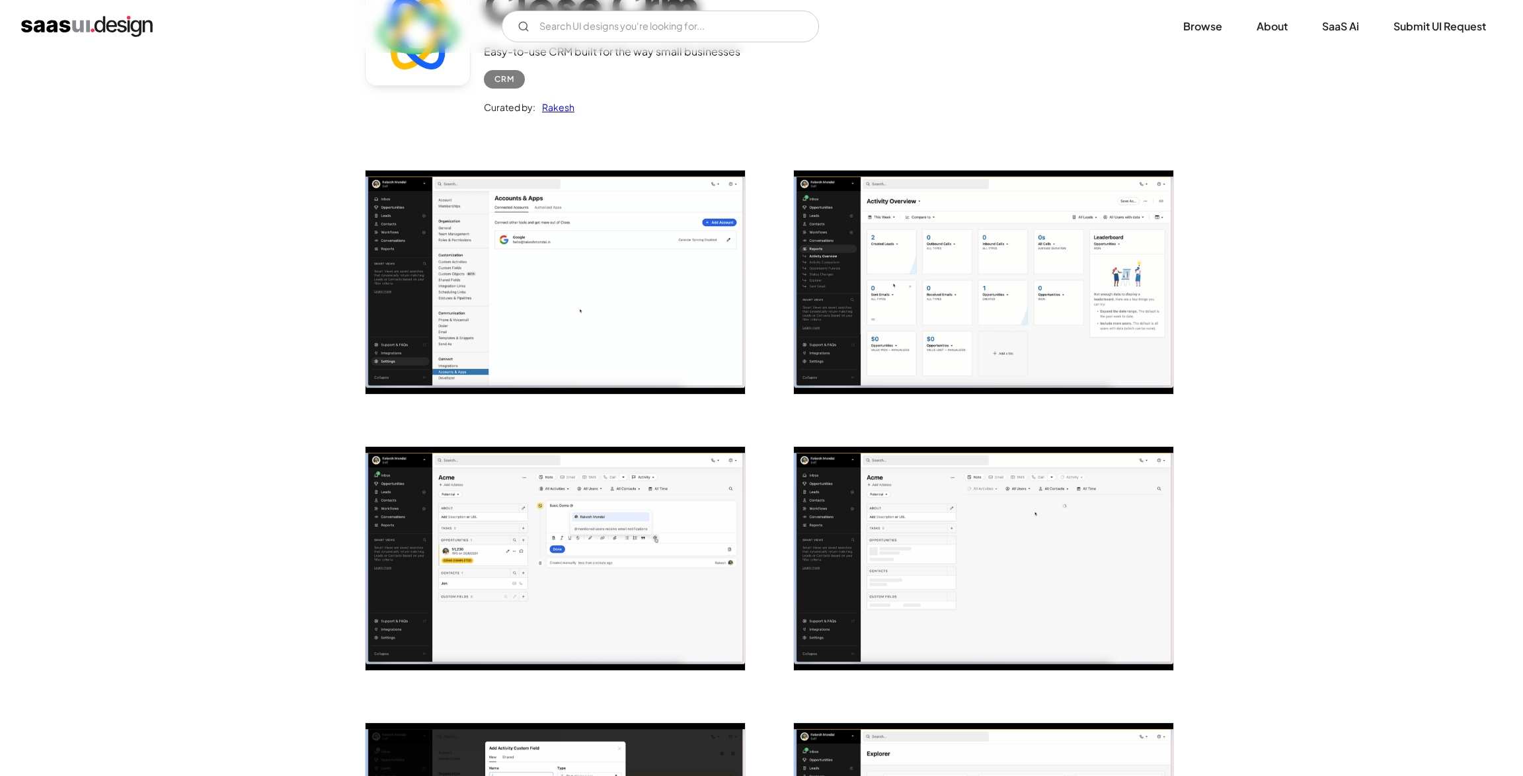
click at [528, 296] on img "open lightbox" at bounding box center [556, 282] width 380 height 223
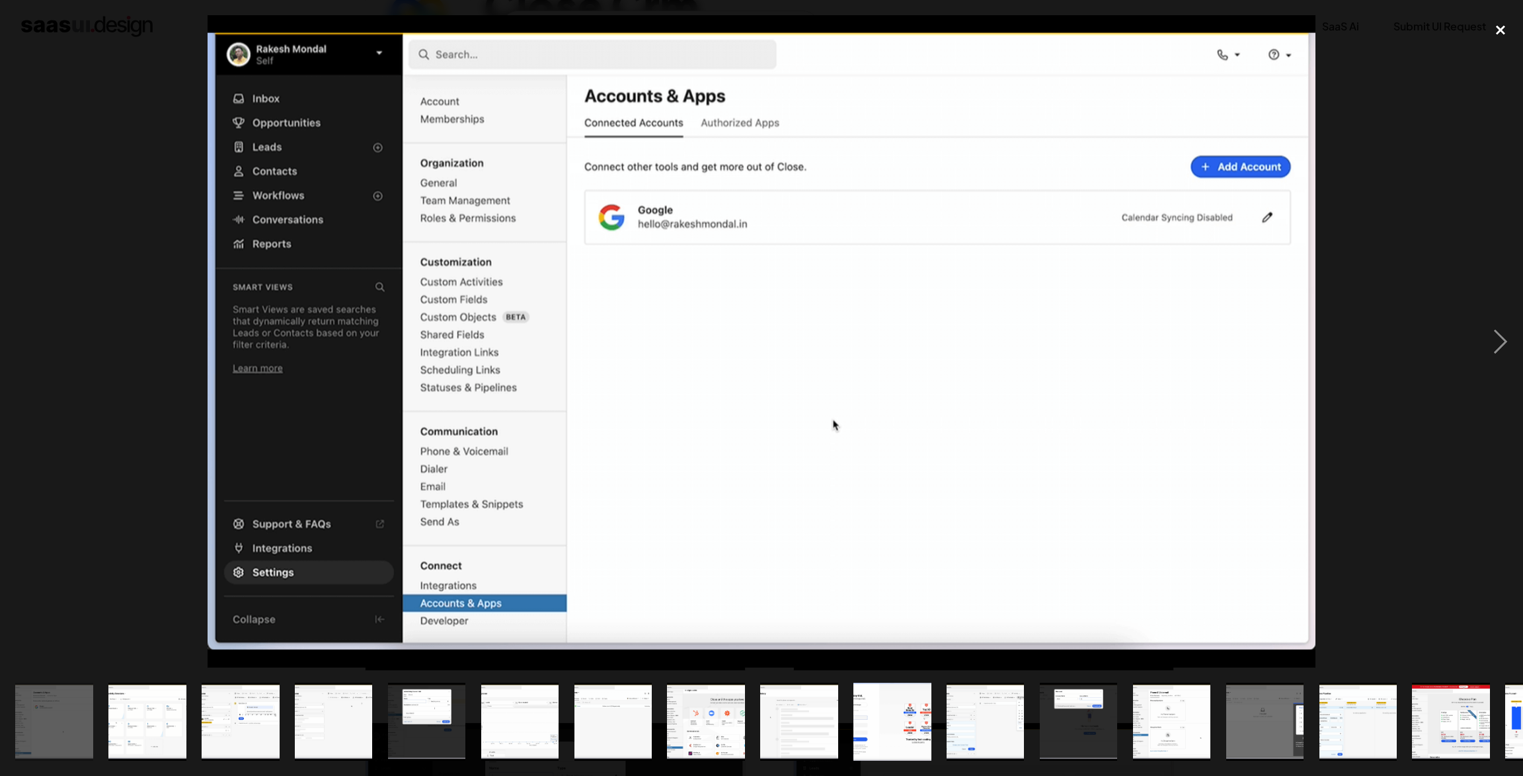
click at [1506, 32] on div "close lightbox" at bounding box center [1500, 29] width 45 height 29
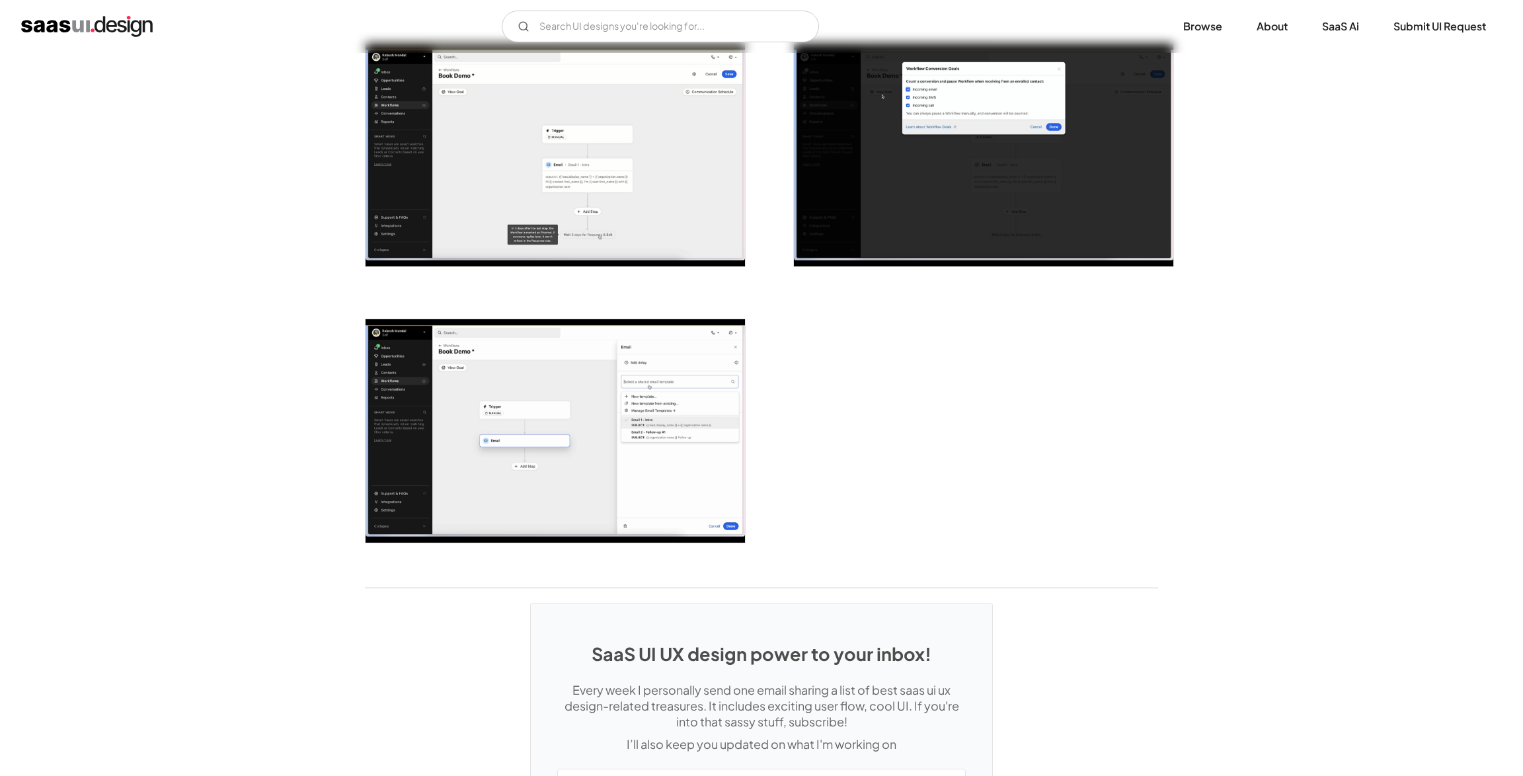
scroll to position [3270, 0]
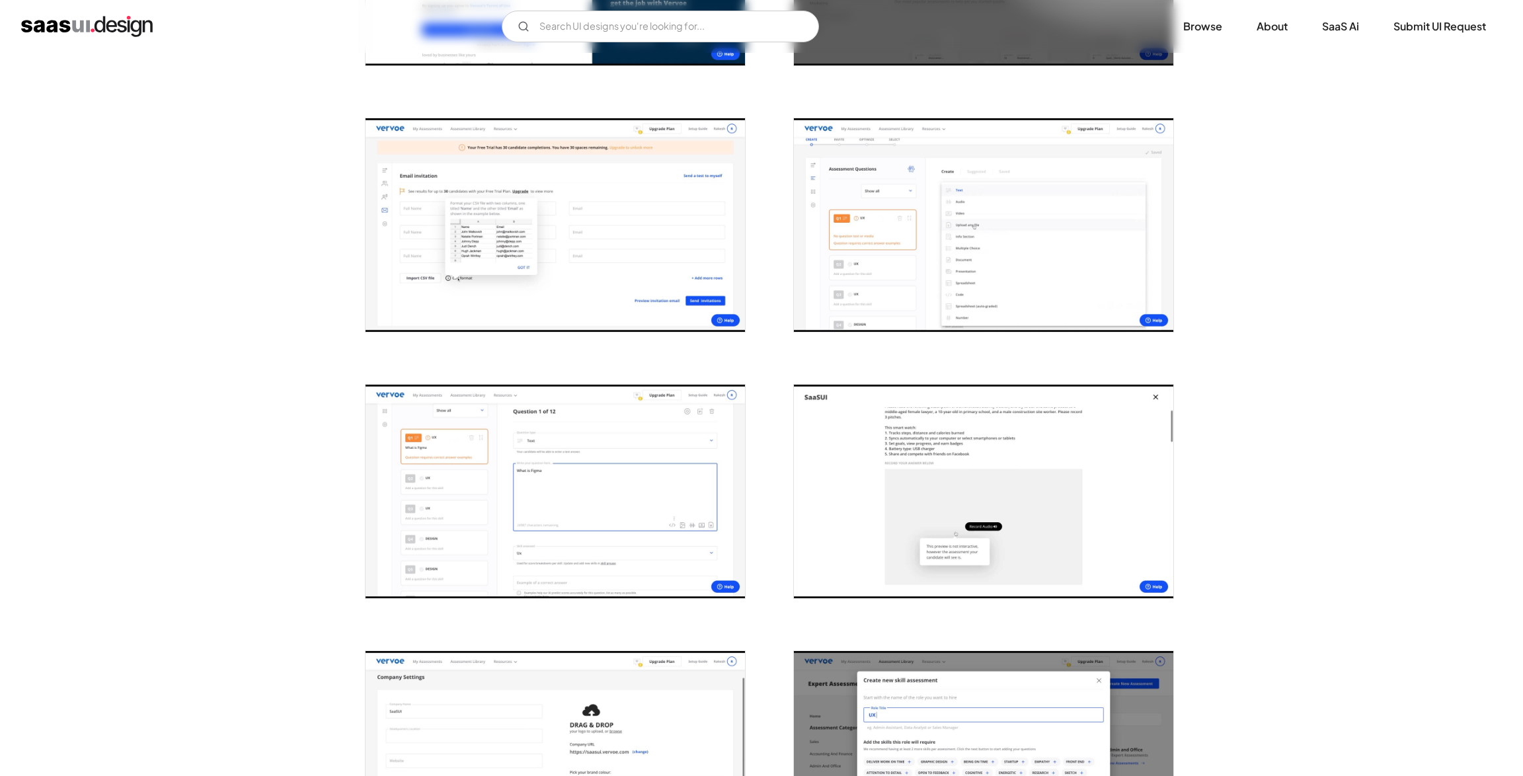
scroll to position [457, 0]
click at [990, 238] on img "open lightbox" at bounding box center [984, 226] width 380 height 214
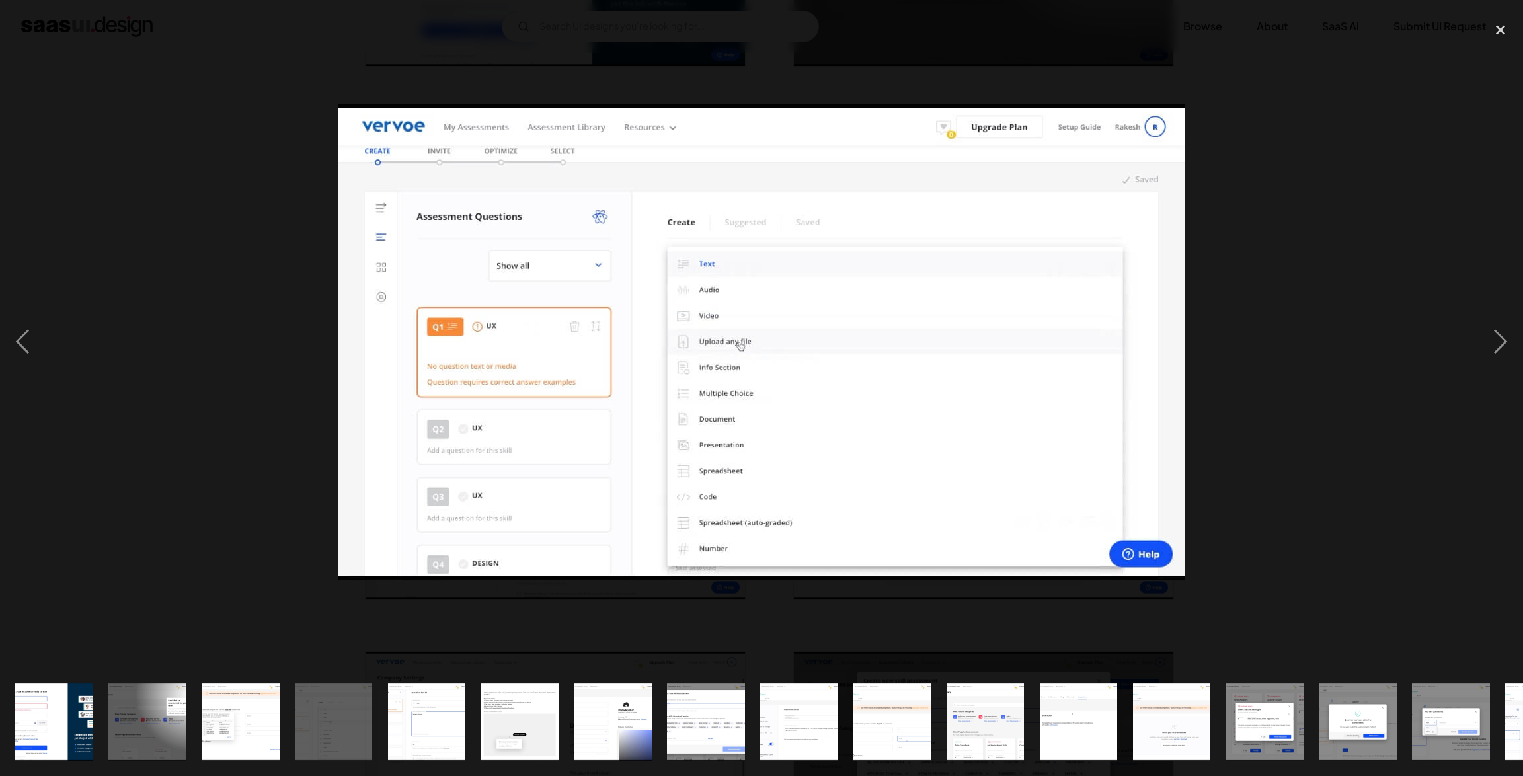
click at [1297, 292] on div at bounding box center [761, 341] width 1523 height 652
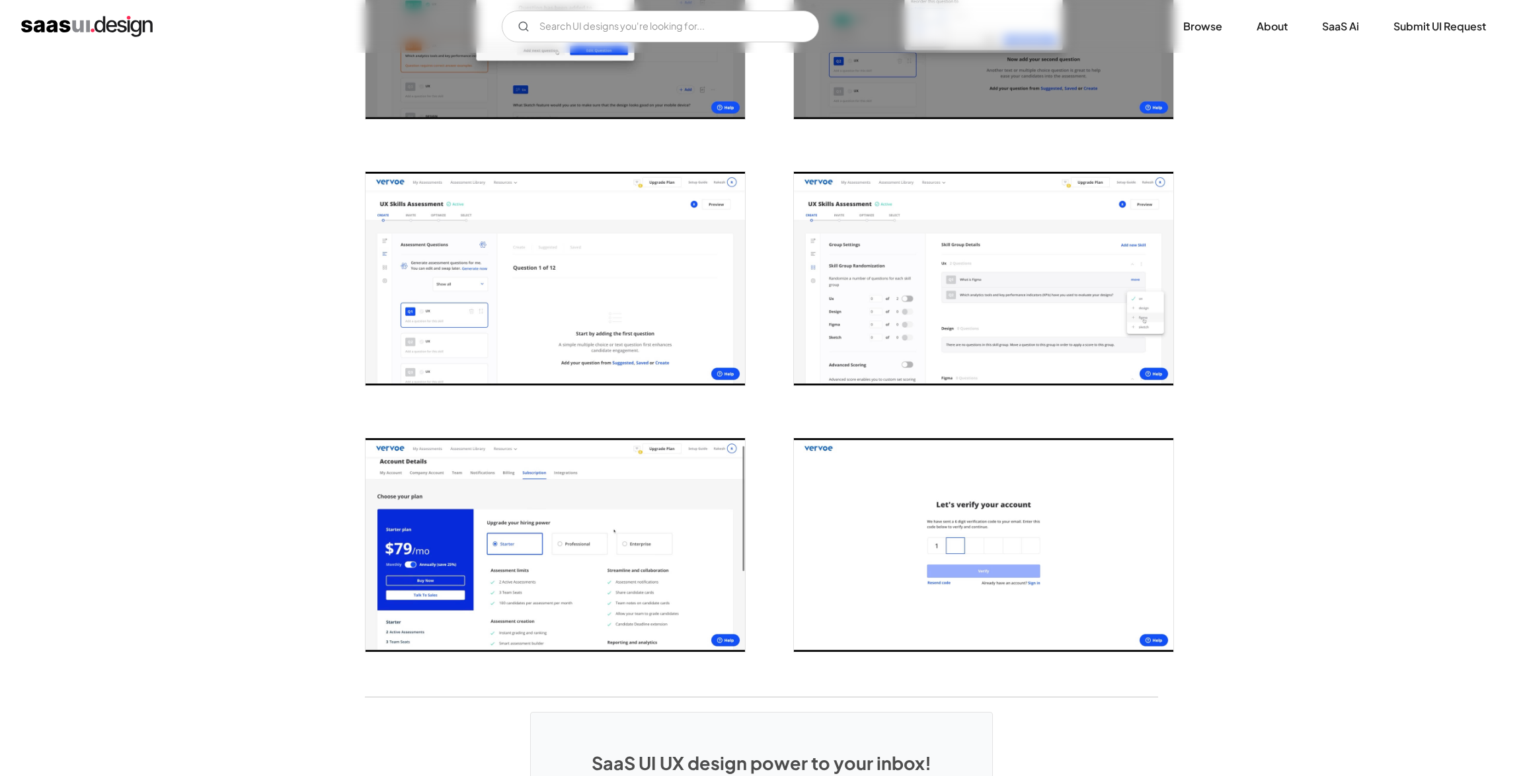
scroll to position [2315, 0]
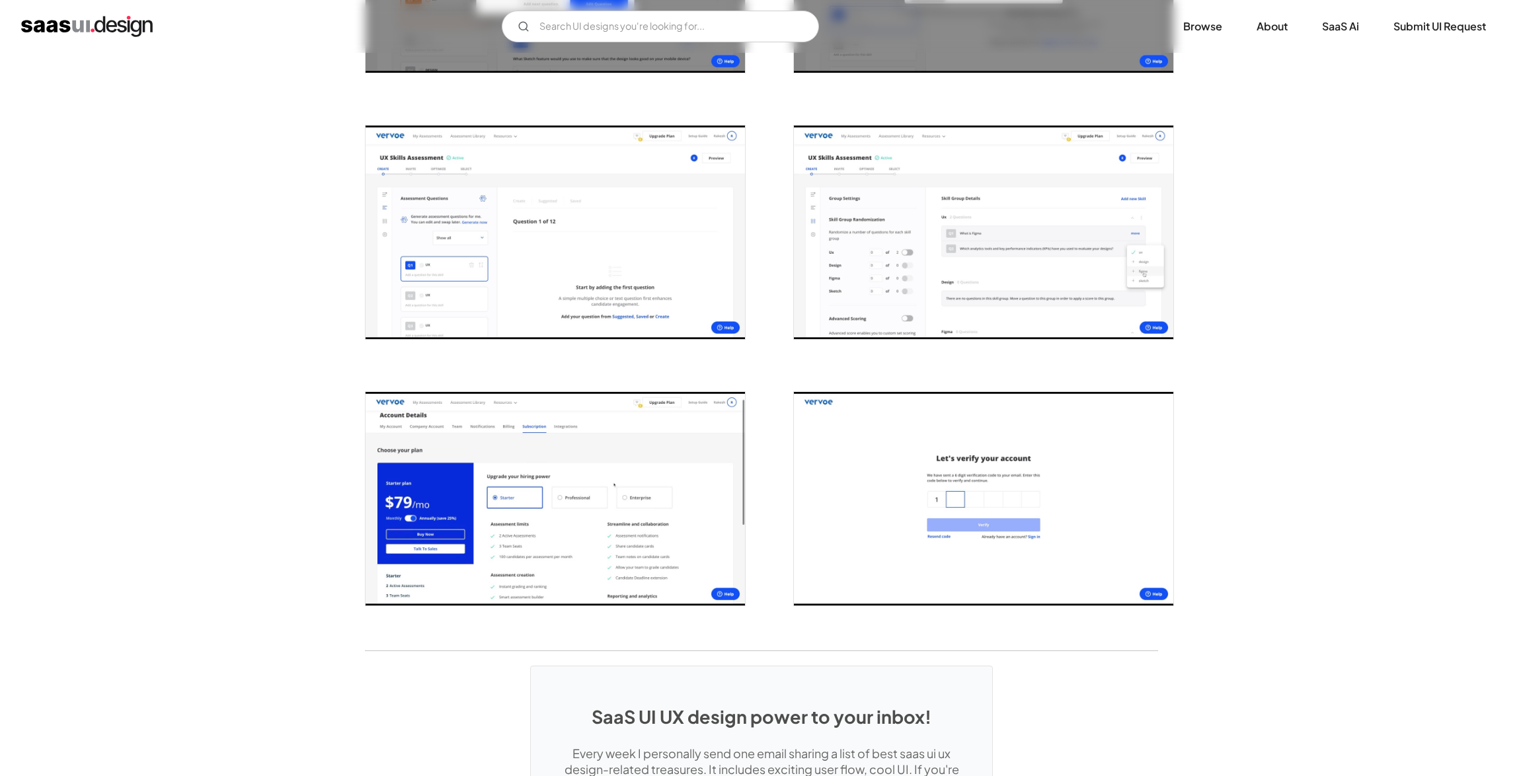
click at [599, 294] on img "open lightbox" at bounding box center [556, 233] width 380 height 214
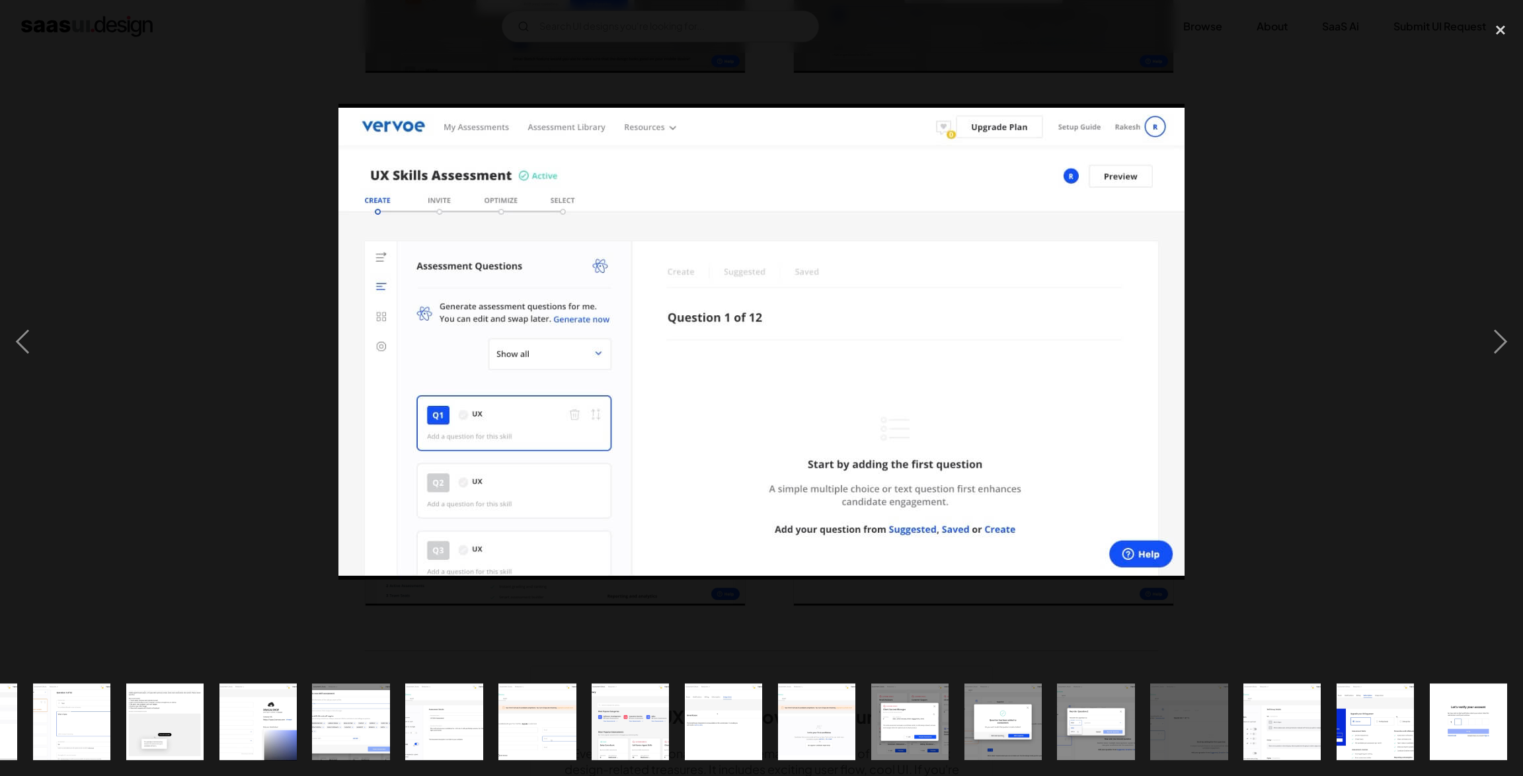
scroll to position [0, 355]
click at [1293, 307] on div at bounding box center [761, 341] width 1523 height 652
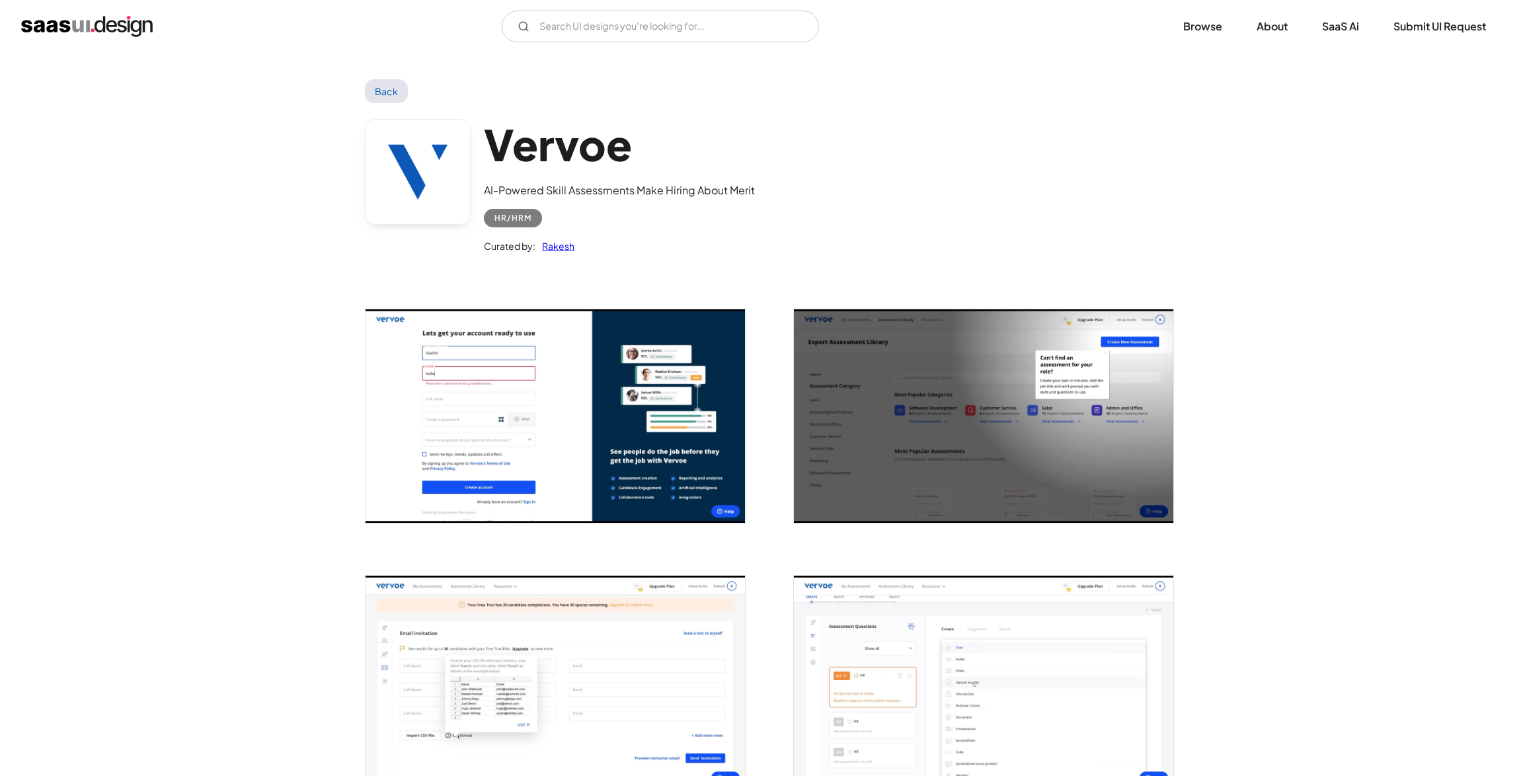
scroll to position [383, 0]
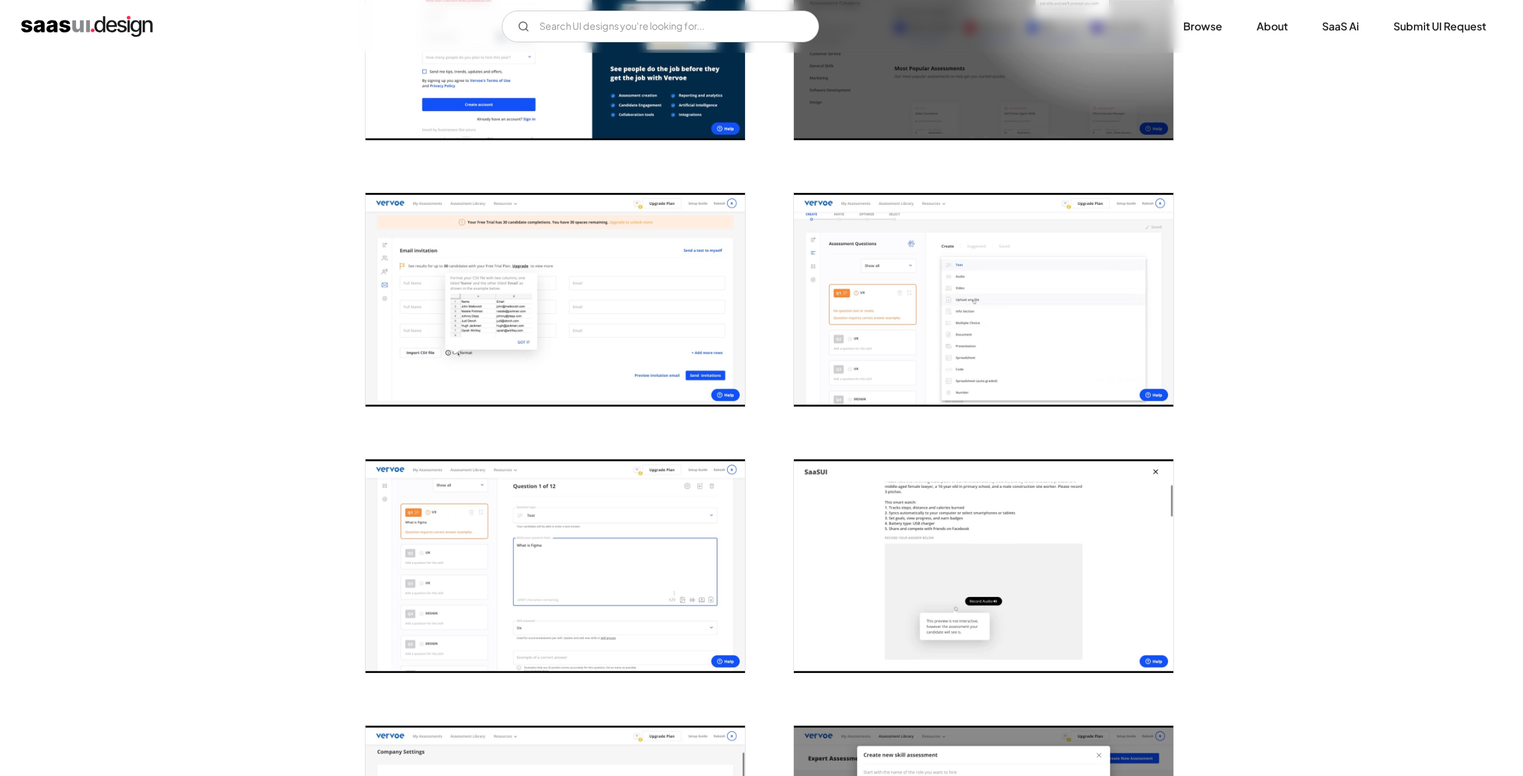
click at [954, 405] on img "open lightbox" at bounding box center [984, 300] width 380 height 214
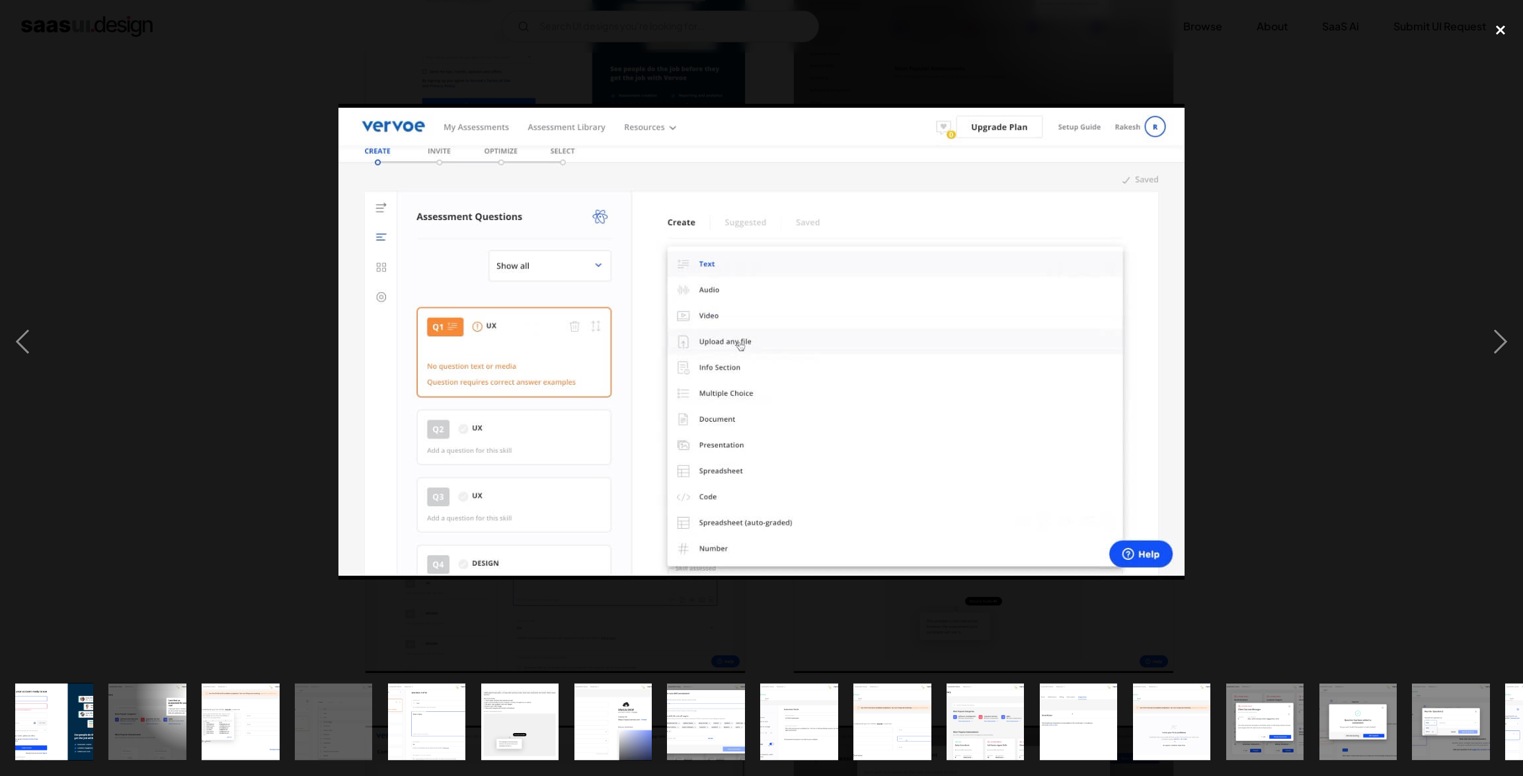
click at [1501, 25] on div "close lightbox" at bounding box center [1500, 29] width 45 height 29
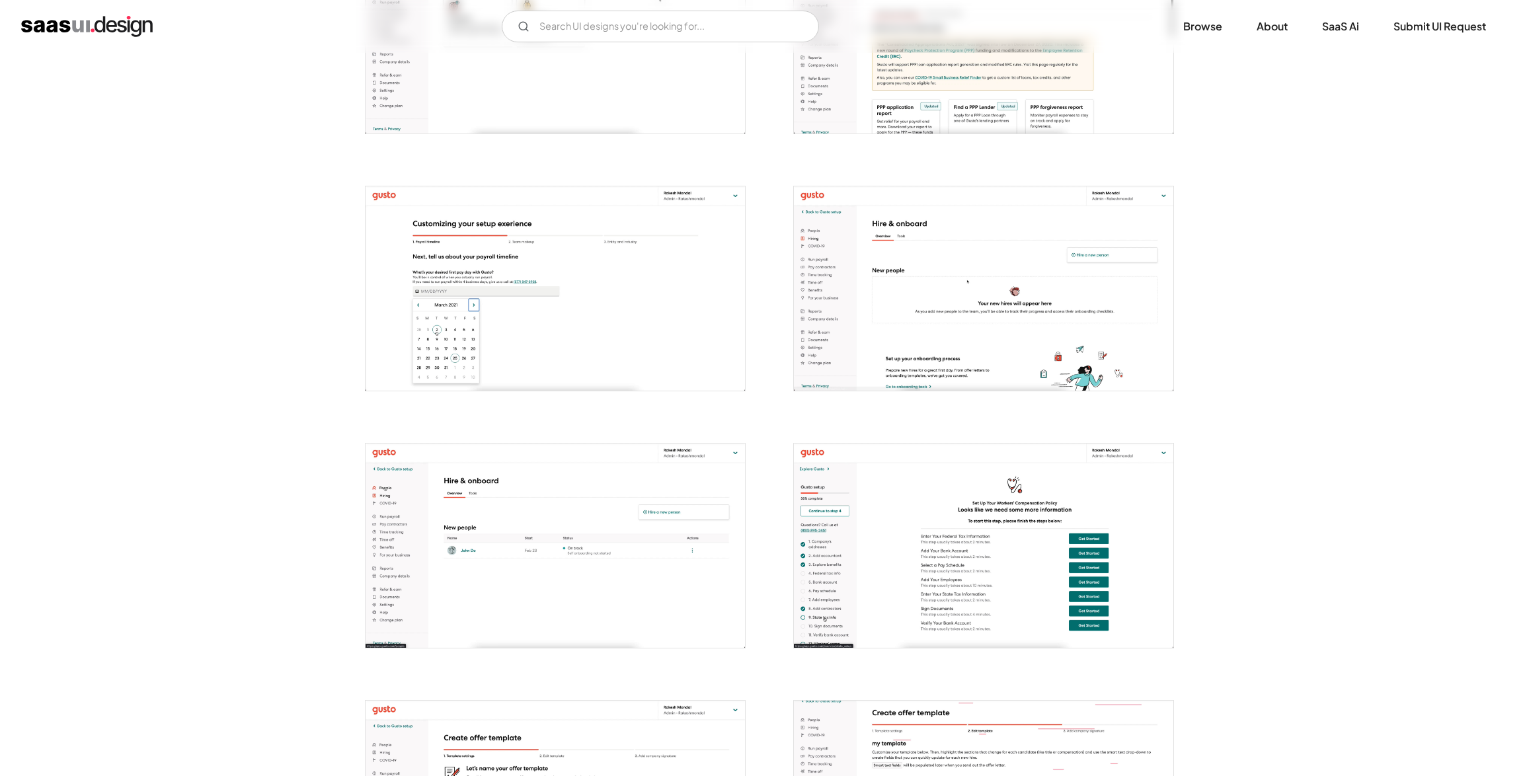
scroll to position [2183, 0]
click at [559, 504] on img "open lightbox" at bounding box center [556, 542] width 380 height 204
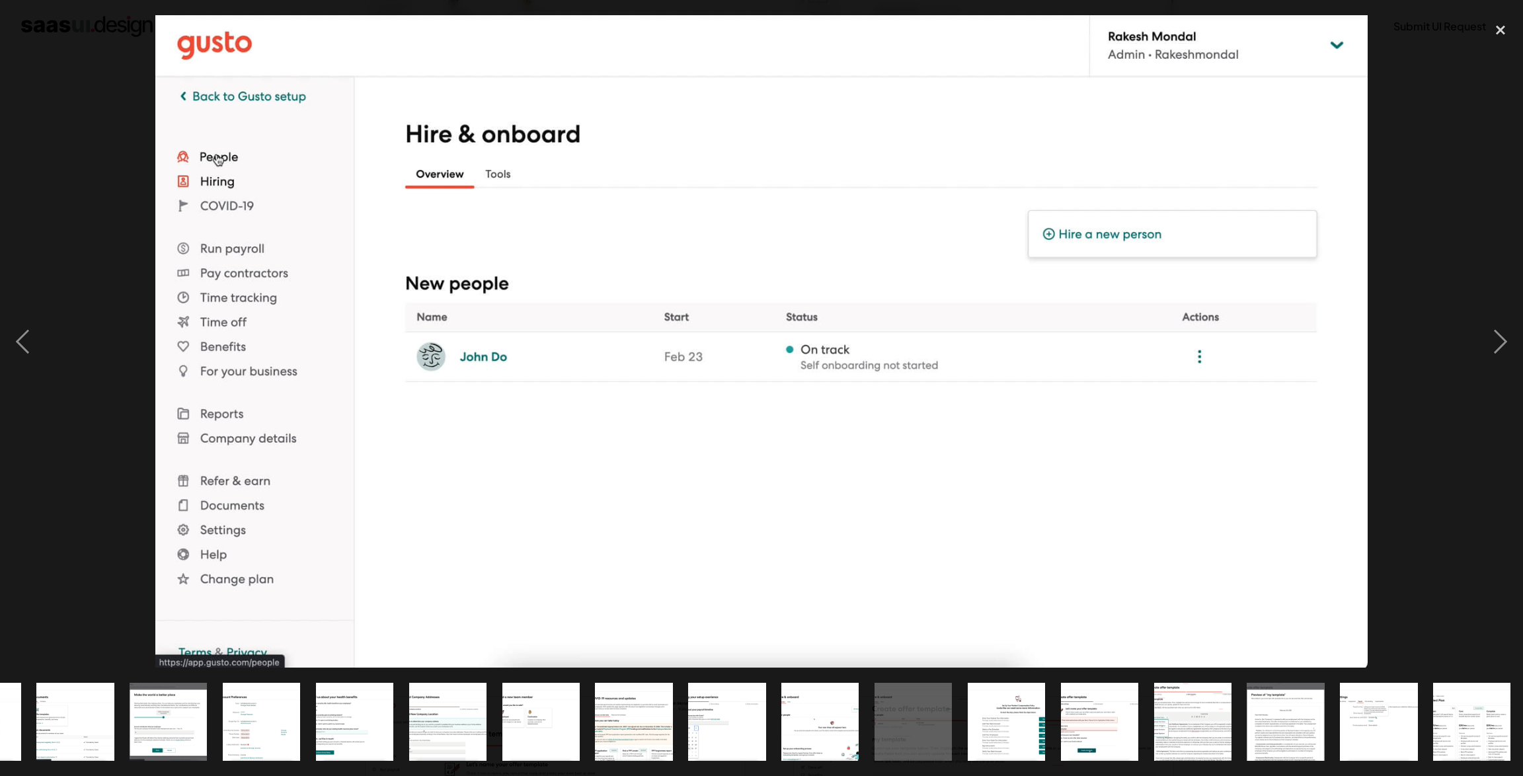
scroll to position [0, 821]
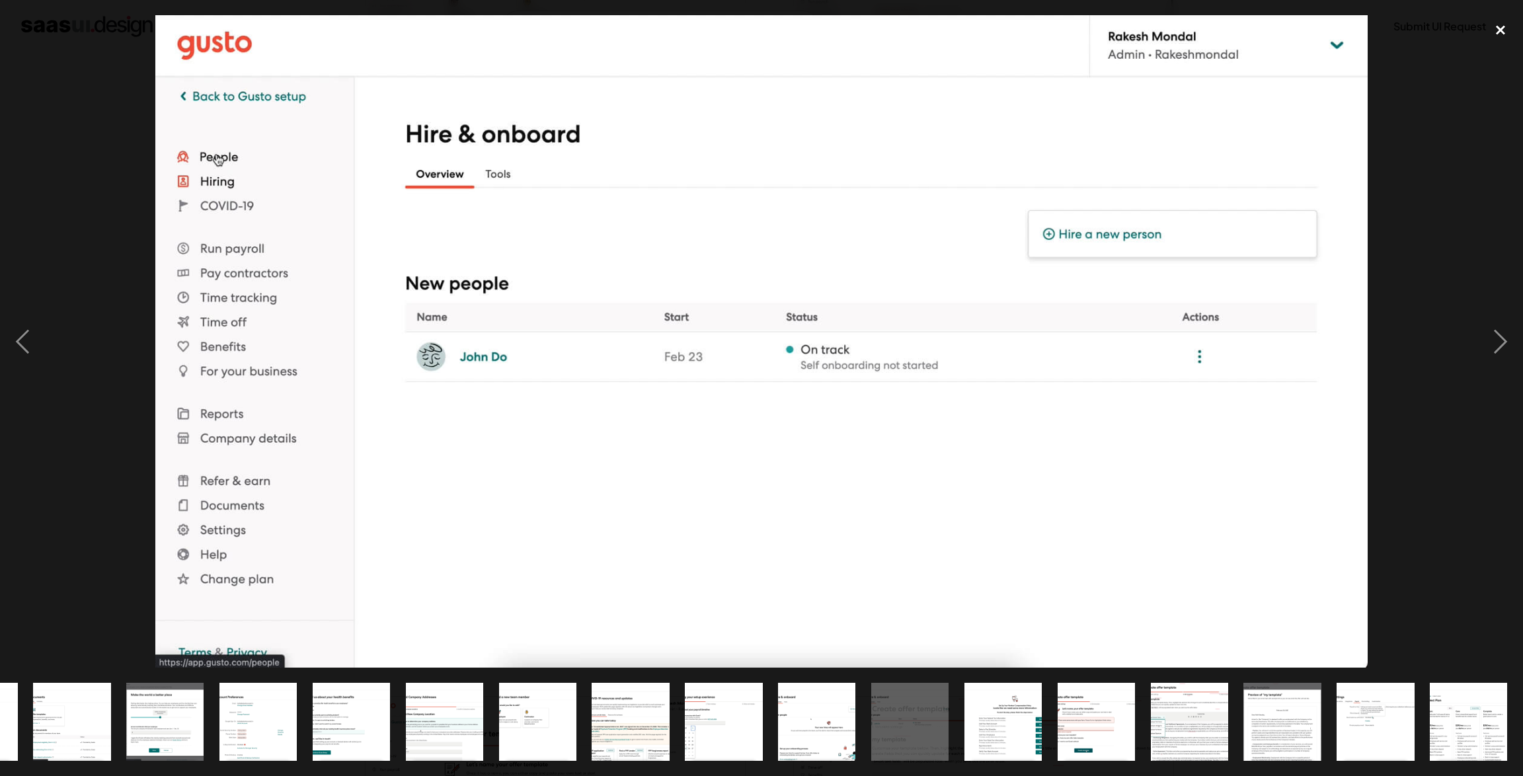
click at [1501, 29] on div "close lightbox" at bounding box center [1500, 29] width 45 height 29
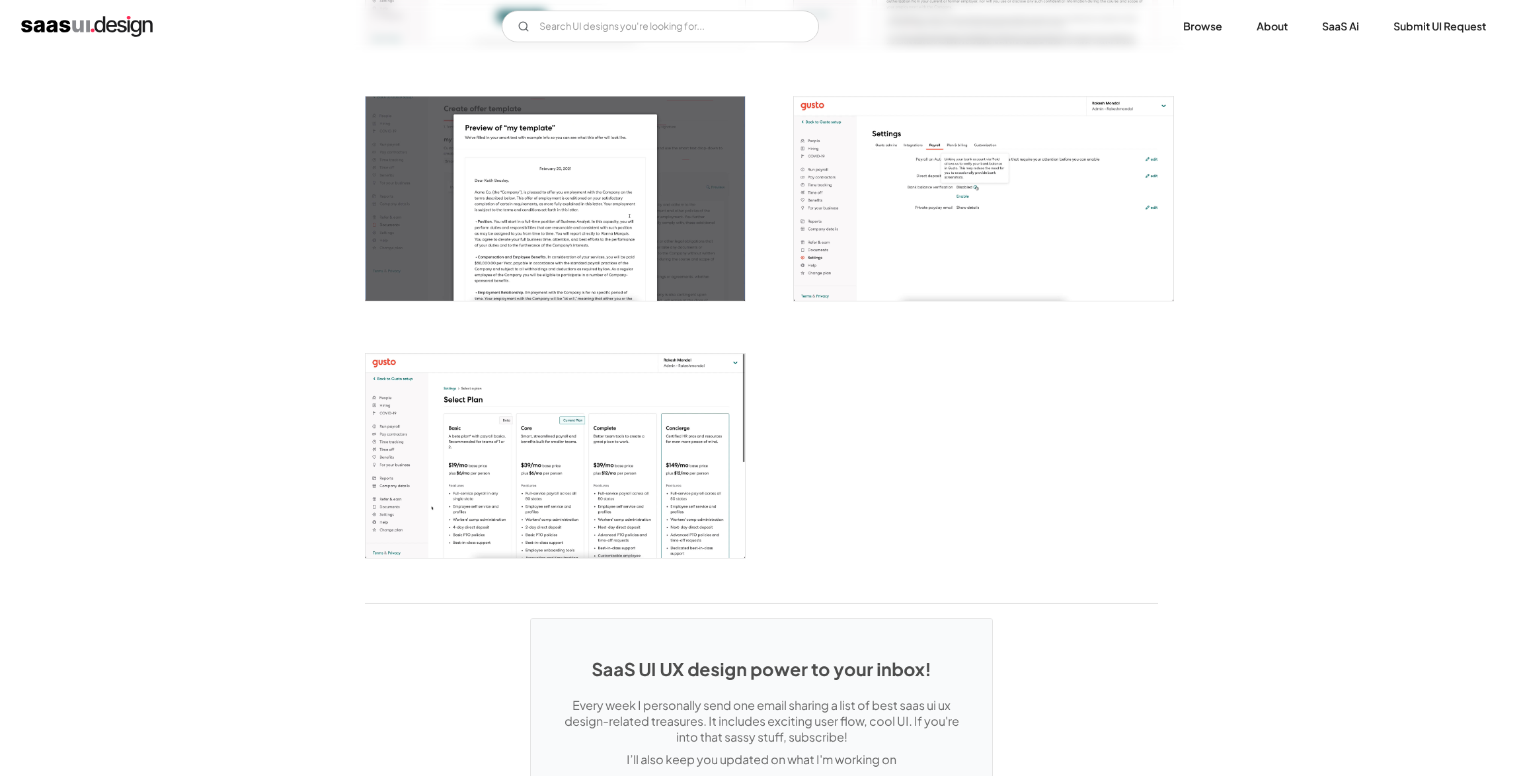
scroll to position [3041, 0]
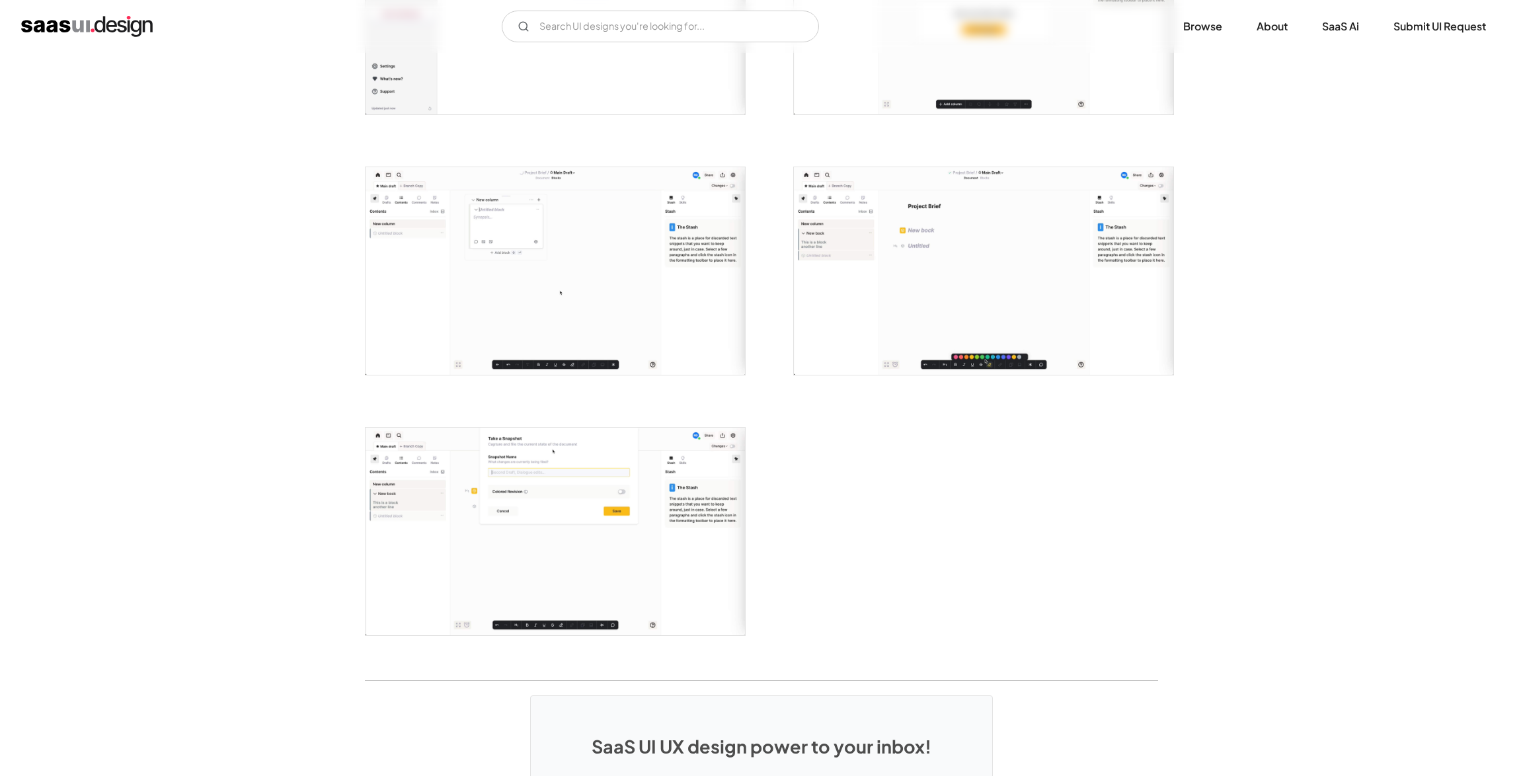
scroll to position [2863, 0]
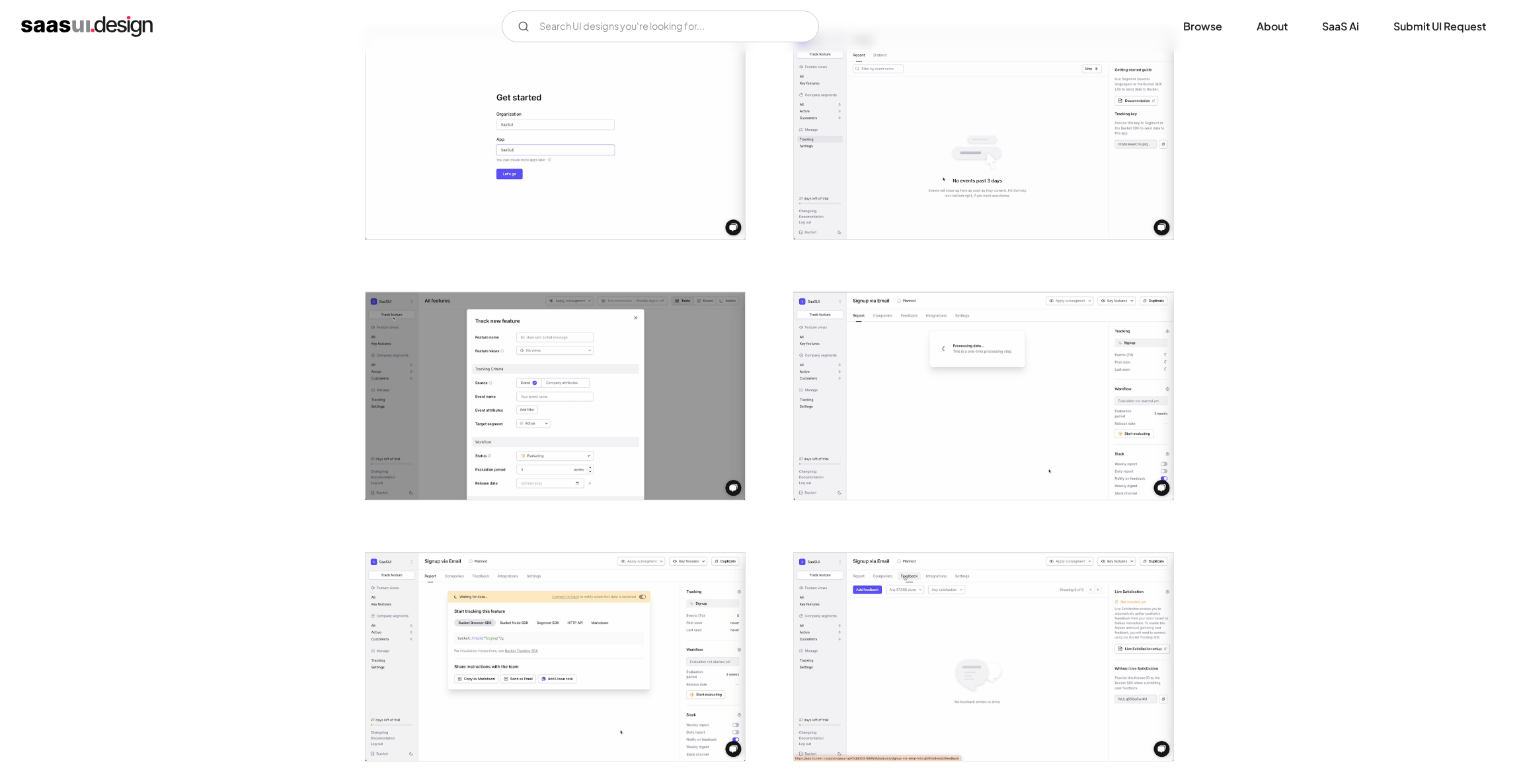
scroll to position [694, 0]
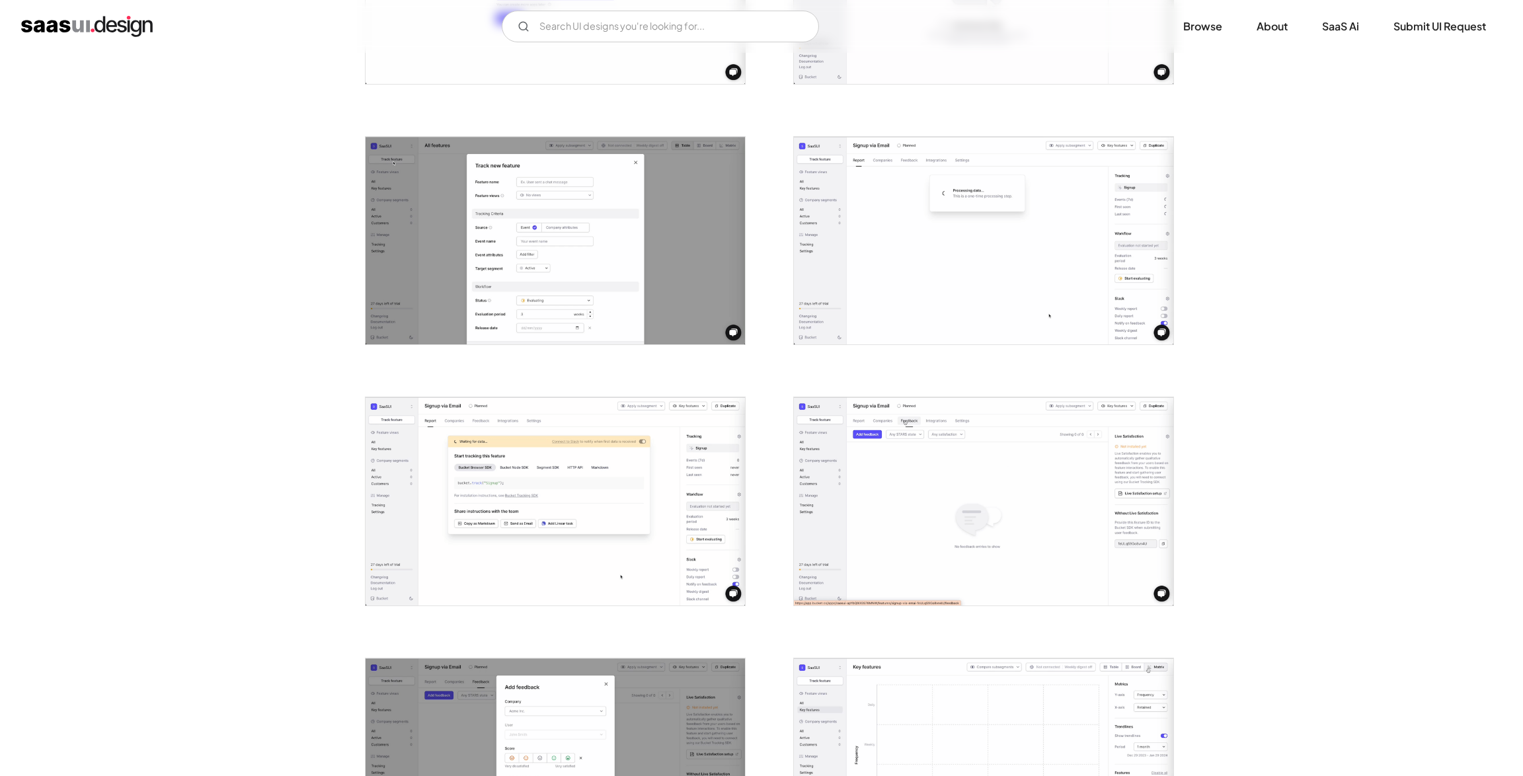
click at [958, 452] on img "open lightbox" at bounding box center [984, 501] width 380 height 208
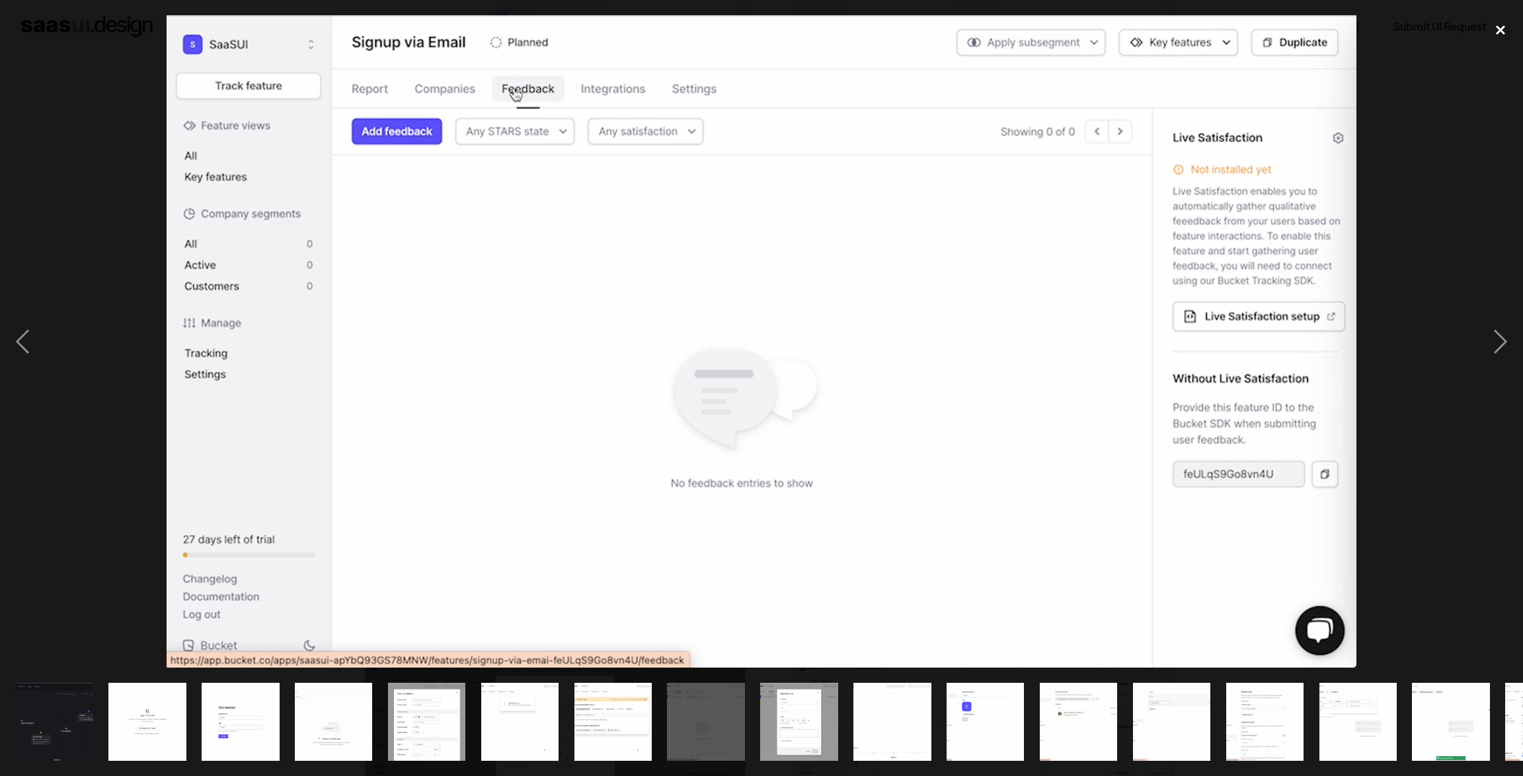
click at [1505, 28] on div "close lightbox" at bounding box center [1500, 29] width 45 height 29
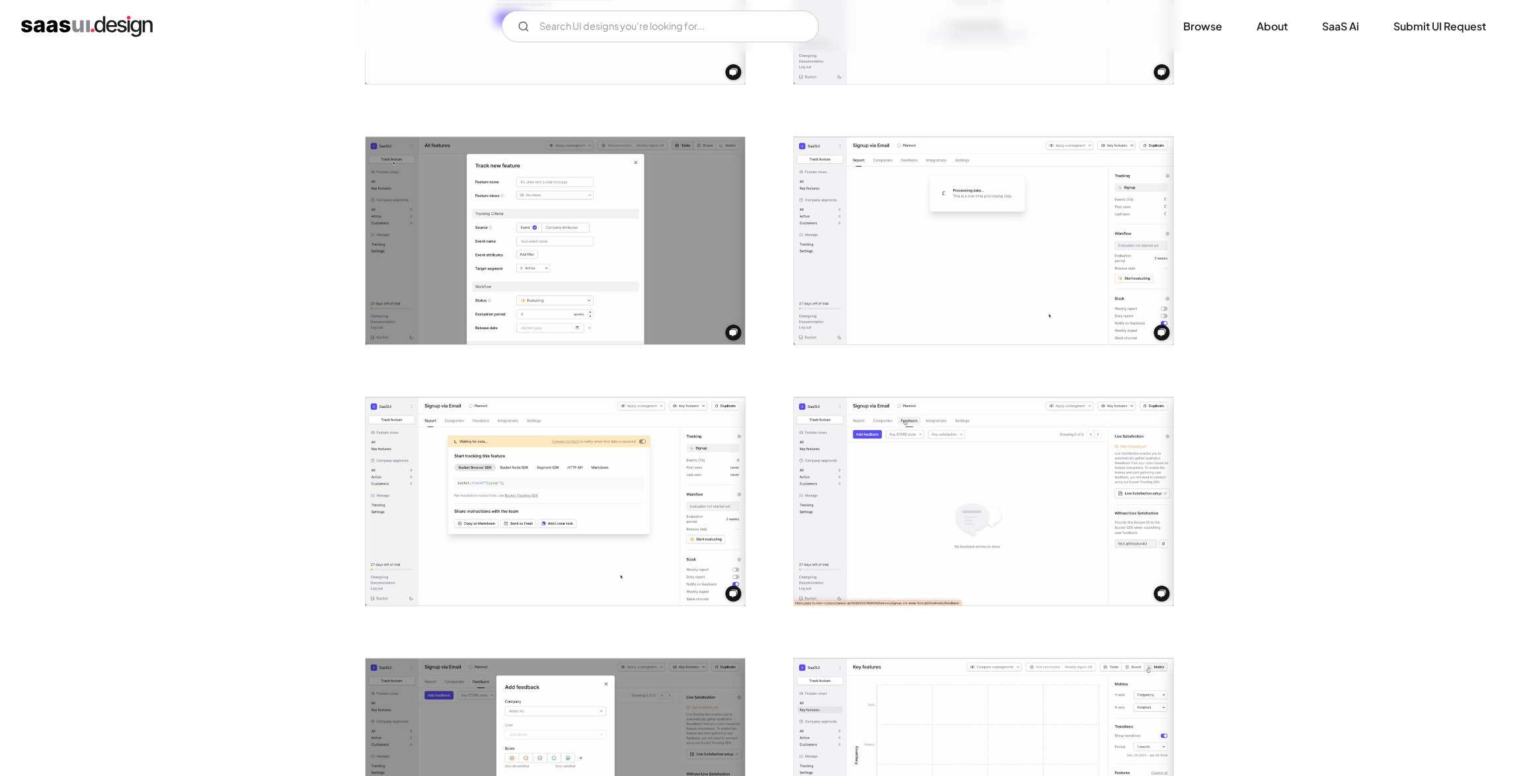
click at [551, 487] on img "open lightbox" at bounding box center [556, 501] width 380 height 208
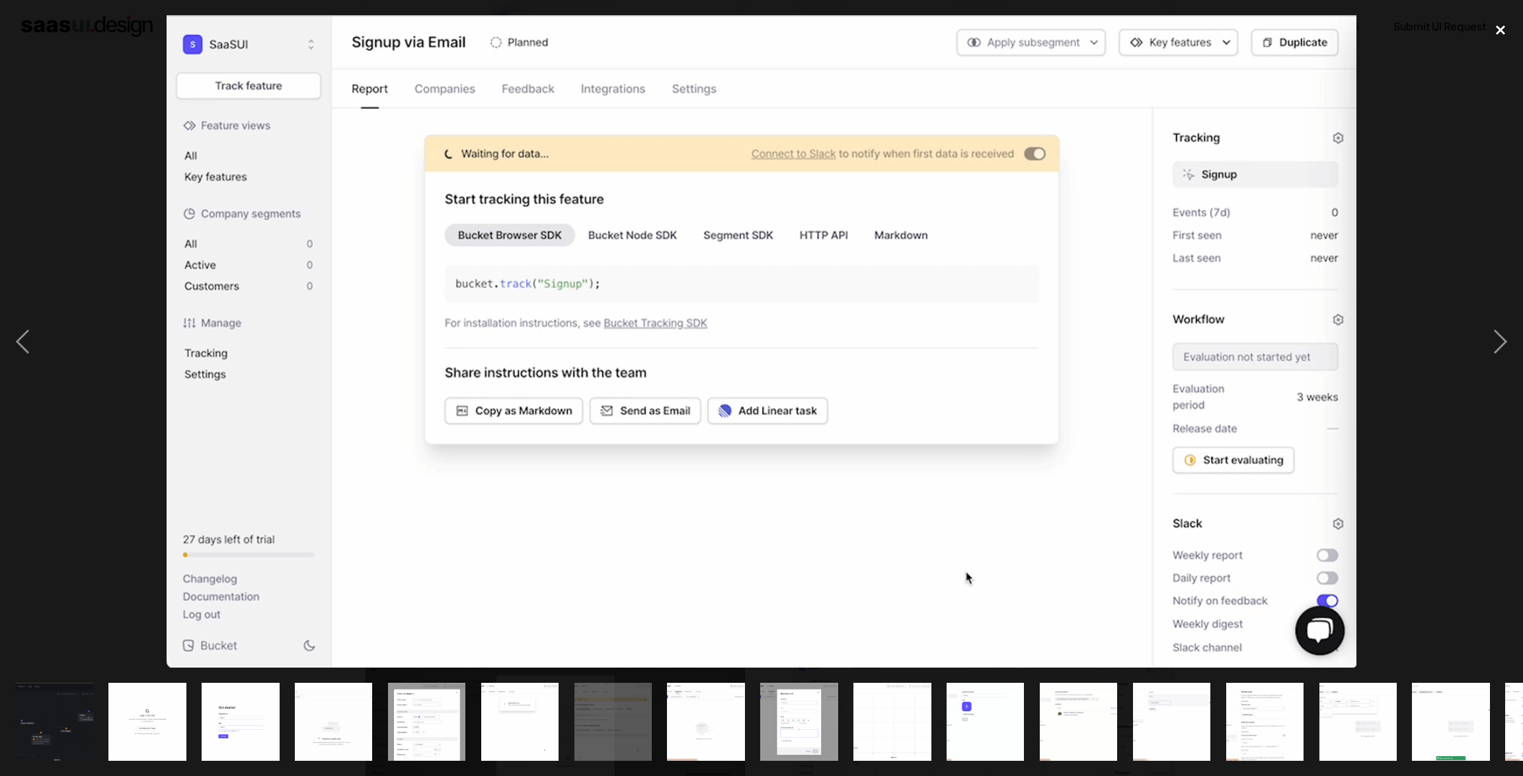
click at [1498, 31] on div "close lightbox" at bounding box center [1500, 29] width 45 height 29
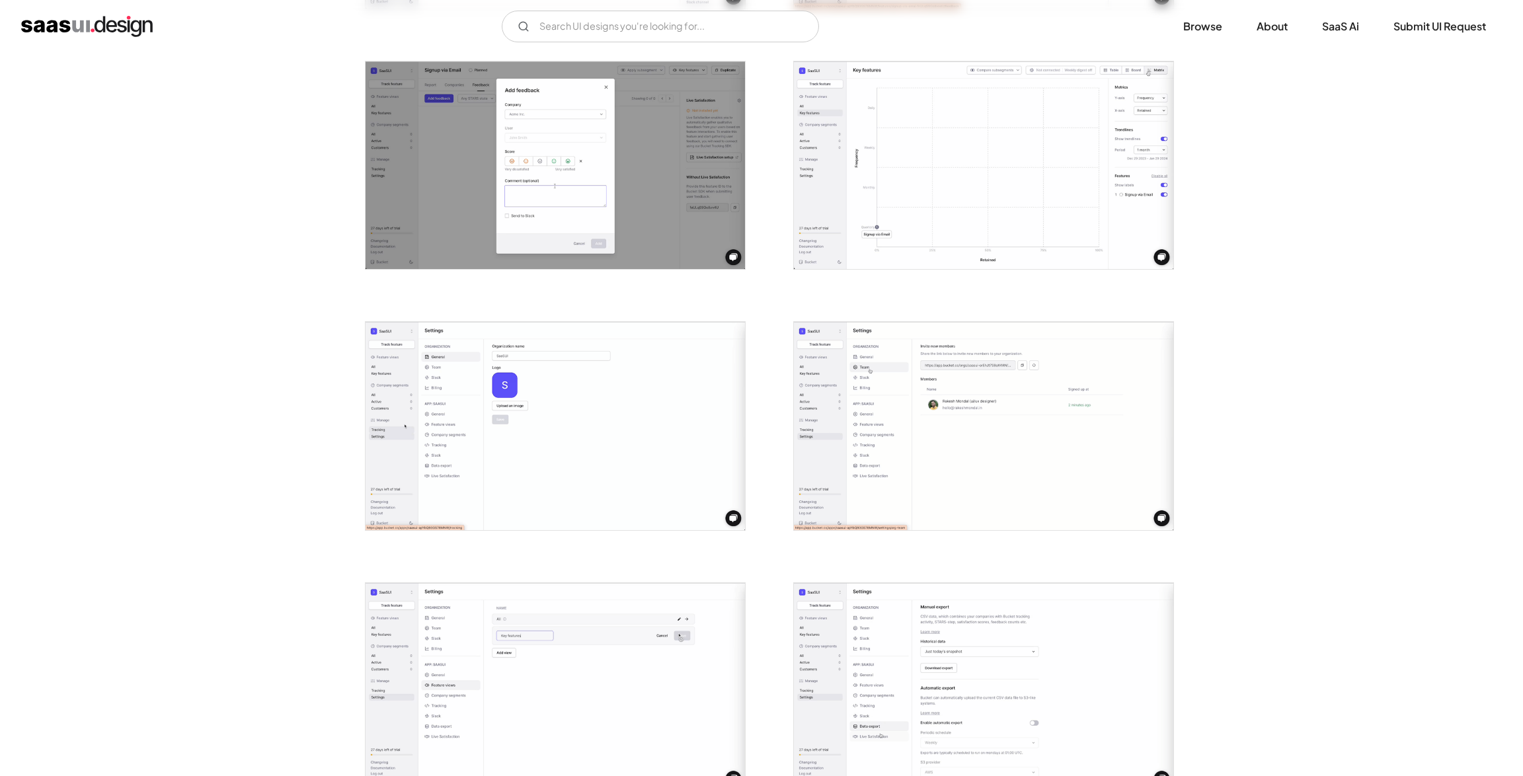
scroll to position [1335, 0]
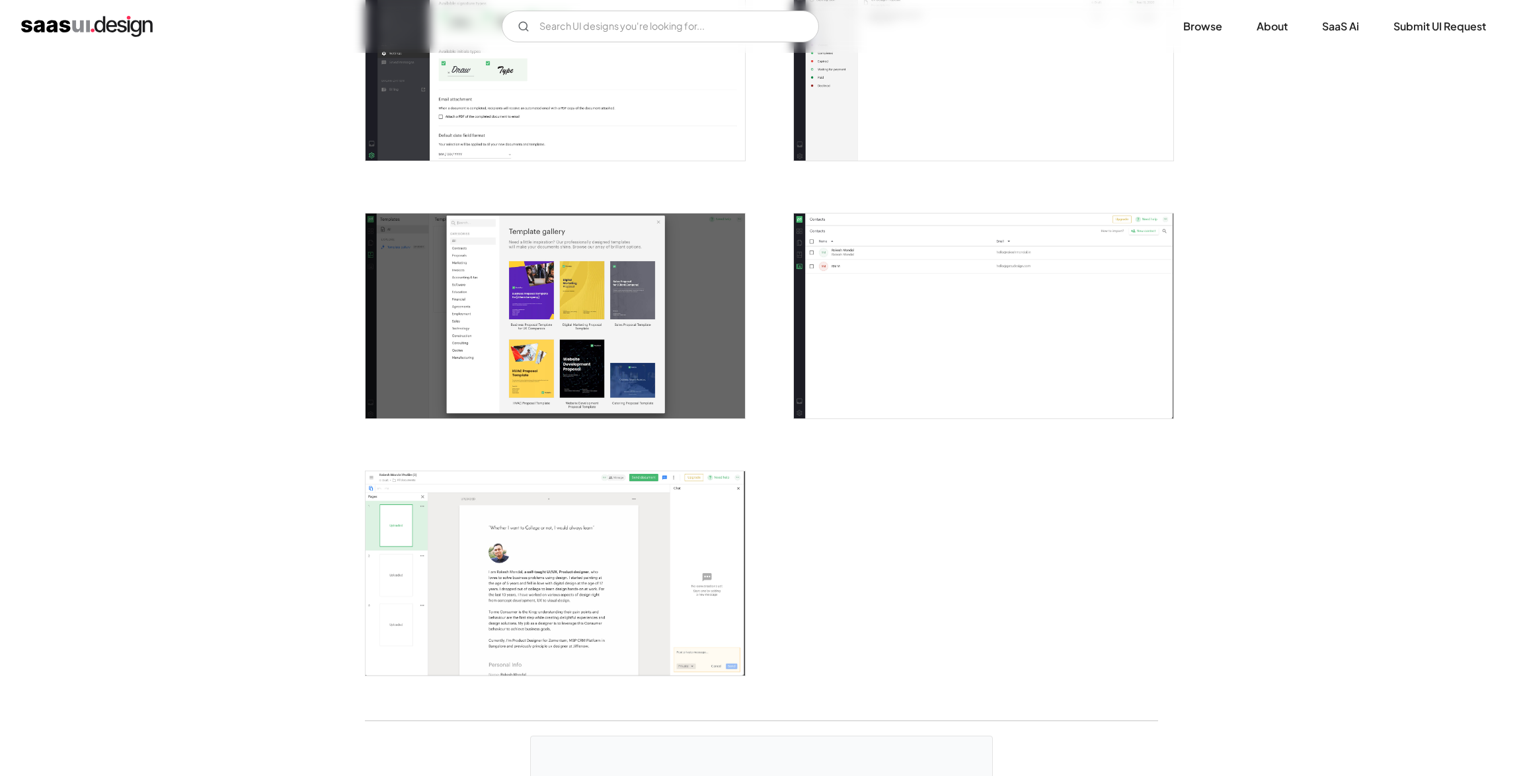
scroll to position [2573, 0]
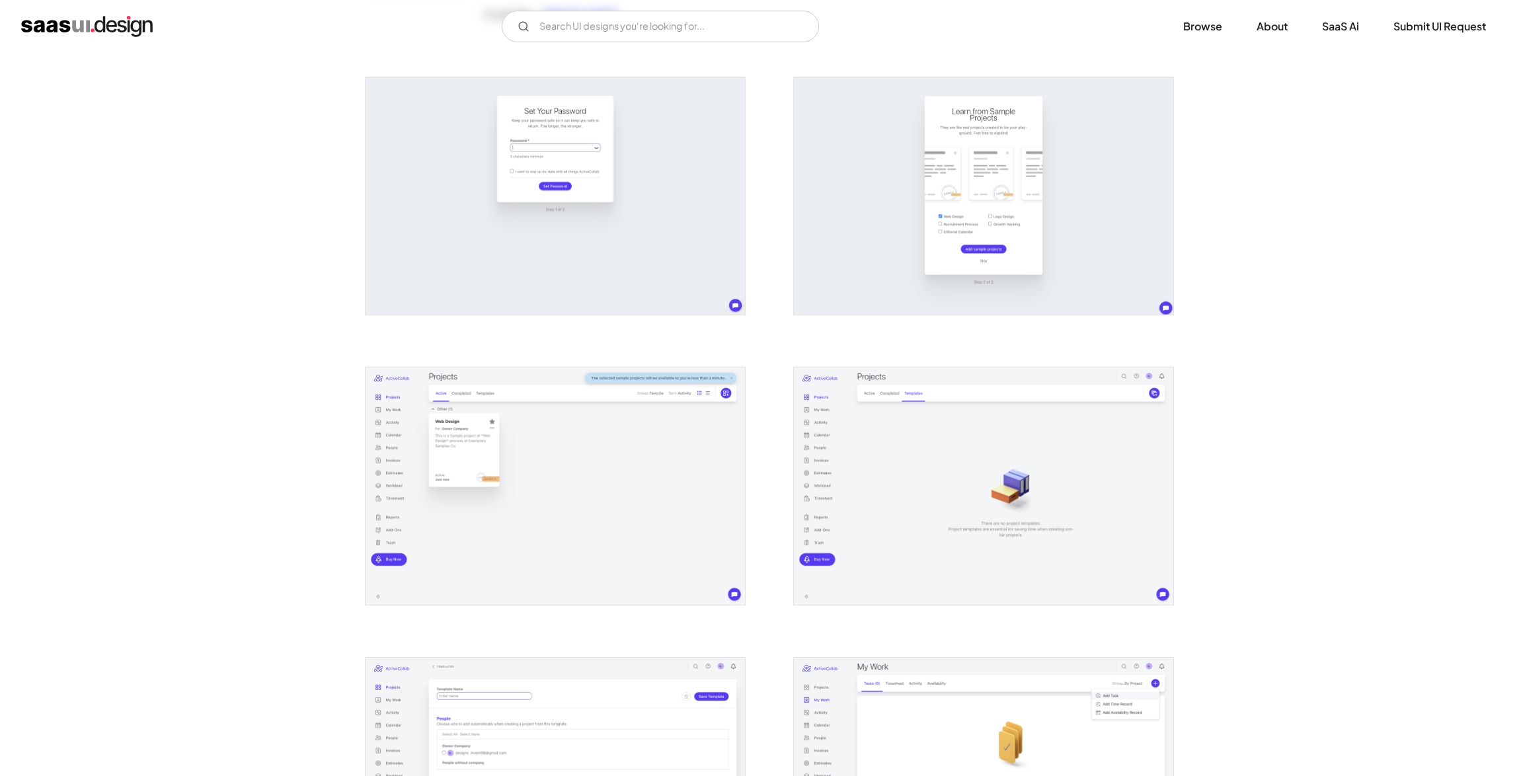
scroll to position [358, 0]
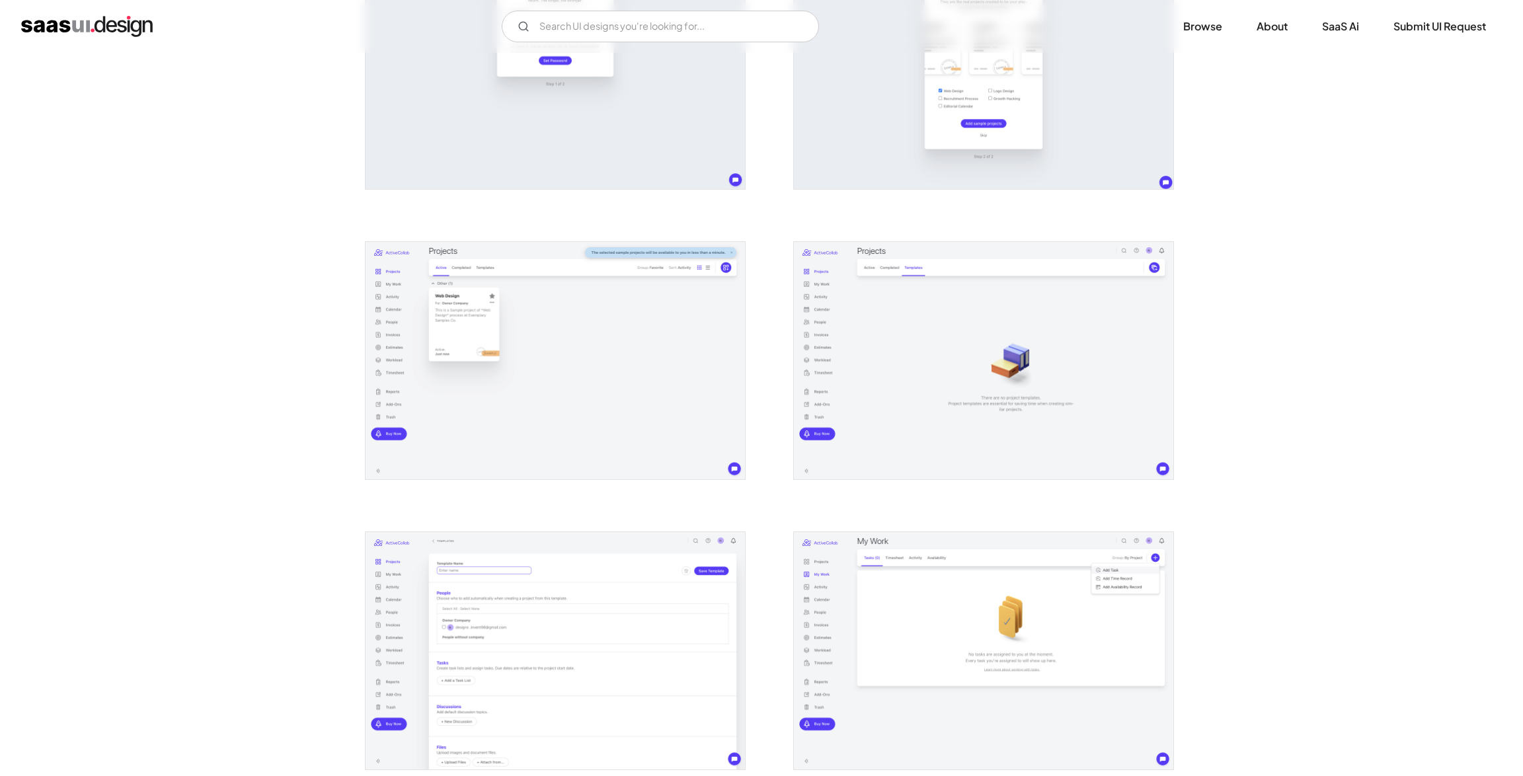
click at [898, 380] on img "open lightbox" at bounding box center [984, 360] width 380 height 237
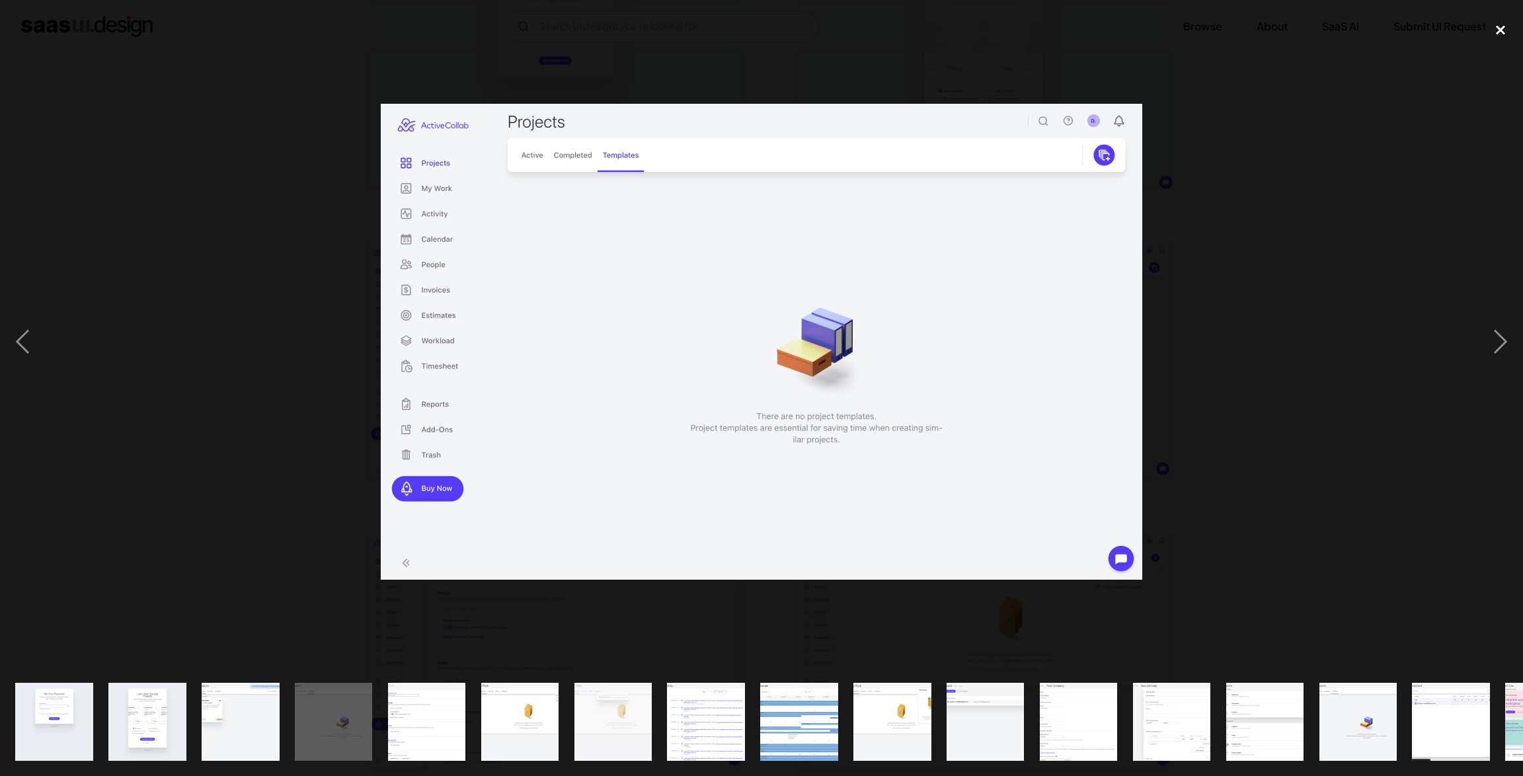
click at [1501, 29] on div "close lightbox" at bounding box center [1500, 29] width 45 height 29
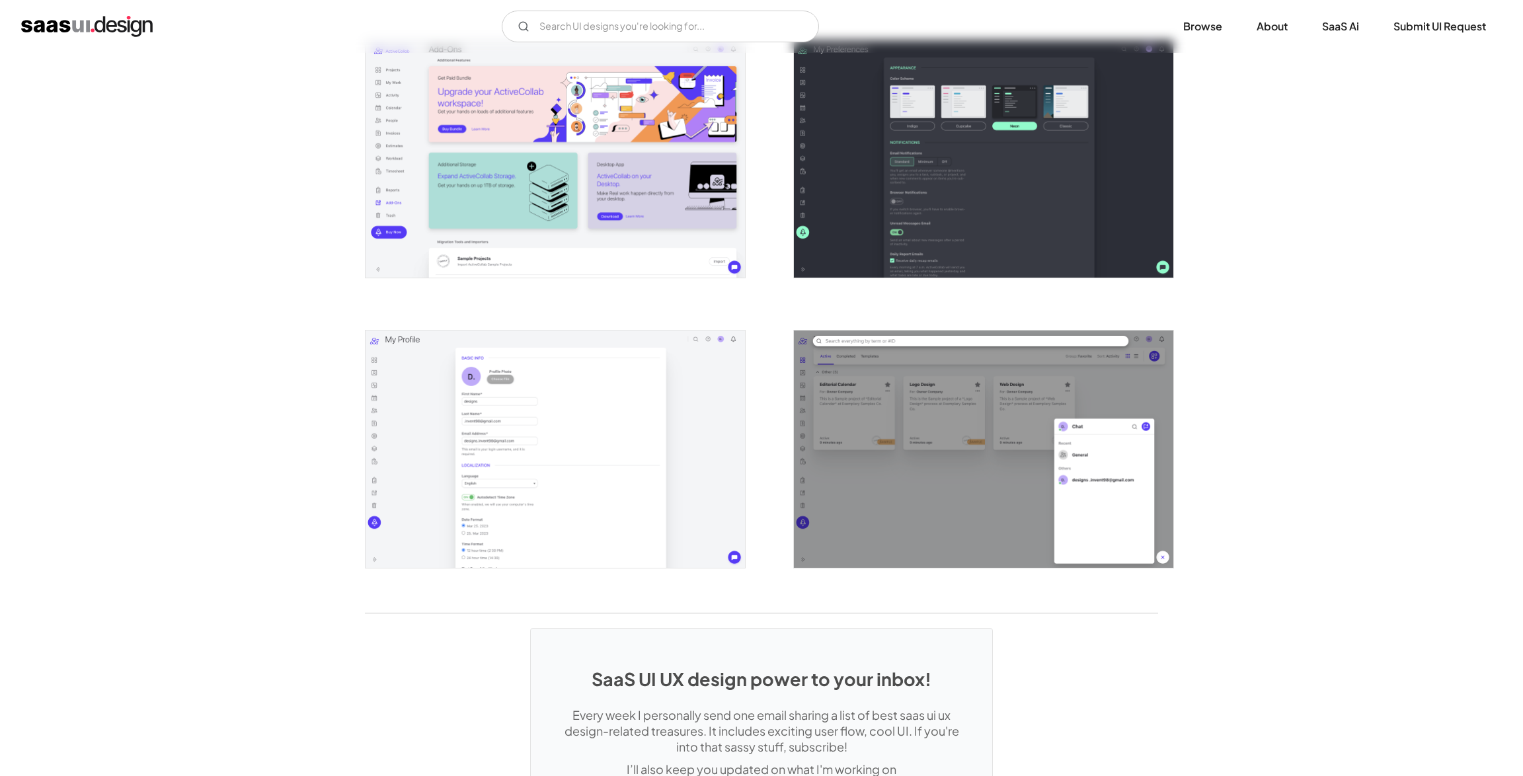
scroll to position [2641, 0]
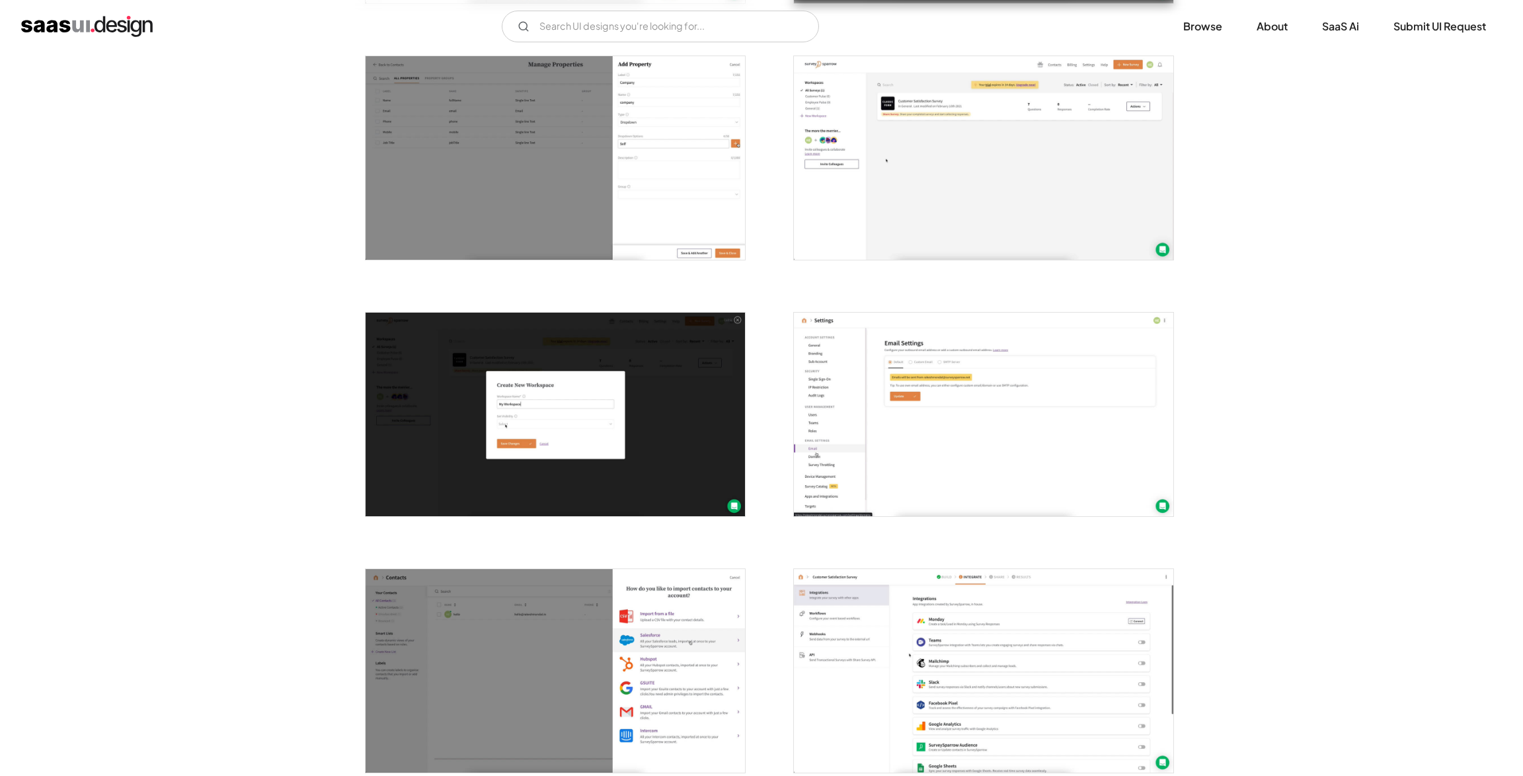
scroll to position [1428, 0]
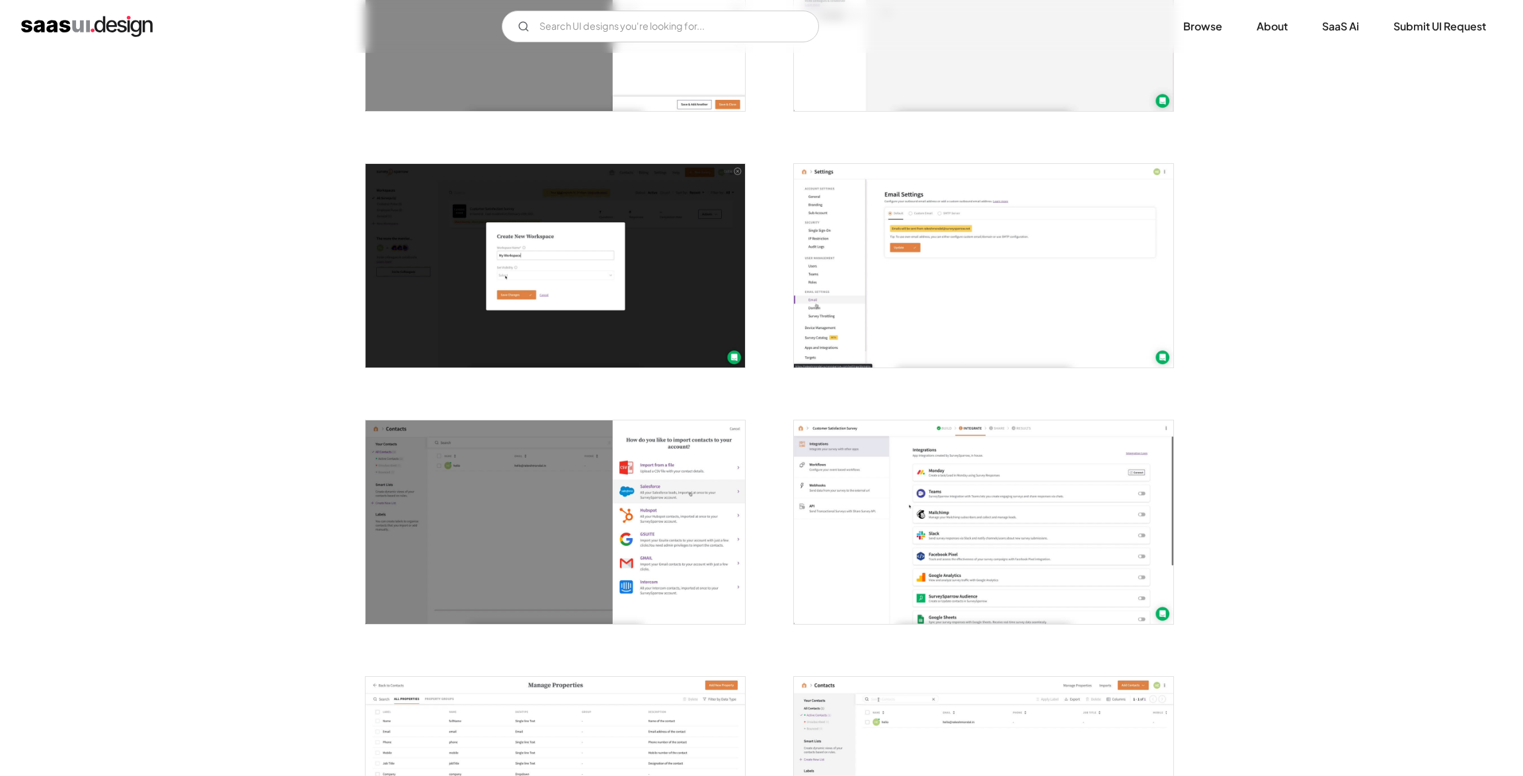
click at [946, 471] on img "open lightbox" at bounding box center [984, 522] width 380 height 204
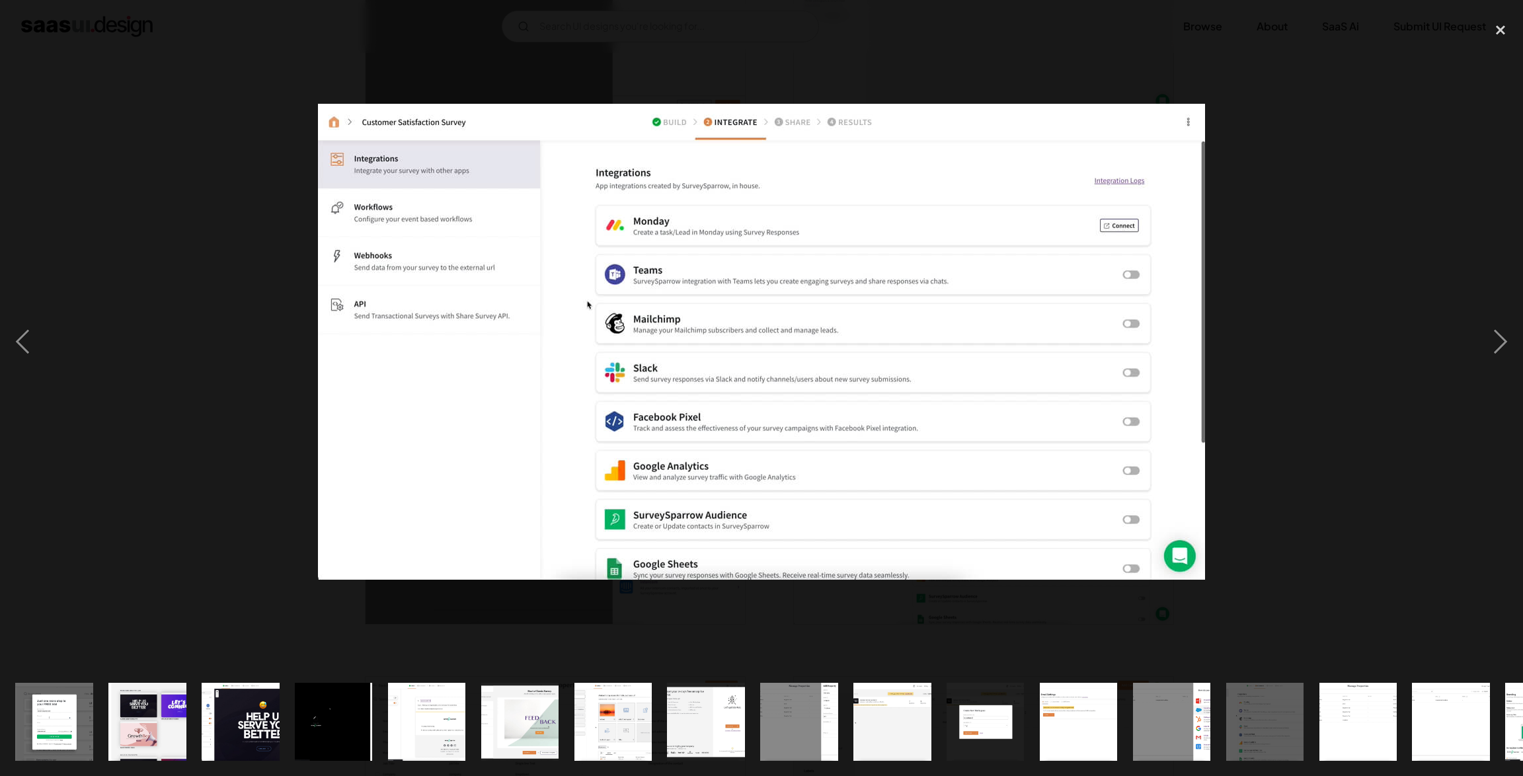
click at [1280, 453] on div at bounding box center [761, 341] width 1523 height 652
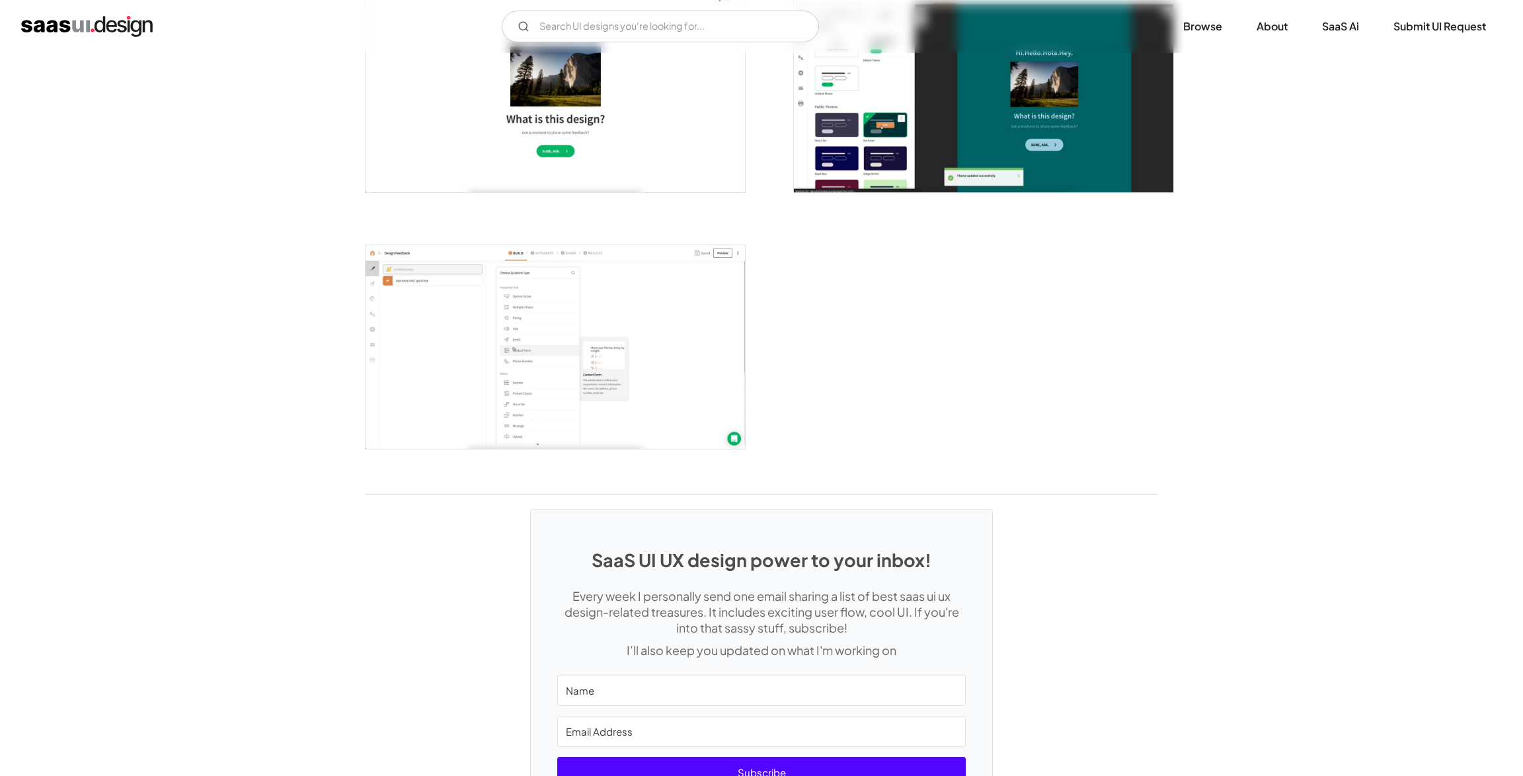
scroll to position [3037, 0]
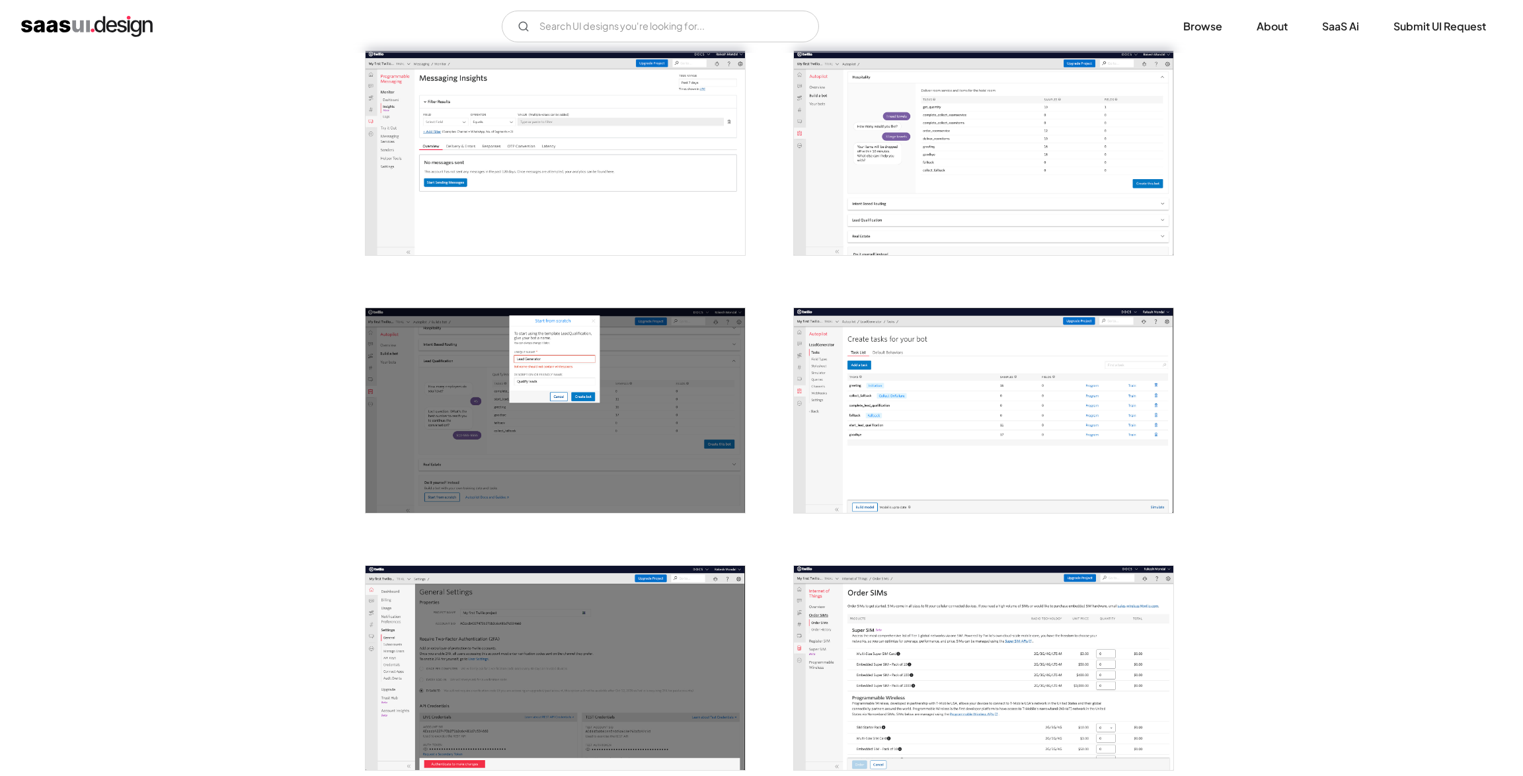
scroll to position [1289, 0]
click at [988, 405] on img "open lightbox" at bounding box center [984, 409] width 380 height 204
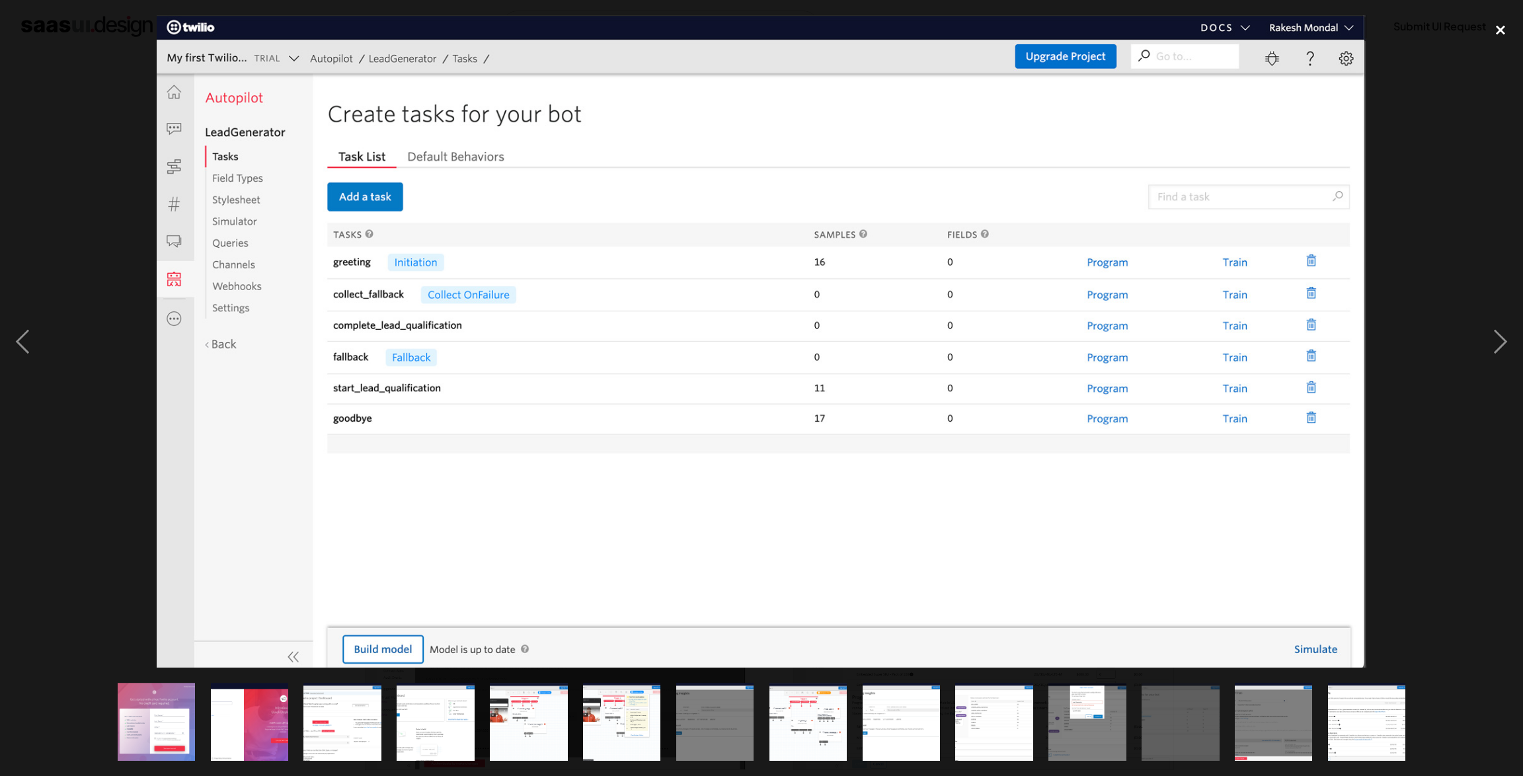
click at [1503, 28] on div "close lightbox" at bounding box center [1500, 29] width 45 height 29
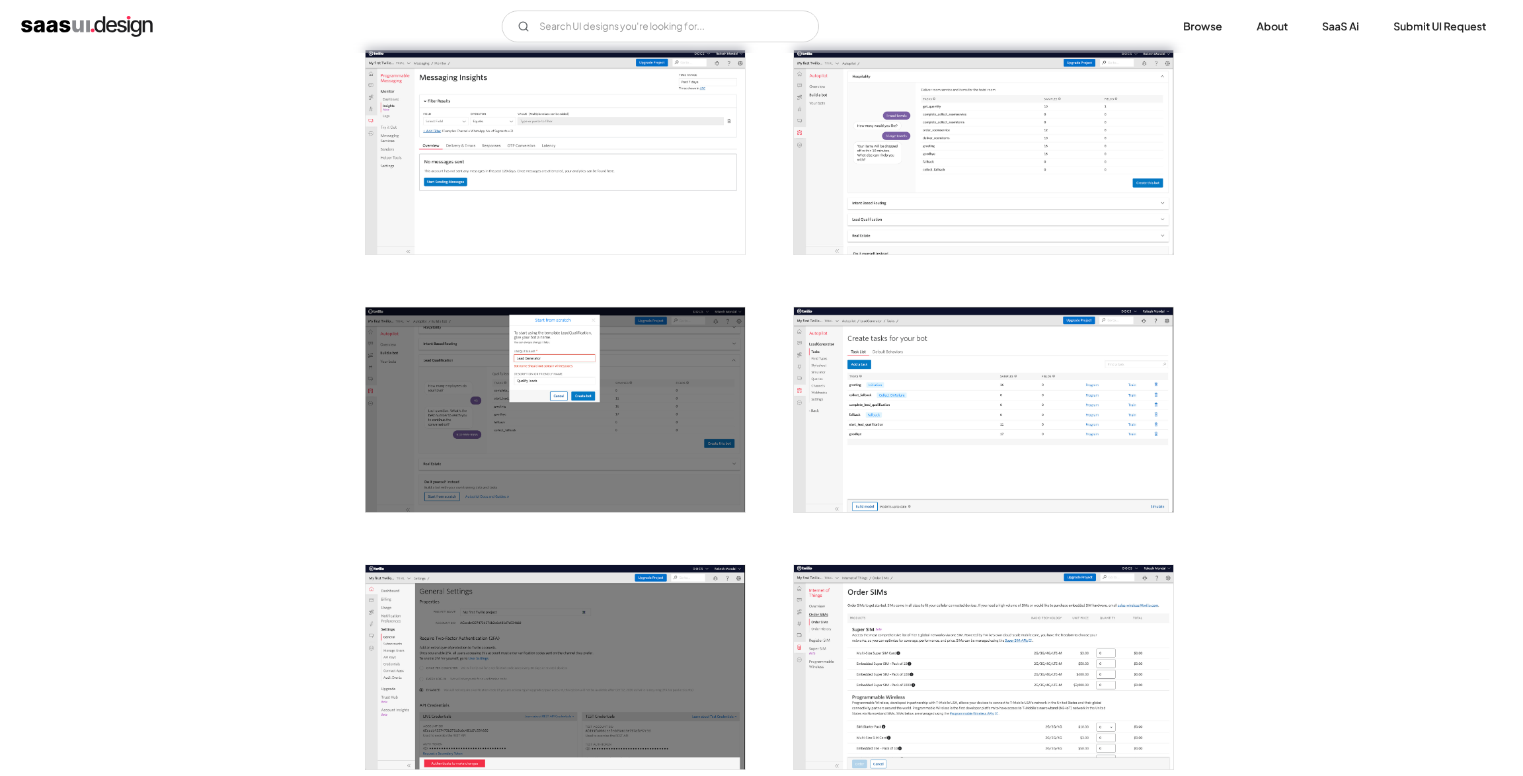
click at [87, 20] on img "home" at bounding box center [87, 26] width 132 height 21
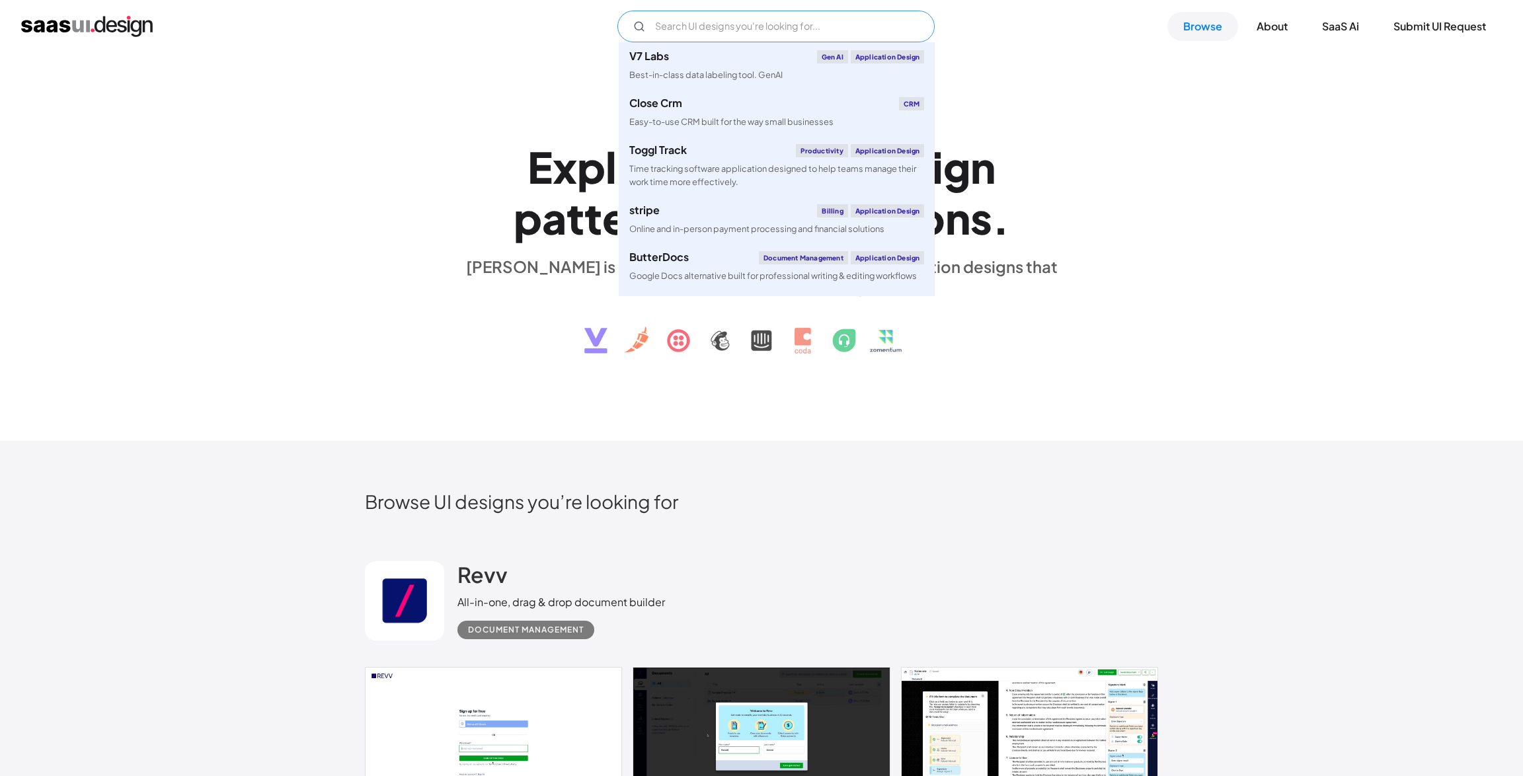
click at [680, 31] on input "Email Form" at bounding box center [776, 27] width 317 height 32
paste input "Linear"
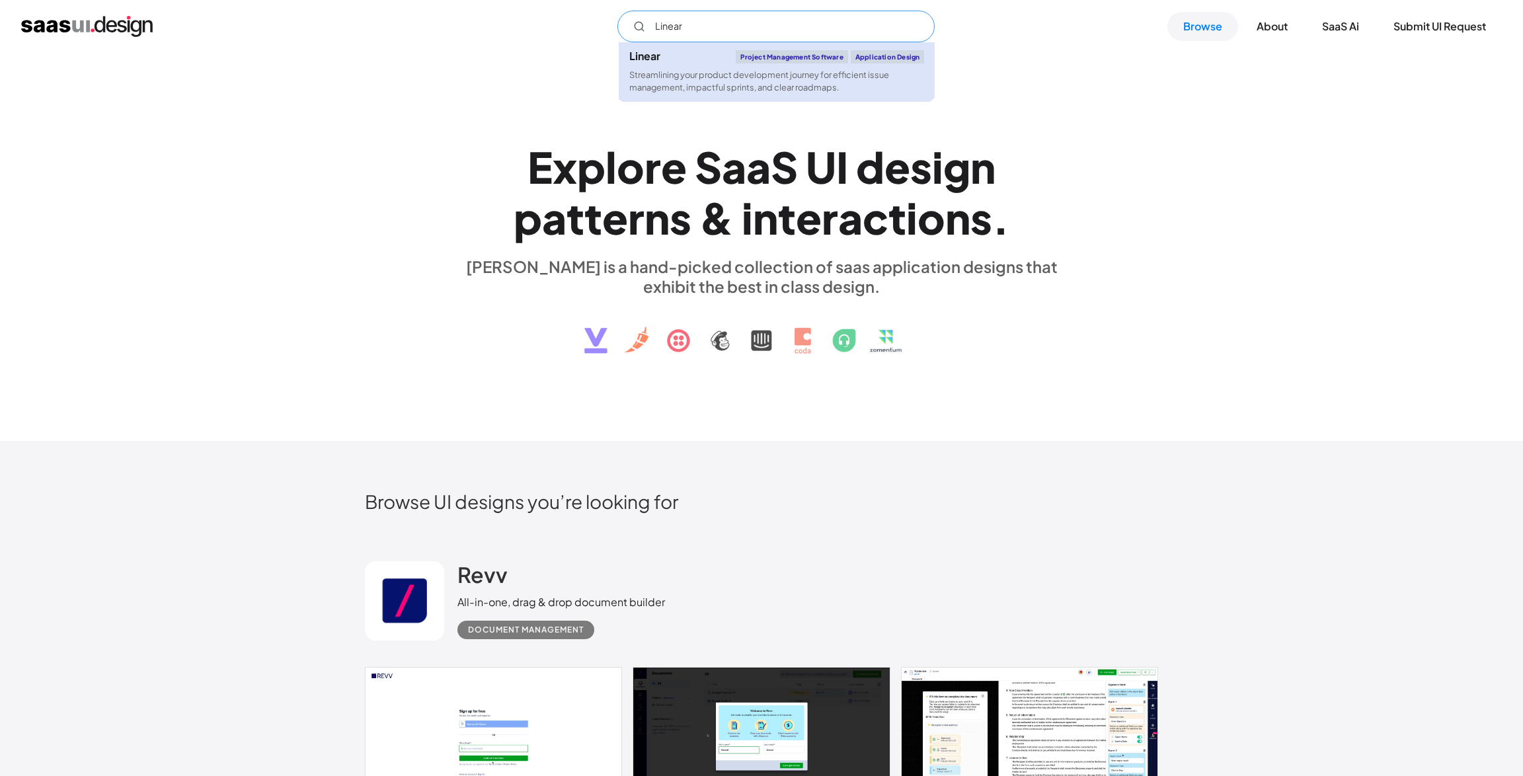
click at [682, 61] on div "Linear Project Management Software Application Design" at bounding box center [776, 56] width 295 height 13
drag, startPoint x: 701, startPoint y: 24, endPoint x: 623, endPoint y: 24, distance: 78.0
click at [623, 24] on input "Linear" at bounding box center [776, 27] width 317 height 32
paste input "Notion"
click at [695, 63] on link "Notion Productivity Application Design Versatile productivity software that int…" at bounding box center [777, 72] width 316 height 60
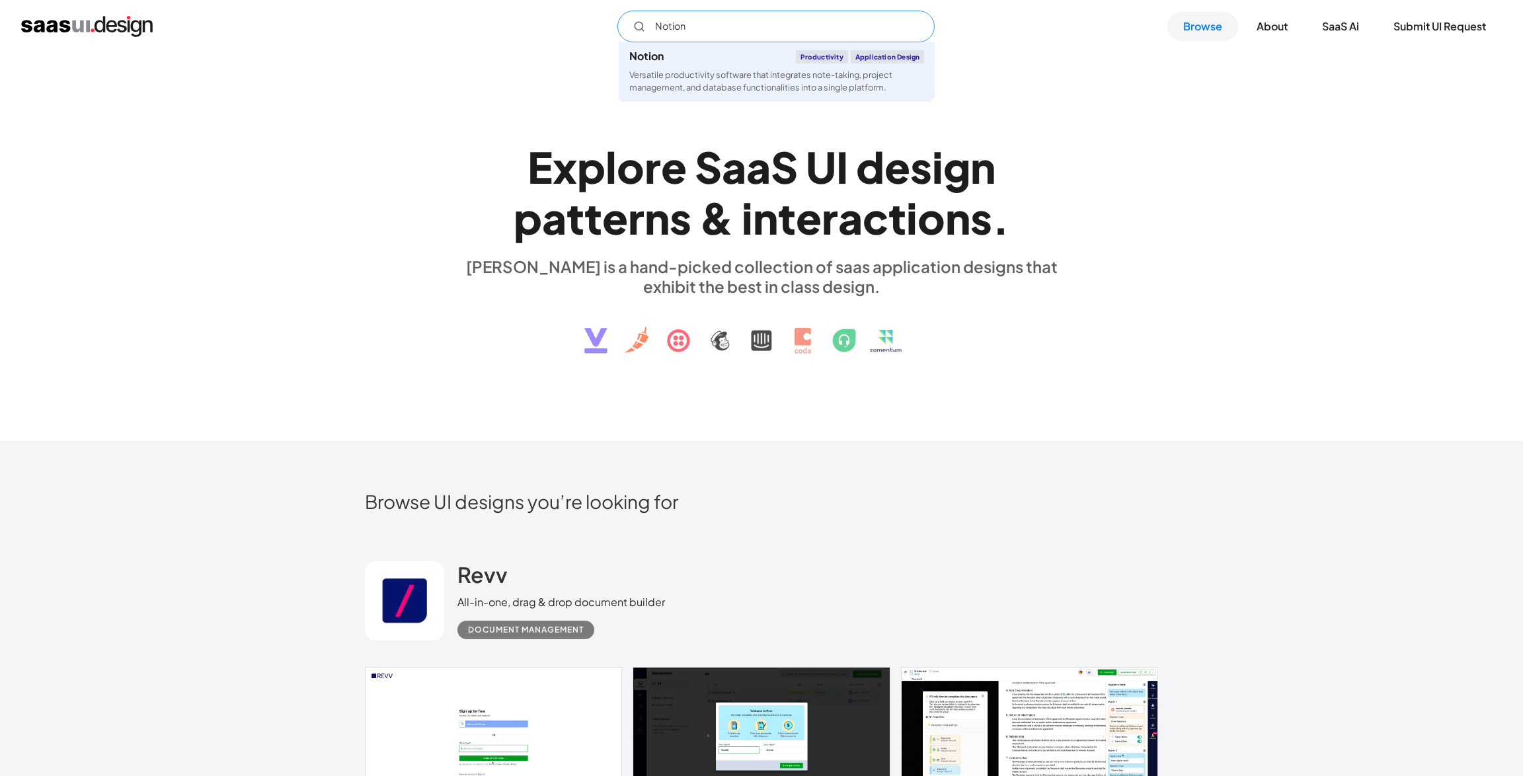
drag, startPoint x: 689, startPoint y: 27, endPoint x: 596, endPoint y: 27, distance: 92.6
click at [596, 27] on div "Notion Notion Productivity Application Design Versatile productivity software t…" at bounding box center [761, 27] width 1481 height 32
paste input "Figma"
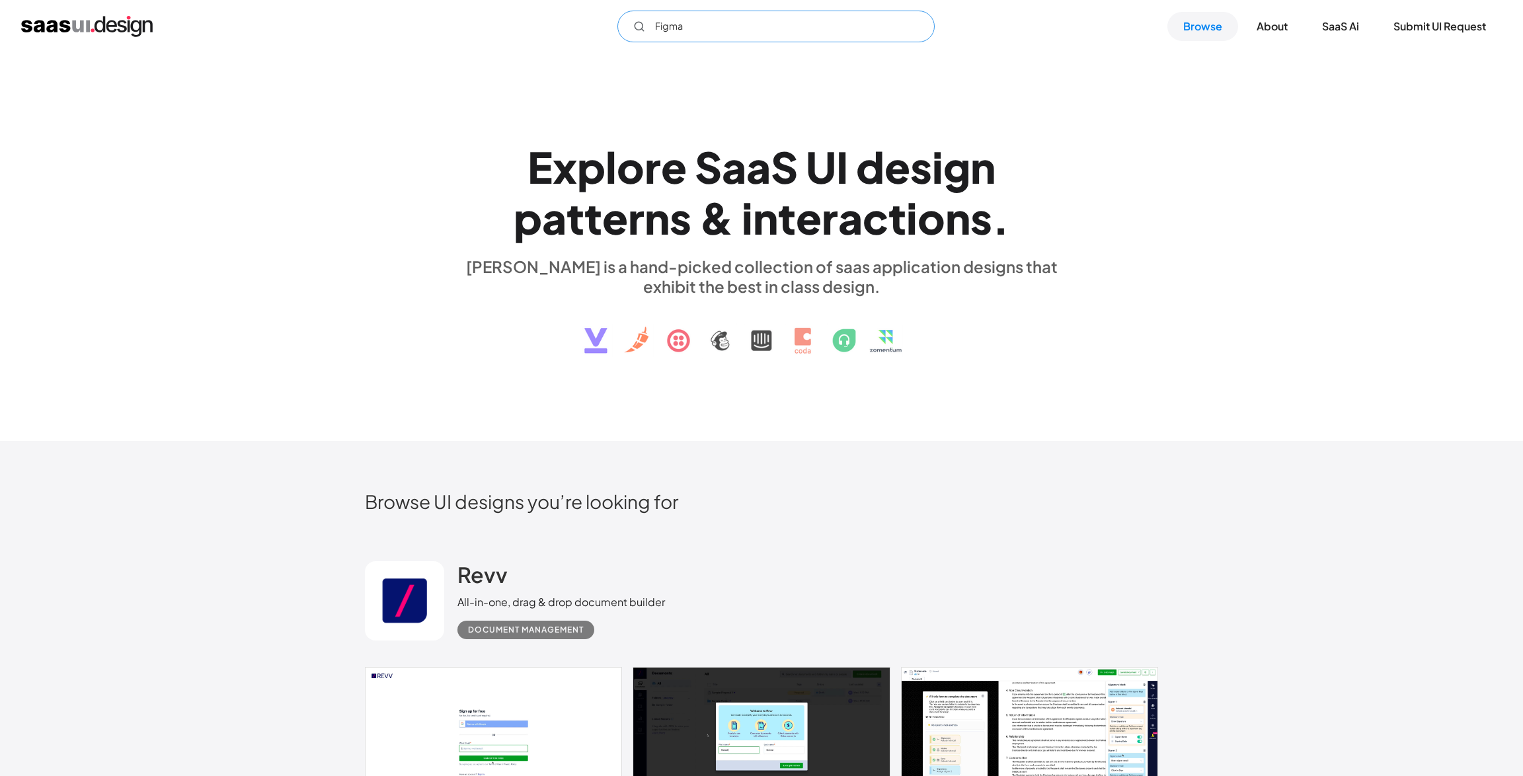
type input "Figma"
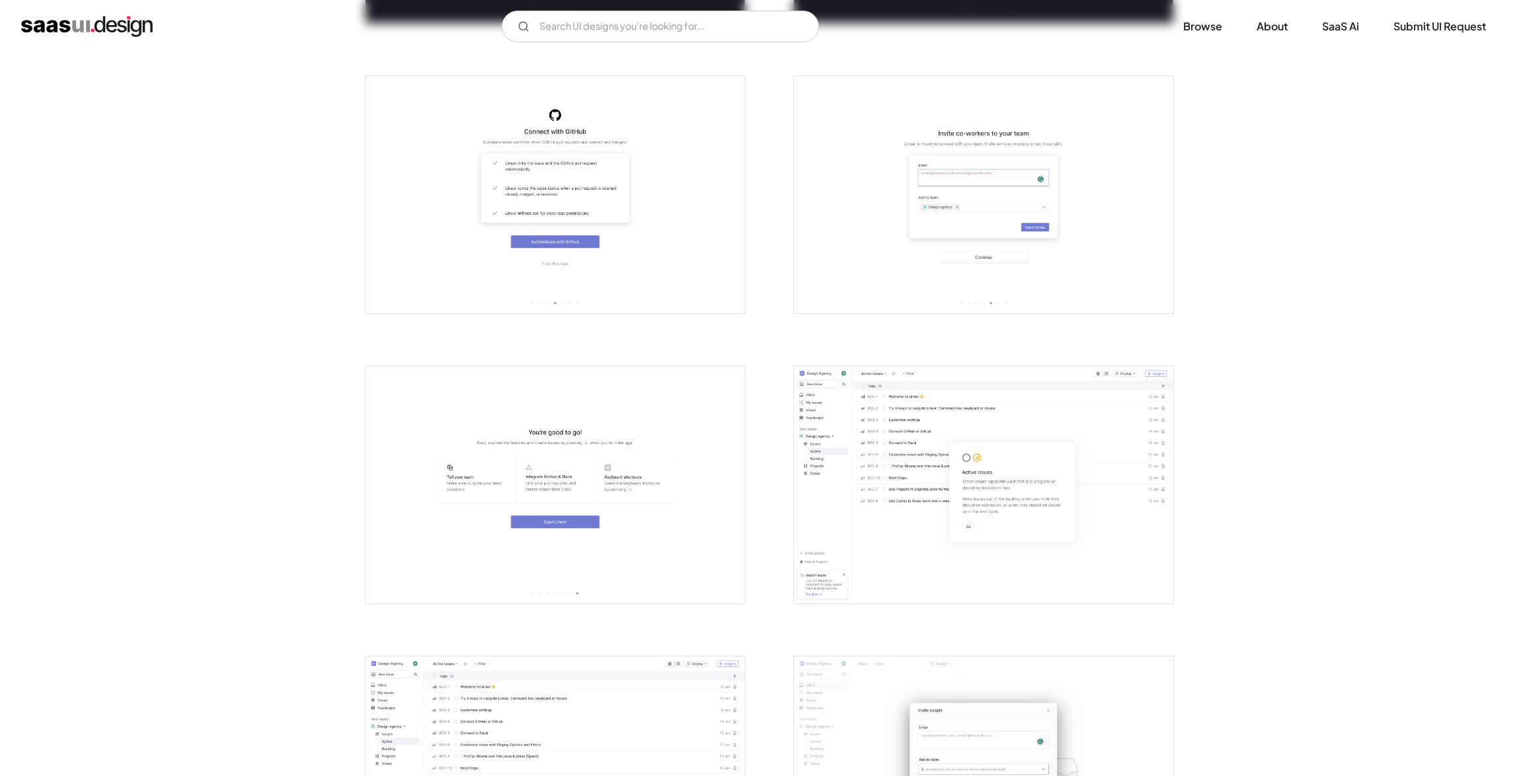
scroll to position [1215, 0]
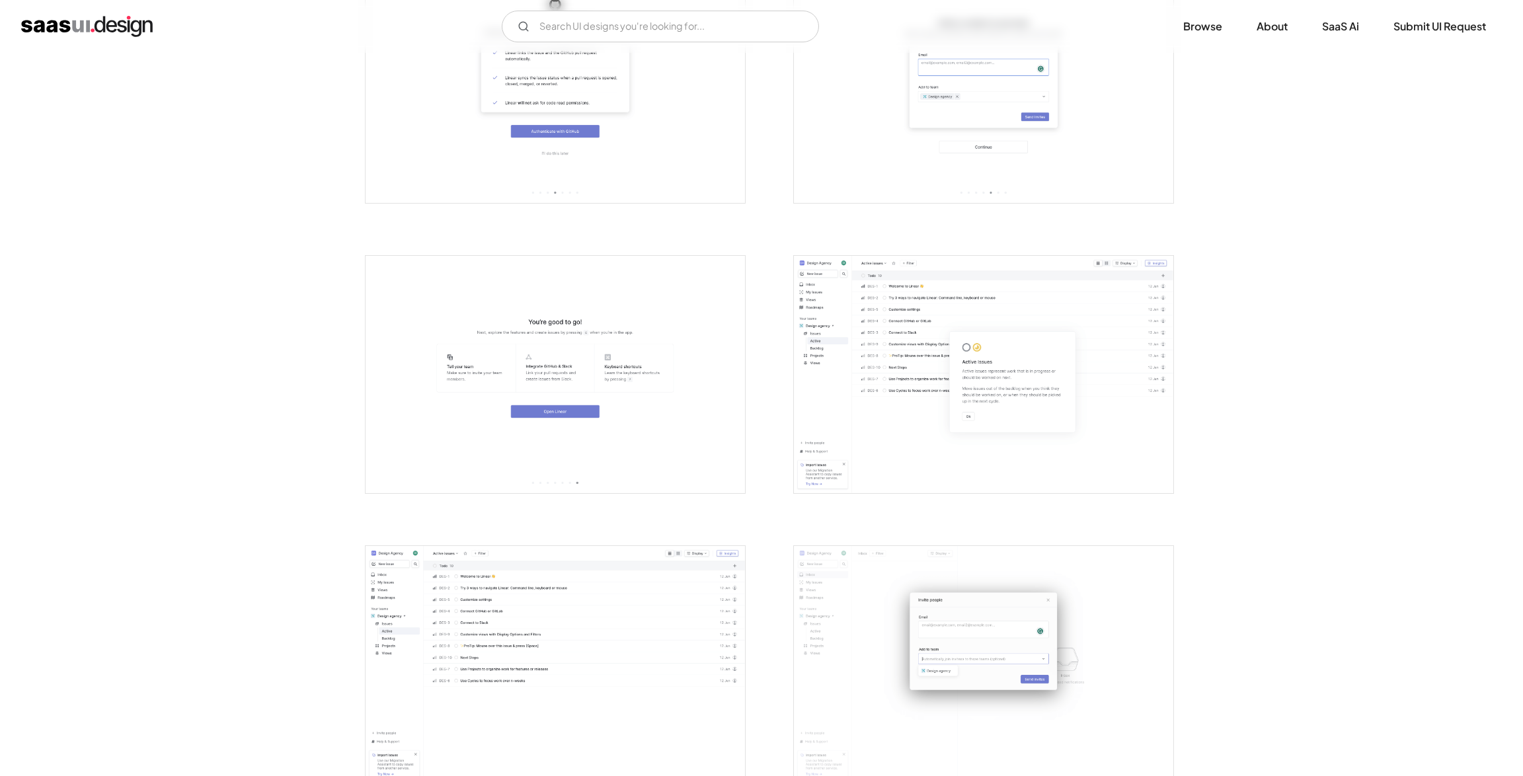
click at [844, 383] on img "open lightbox" at bounding box center [984, 374] width 380 height 237
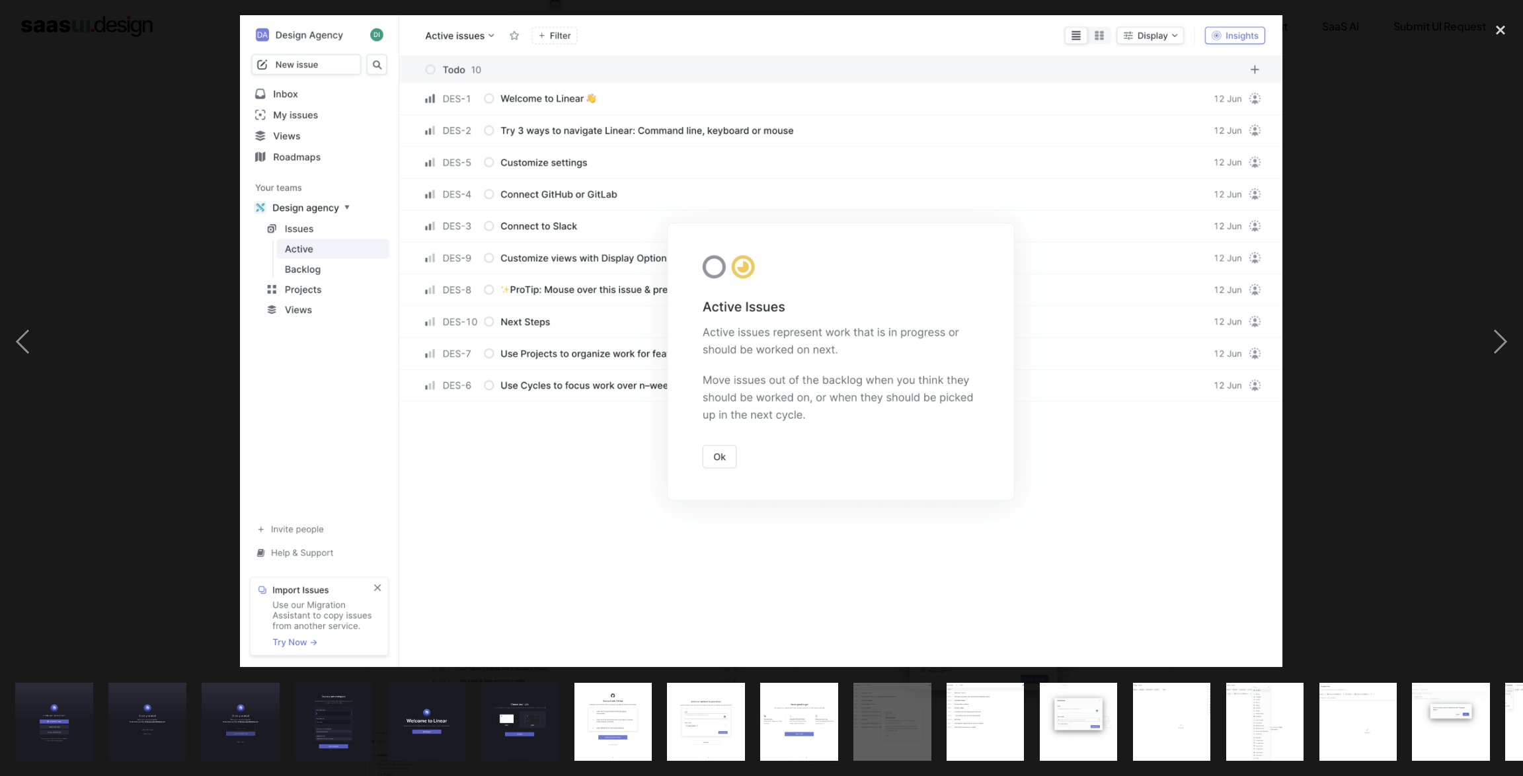
click at [1308, 376] on div at bounding box center [761, 341] width 1523 height 652
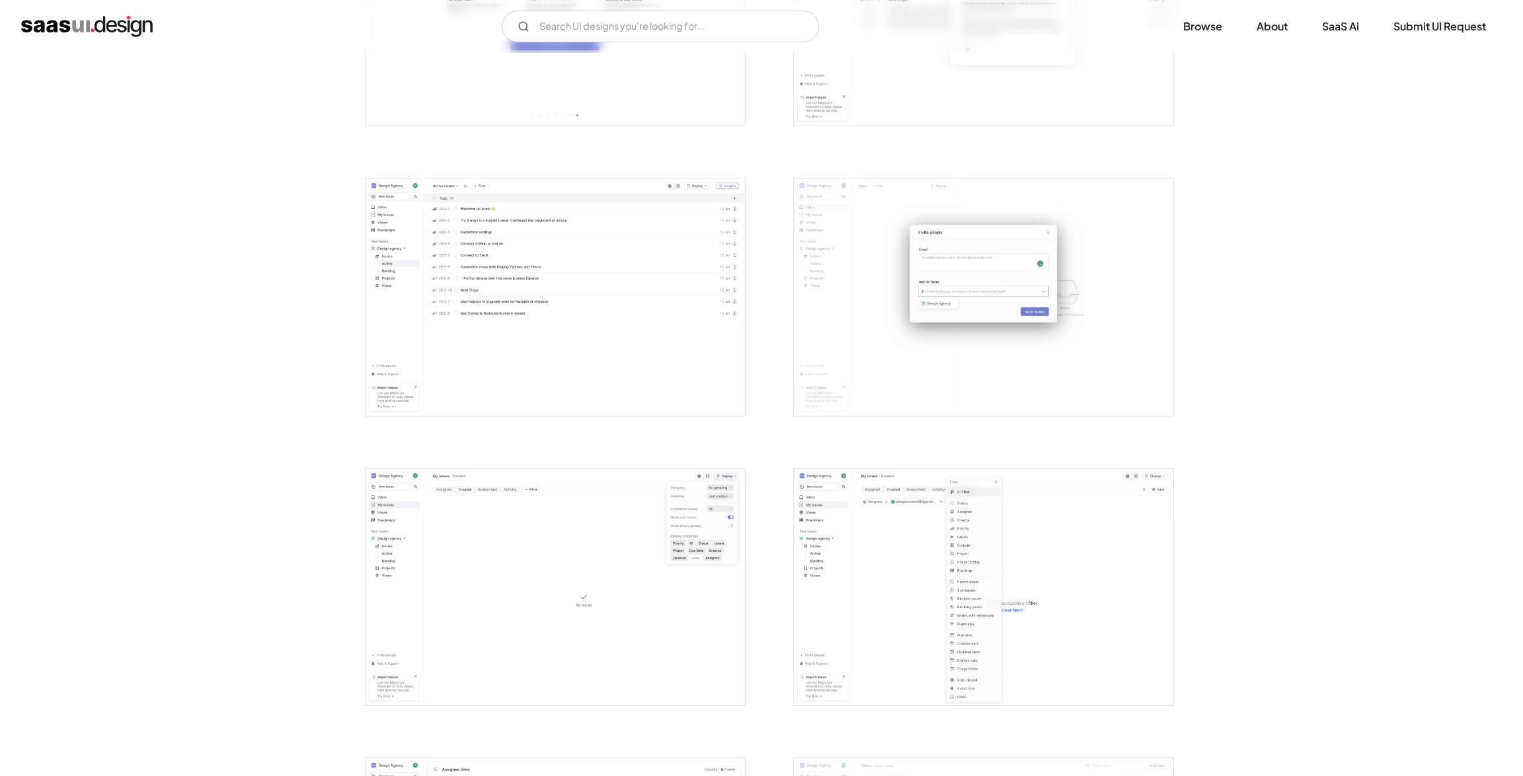
scroll to position [1777, 0]
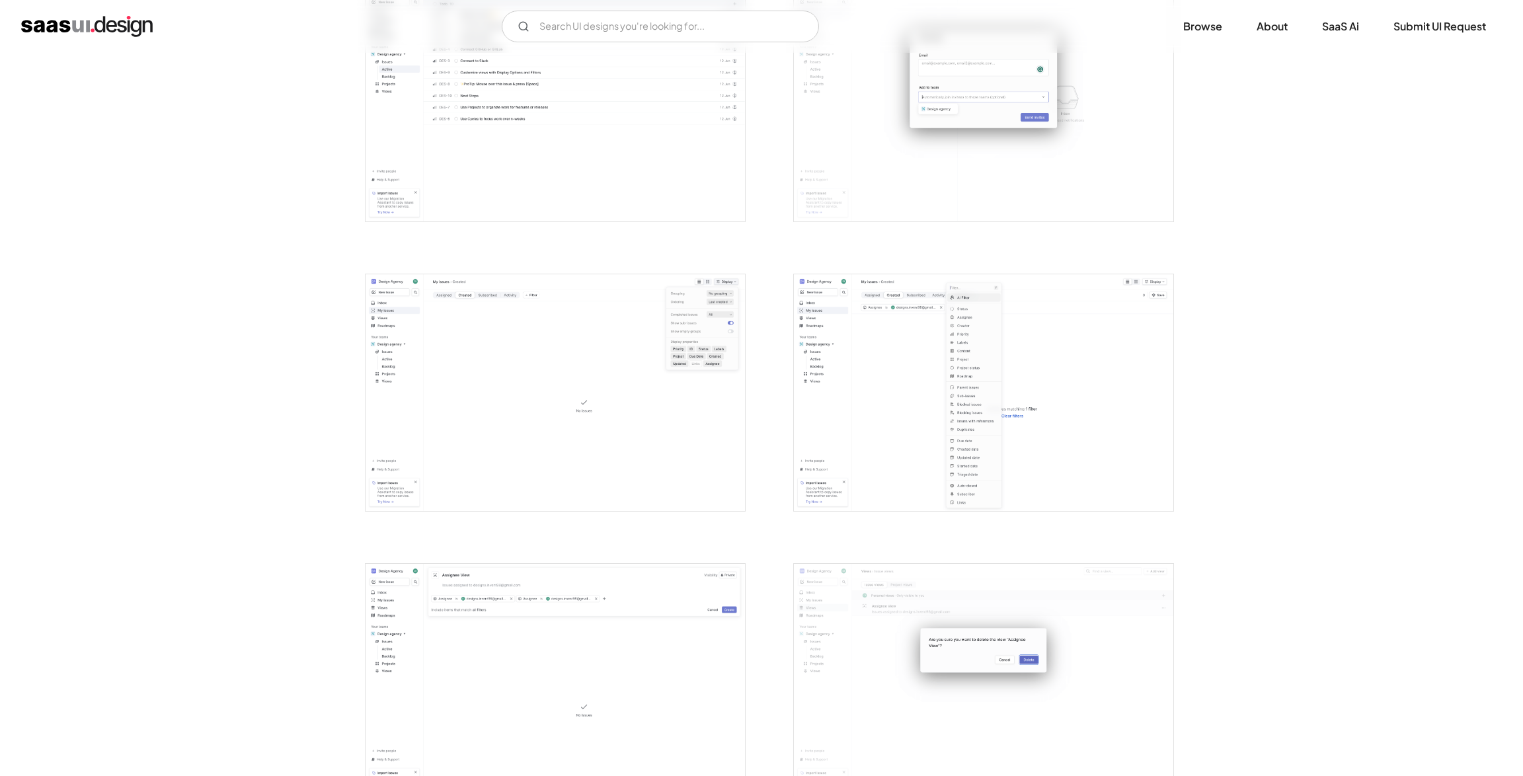
click at [873, 449] on img "open lightbox" at bounding box center [984, 392] width 380 height 237
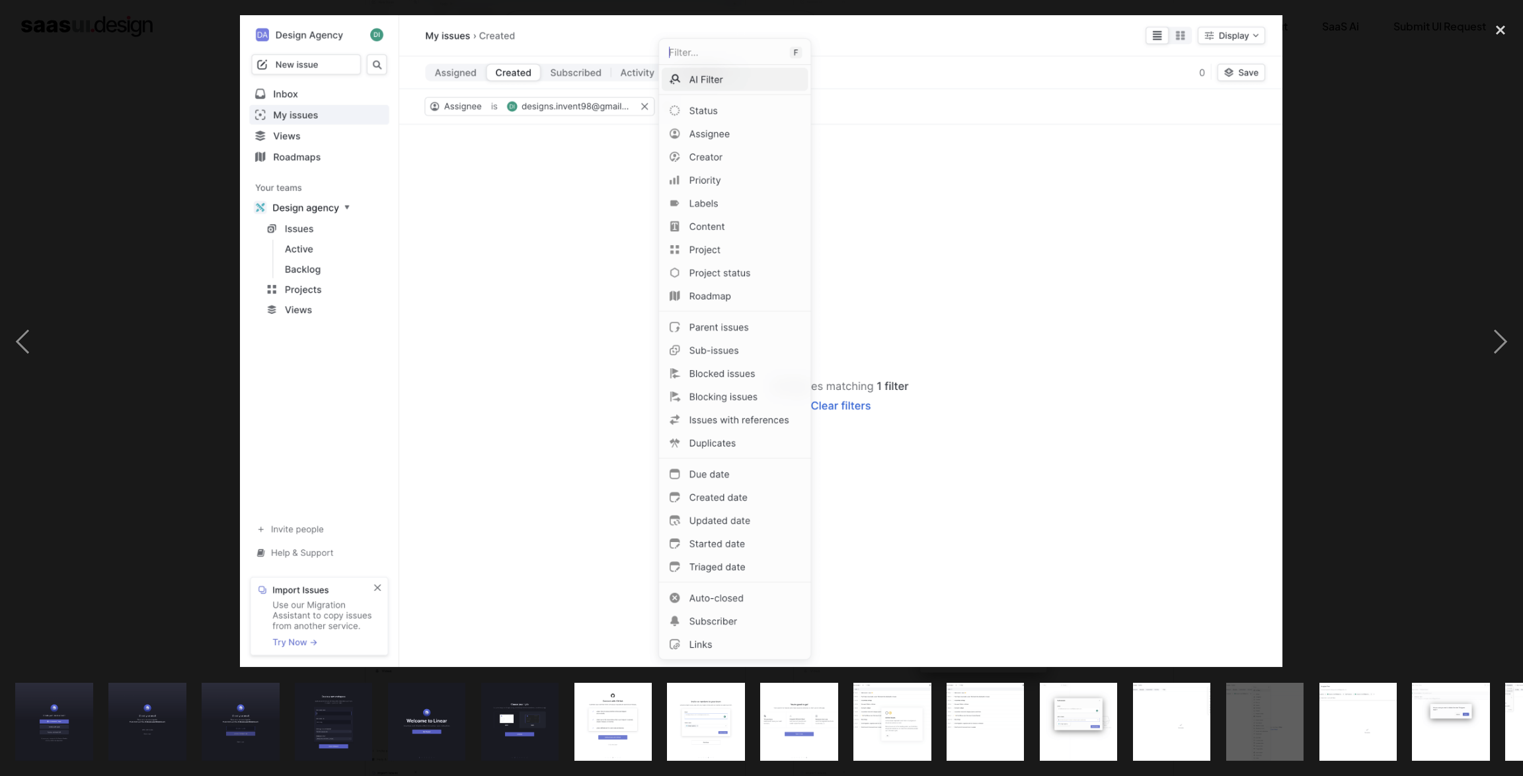
click at [1404, 218] on div at bounding box center [761, 341] width 1523 height 652
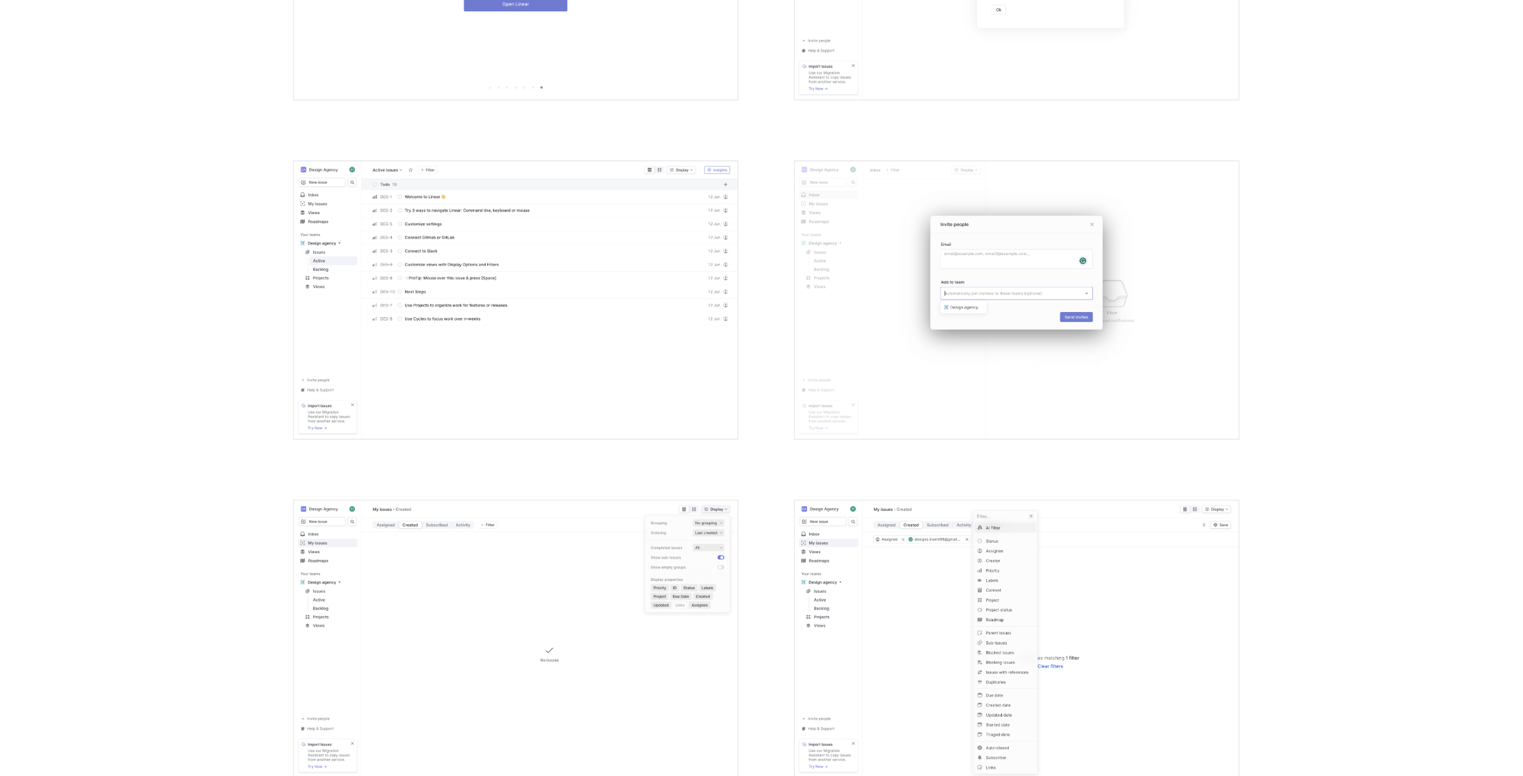
scroll to position [1546, 0]
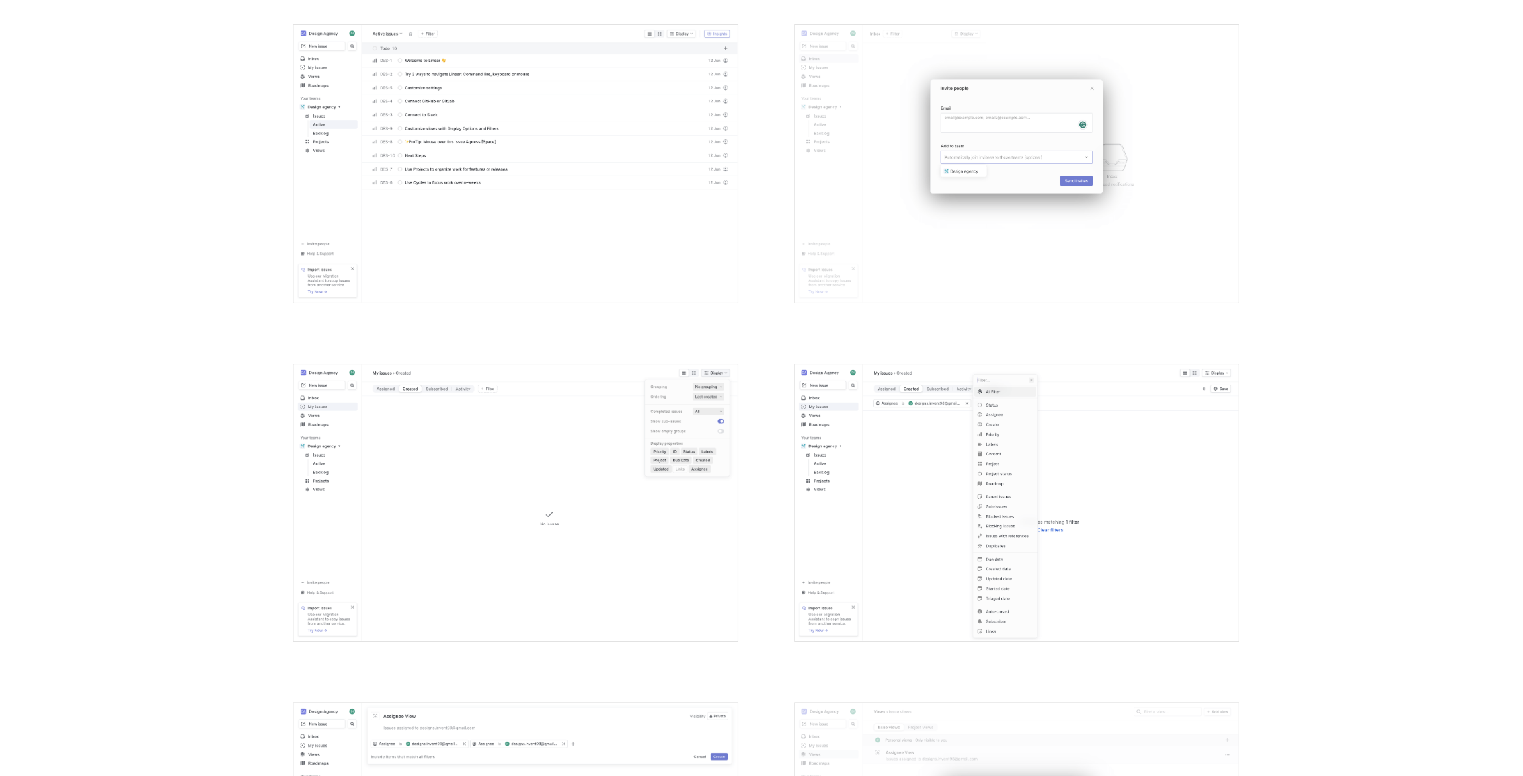
click at [530, 476] on img "open lightbox" at bounding box center [556, 542] width 380 height 237
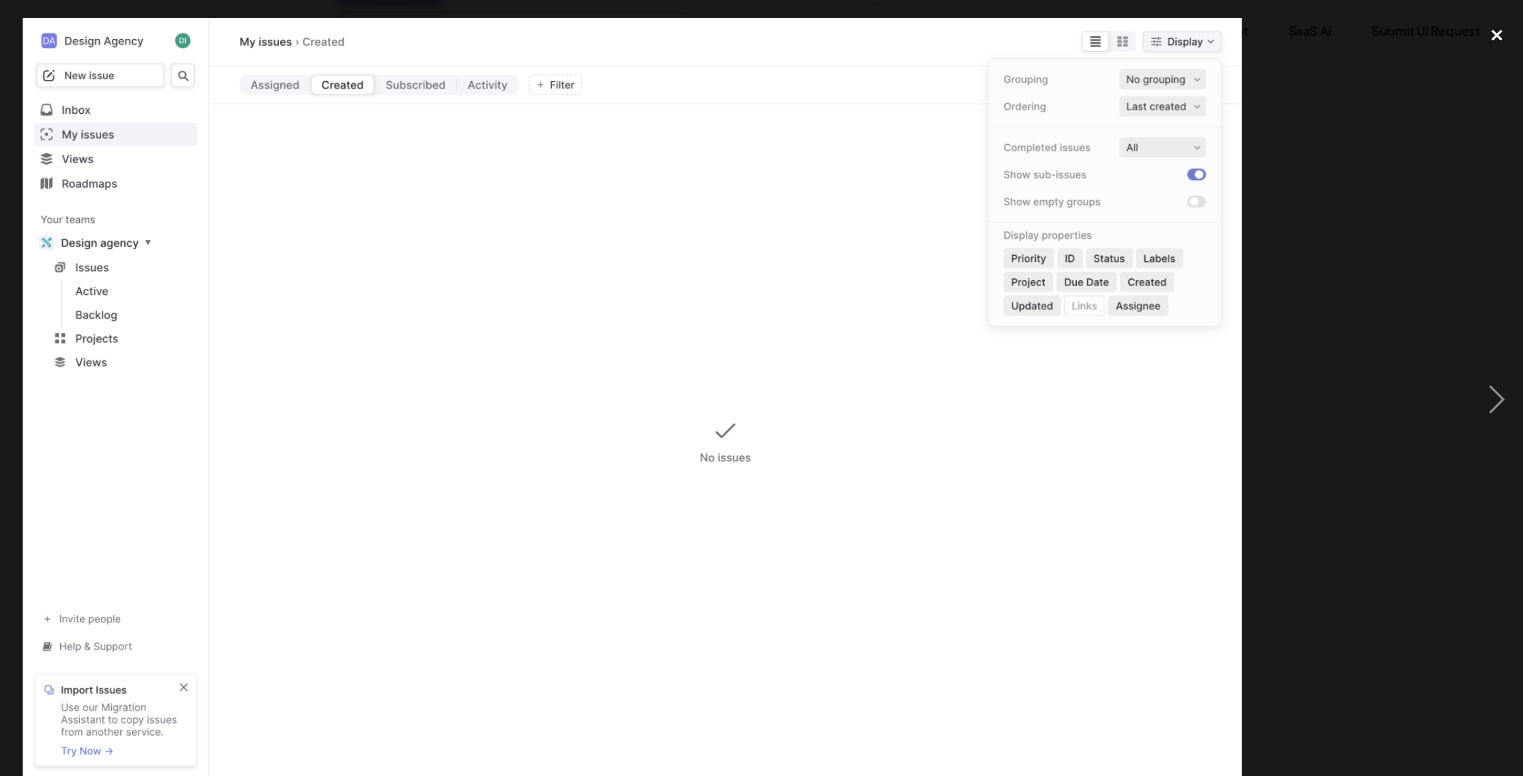
click at [1498, 32] on div "close lightbox" at bounding box center [1500, 29] width 45 height 29
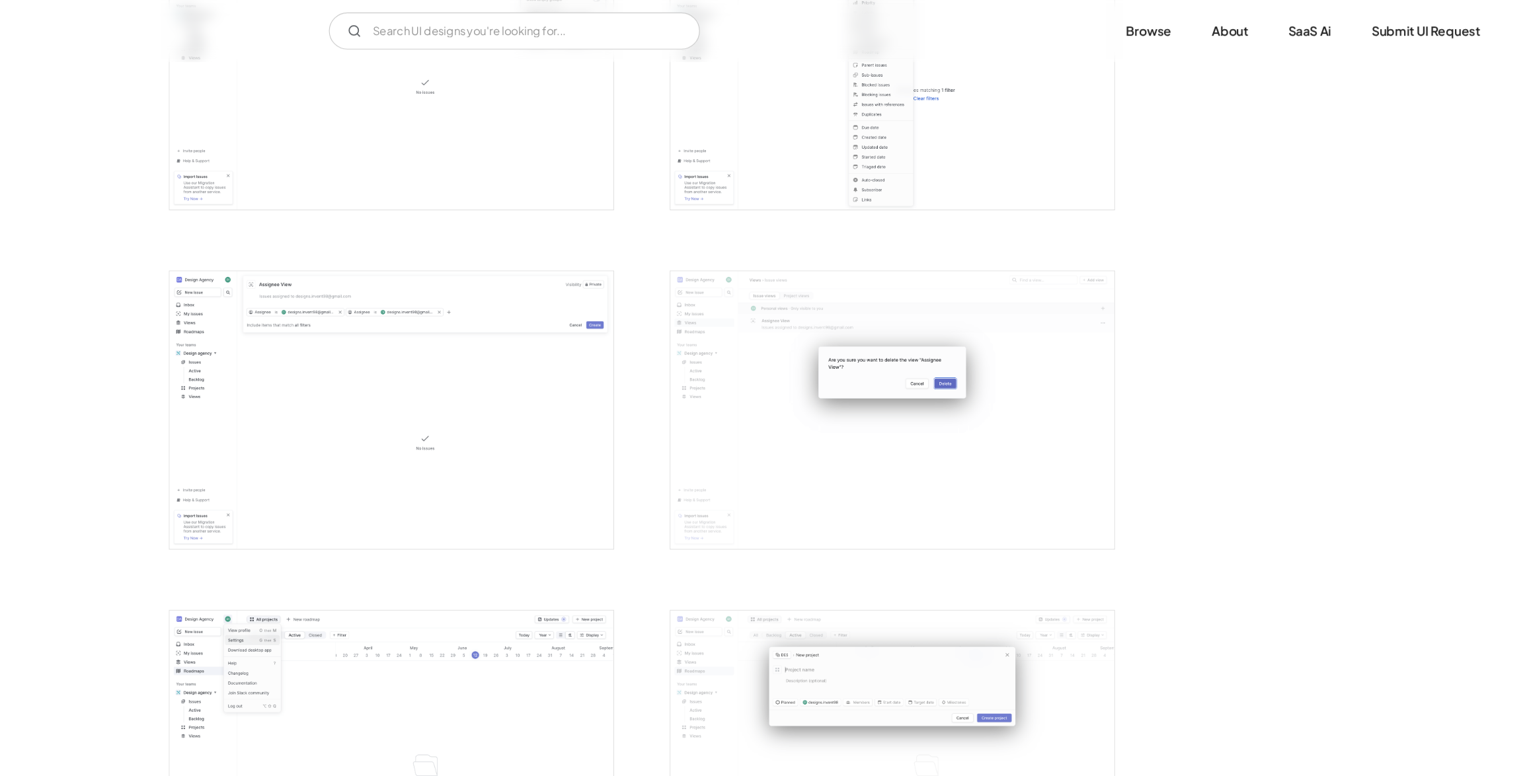
scroll to position [2422, 0]
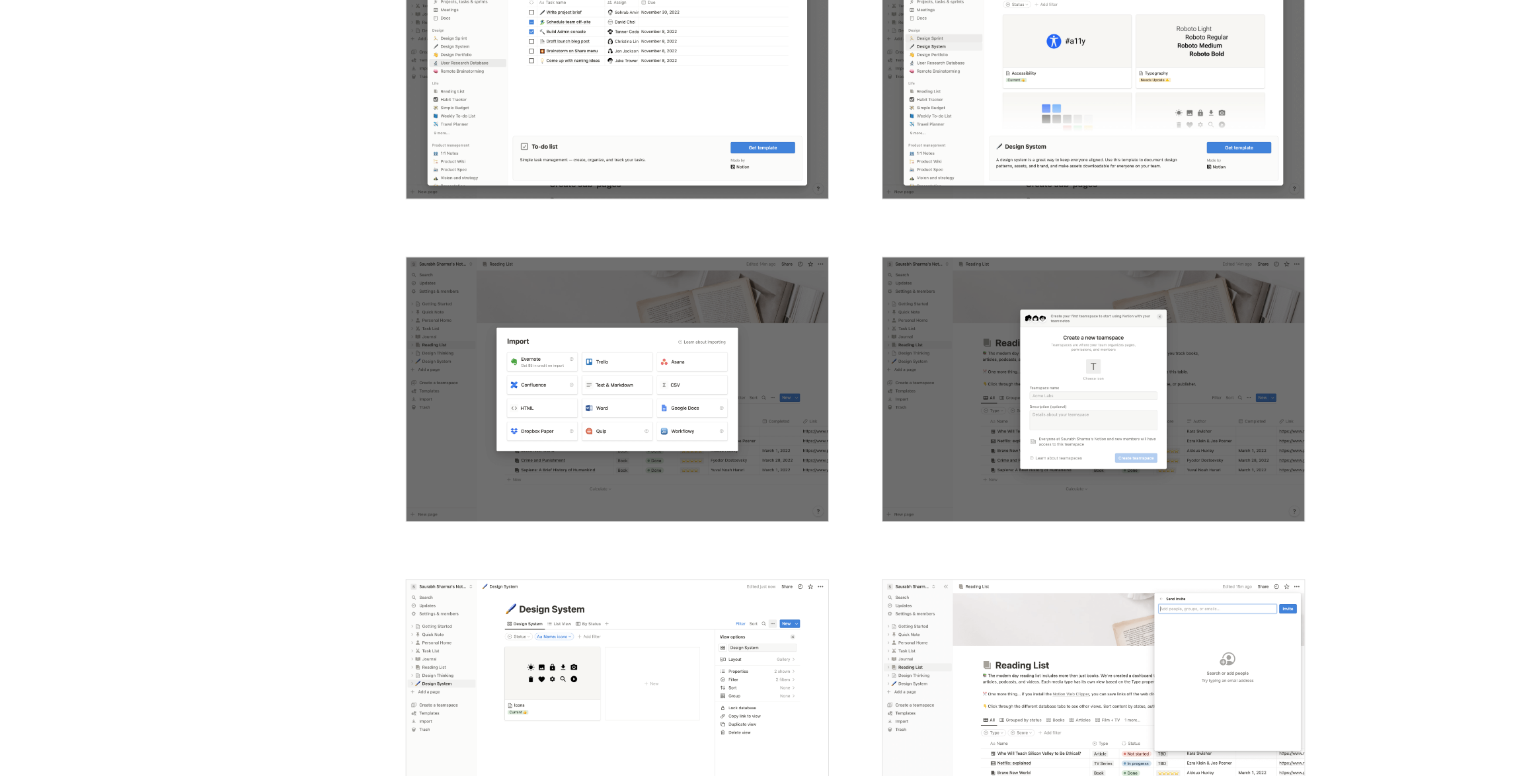
scroll to position [2938, 0]
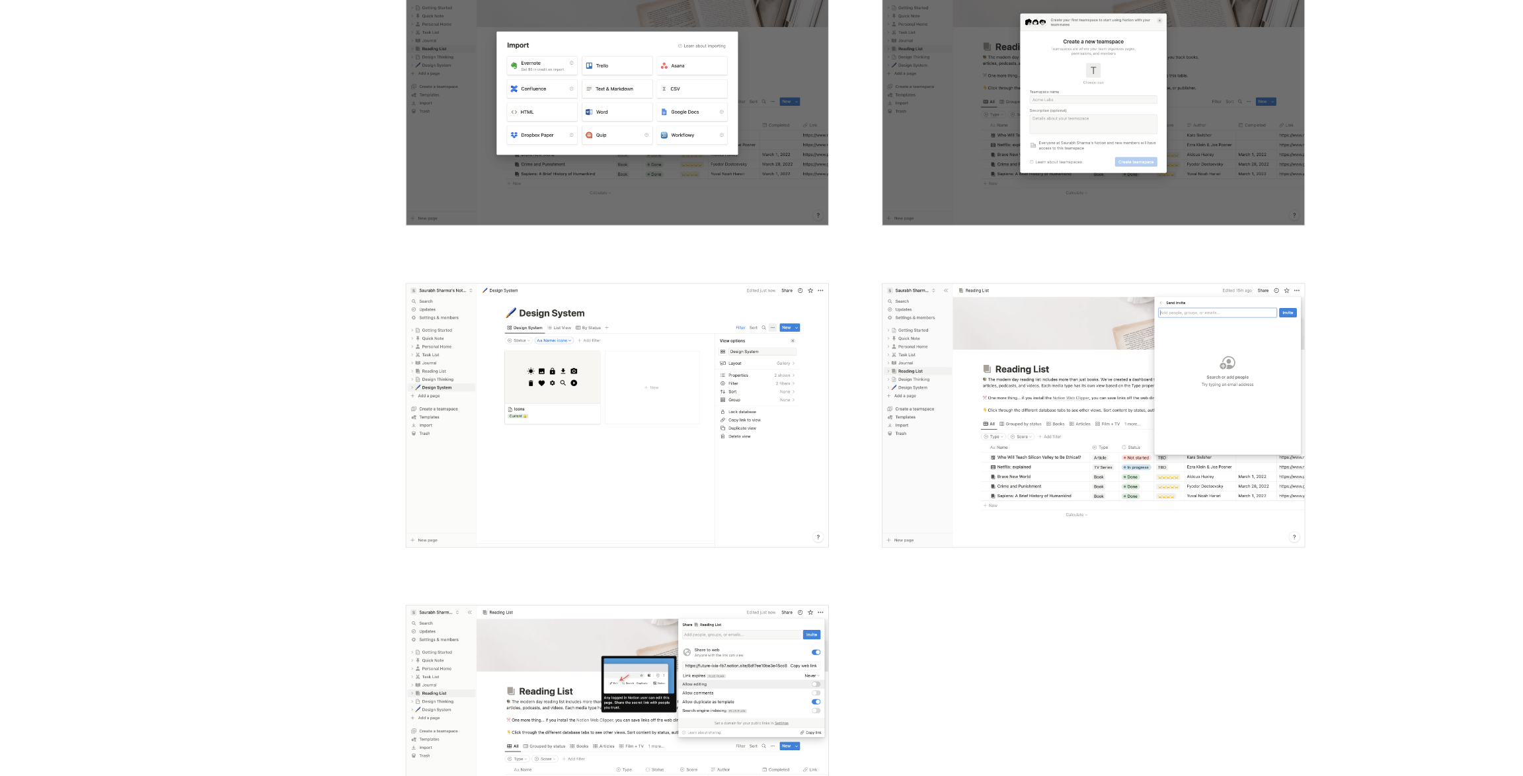
click at [559, 440] on img "open lightbox" at bounding box center [556, 451] width 380 height 237
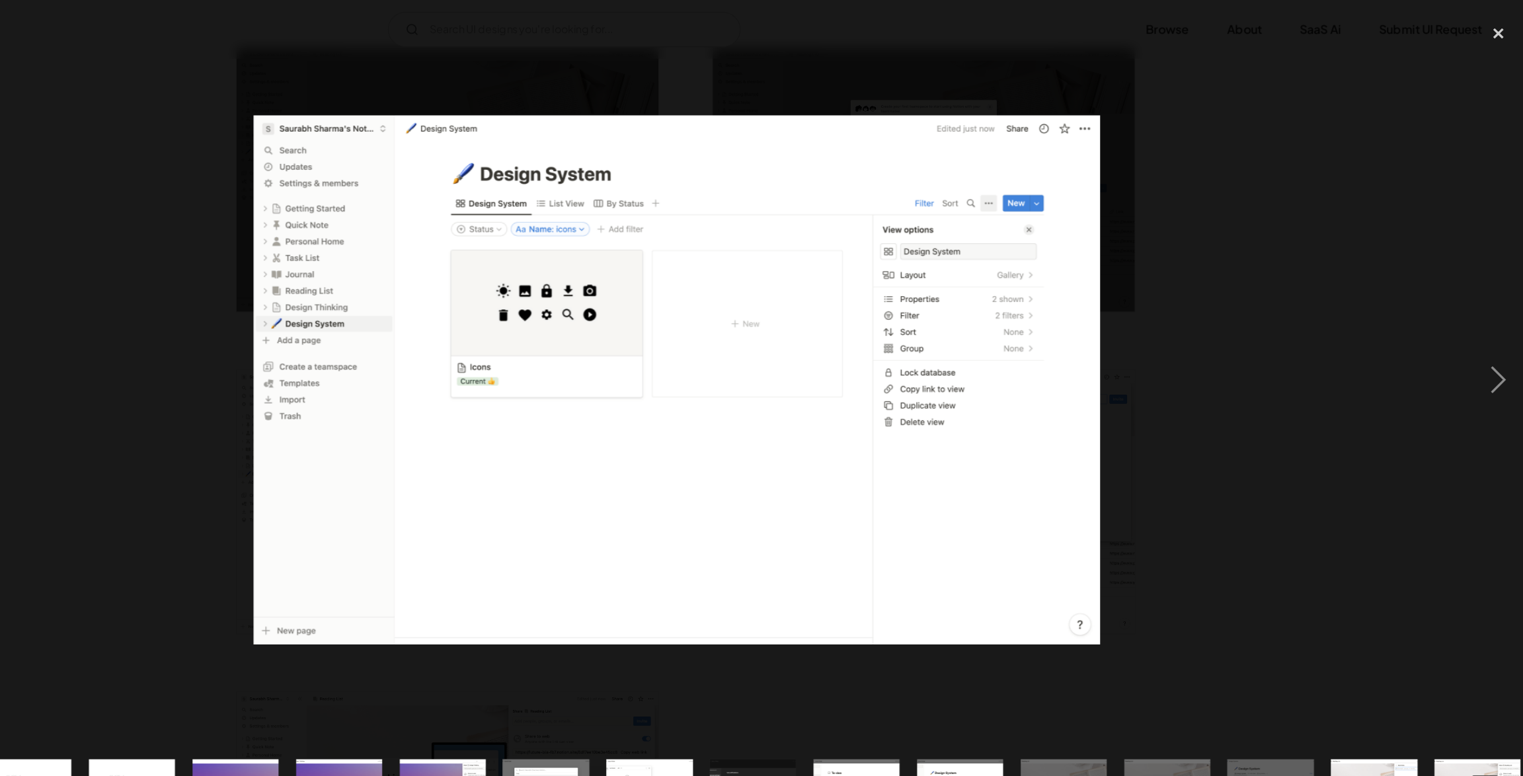
scroll to position [0, 821]
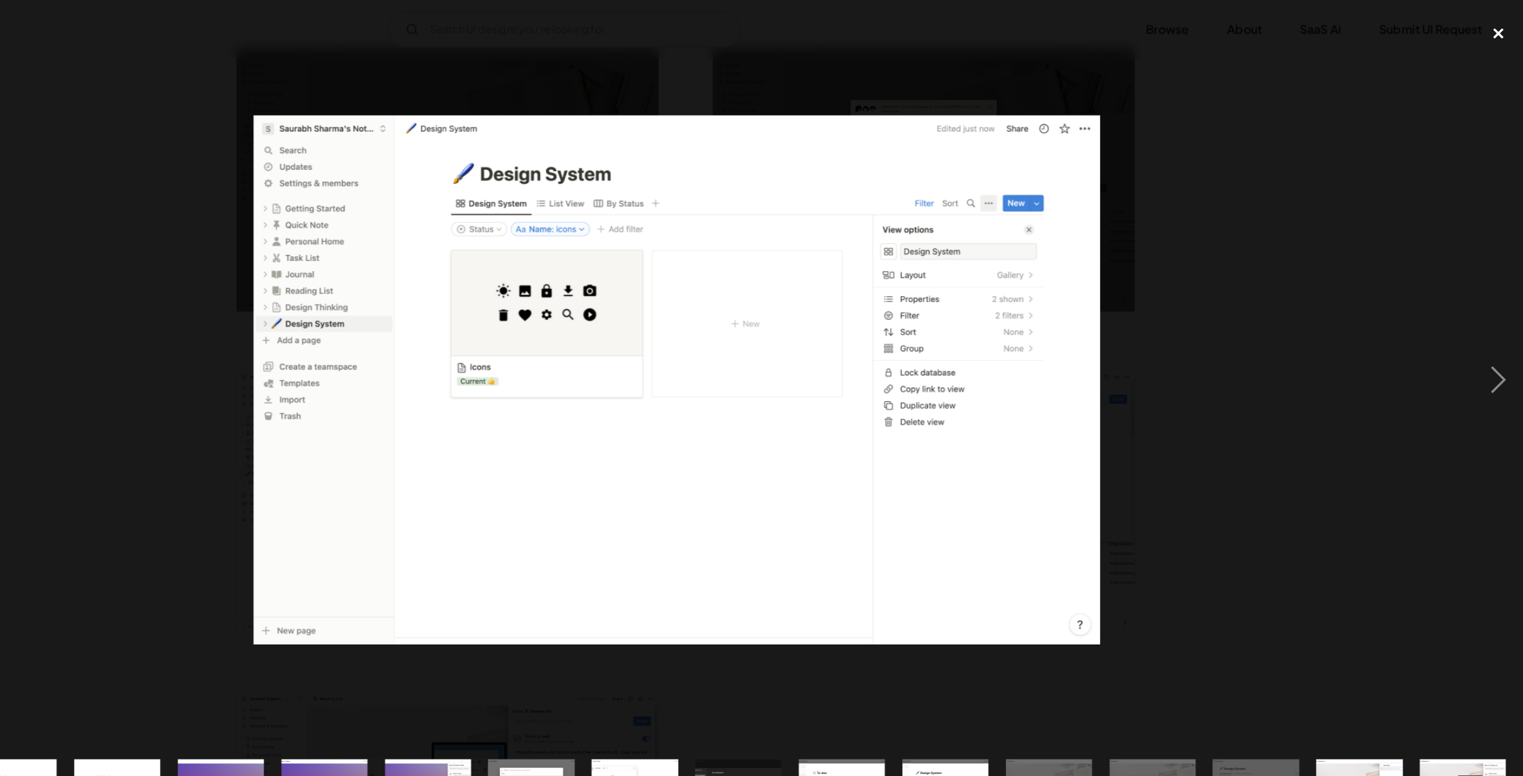
click at [1502, 30] on div "close lightbox" at bounding box center [1500, 29] width 45 height 29
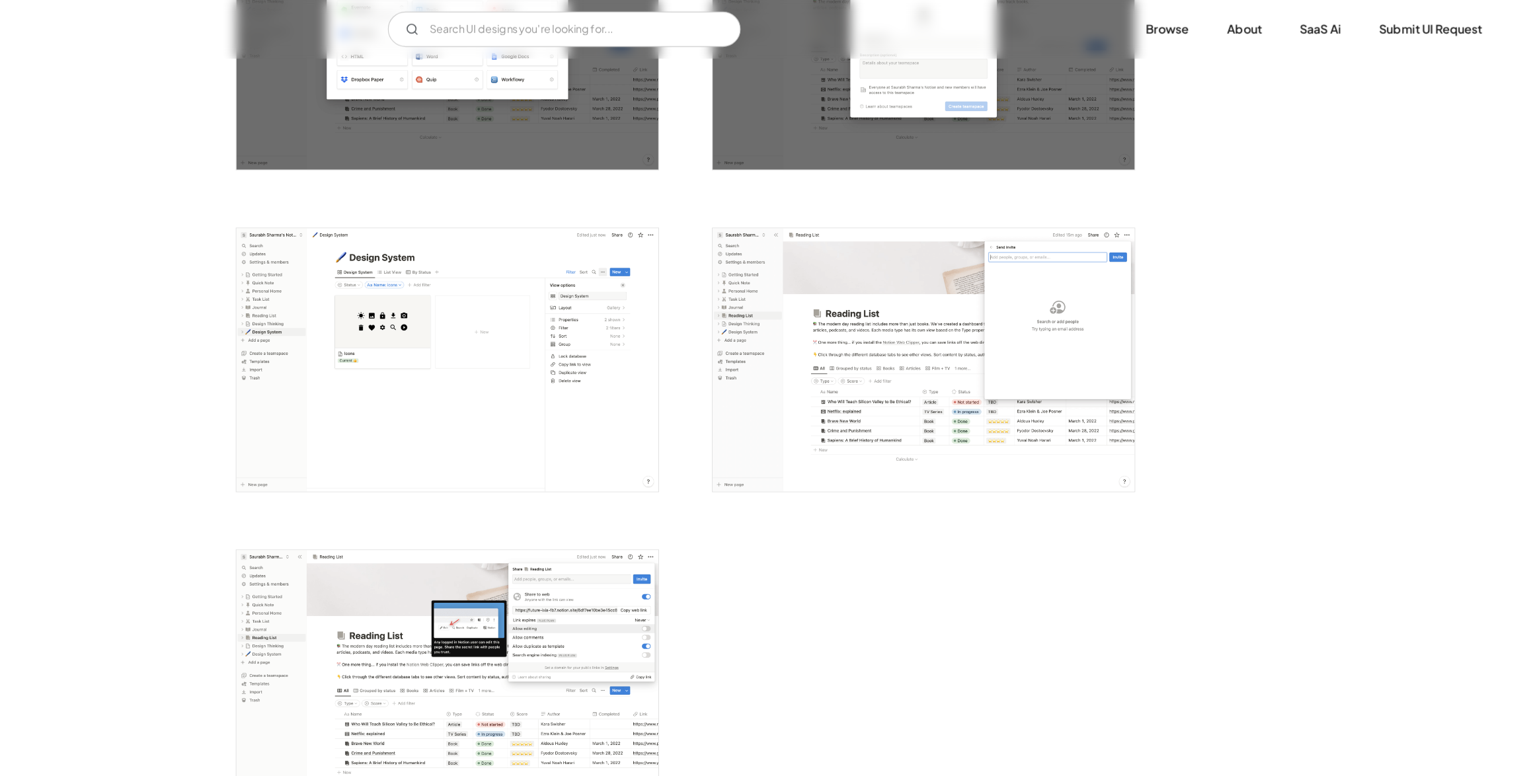
scroll to position [2939, 0]
